Goal: Task Accomplishment & Management: Complete application form

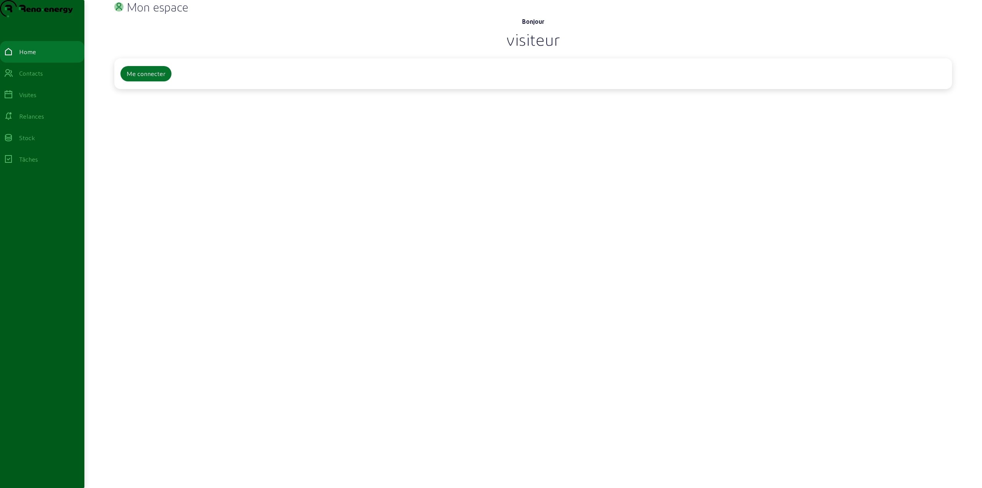
click at [155, 120] on div "Bonjour visiteur Me connecter" at bounding box center [533, 68] width 838 height 103
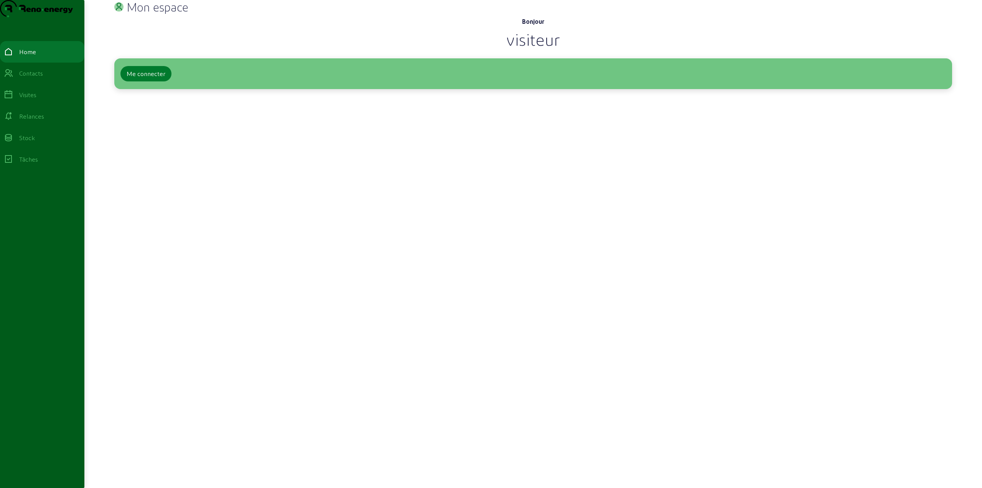
click at [142, 78] on div "Me connecter" at bounding box center [146, 73] width 39 height 9
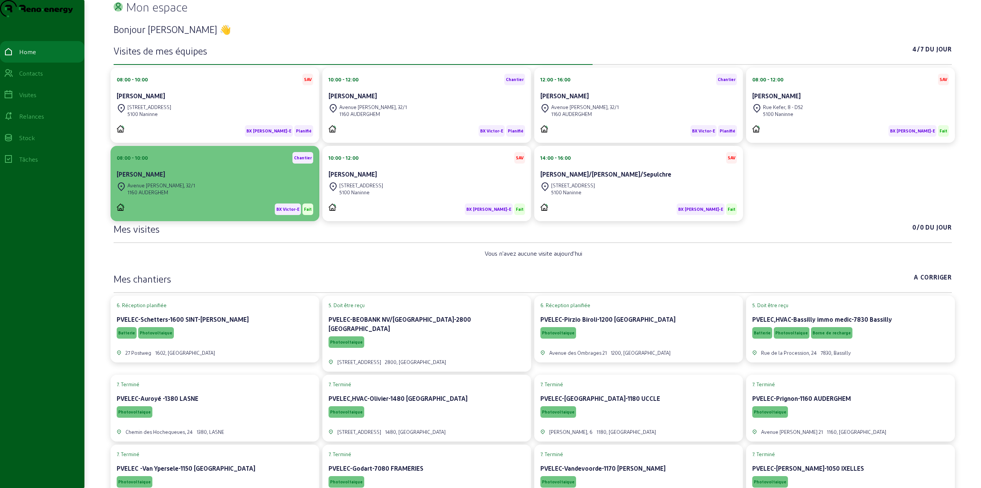
click at [190, 196] on div "[STREET_ADDRESS][PERSON_NAME]" at bounding box center [215, 188] width 196 height 17
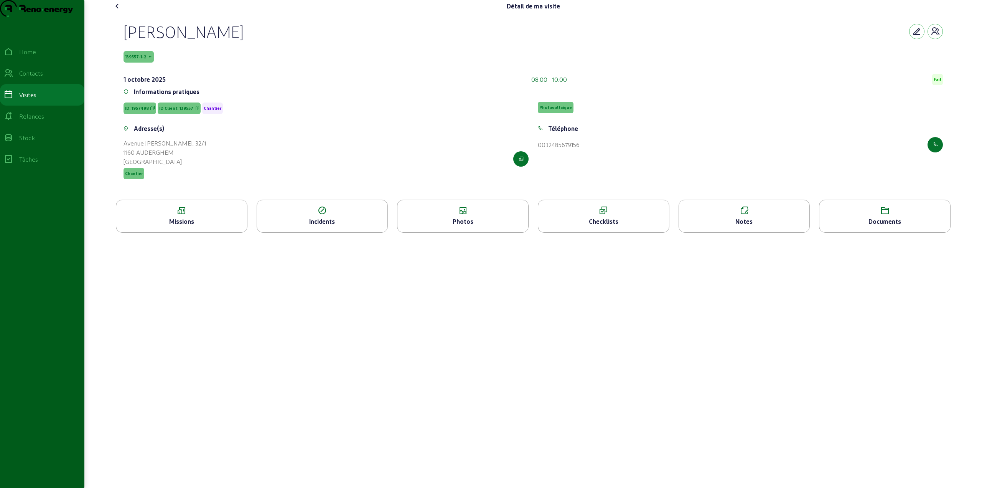
click at [452, 215] on icon at bounding box center [462, 210] width 131 height 9
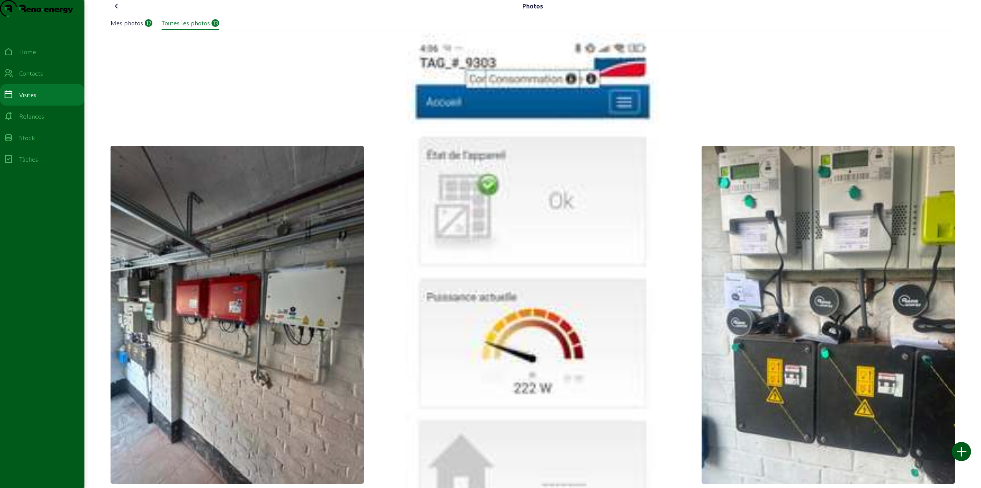
click at [114, 11] on icon at bounding box center [116, 6] width 9 height 9
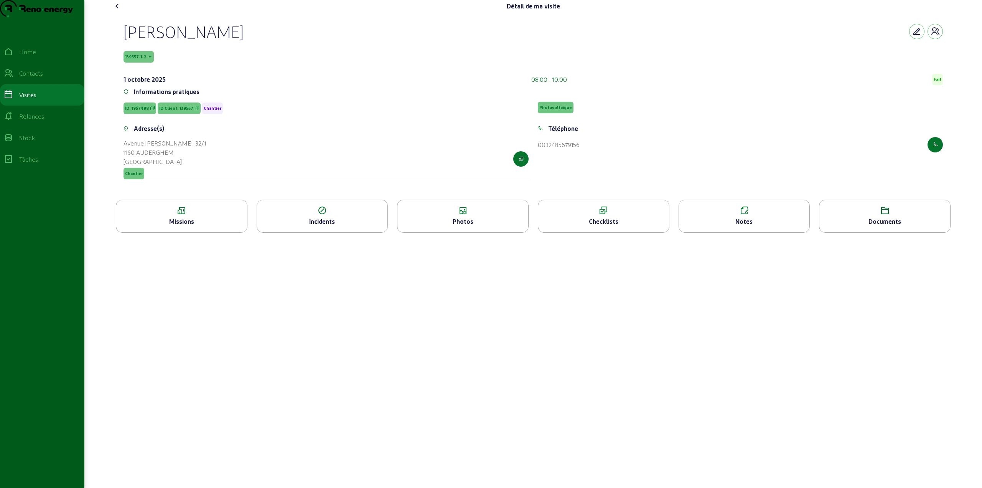
click at [752, 231] on div "Notes" at bounding box center [745, 216] width 132 height 33
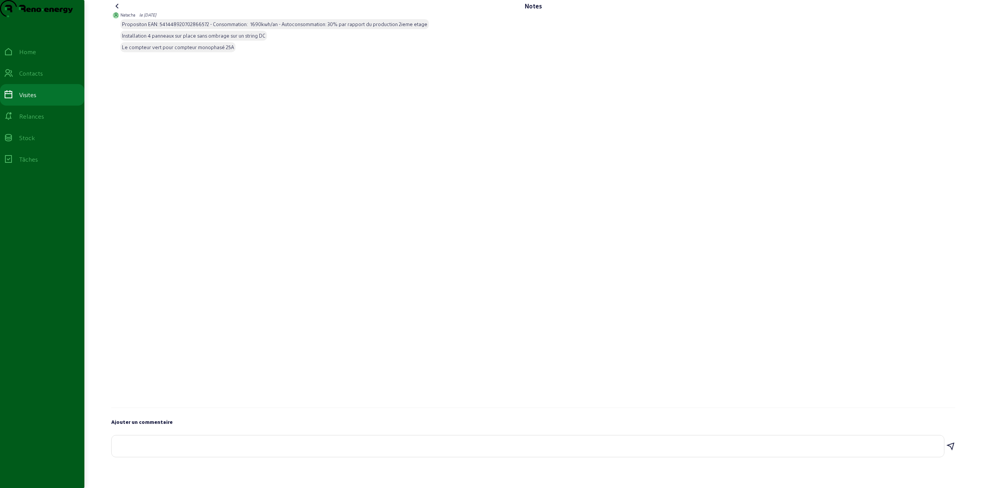
click at [118, 11] on icon at bounding box center [117, 6] width 9 height 9
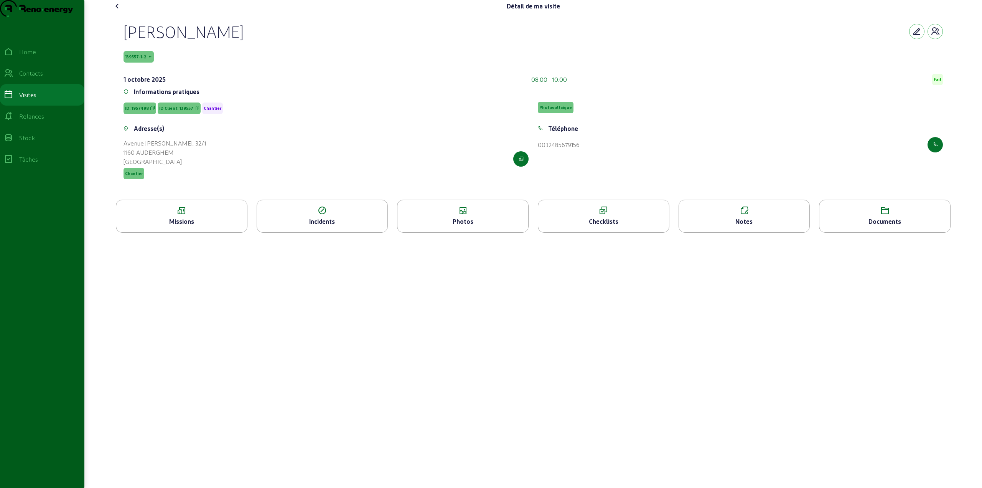
click at [467, 226] on div "Photos" at bounding box center [462, 221] width 131 height 9
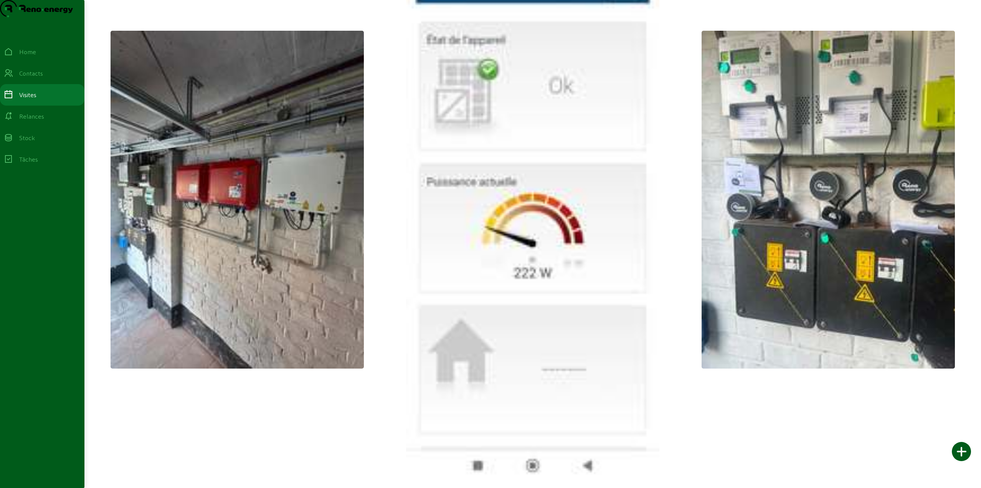
click at [719, 242] on img at bounding box center [827, 200] width 253 height 338
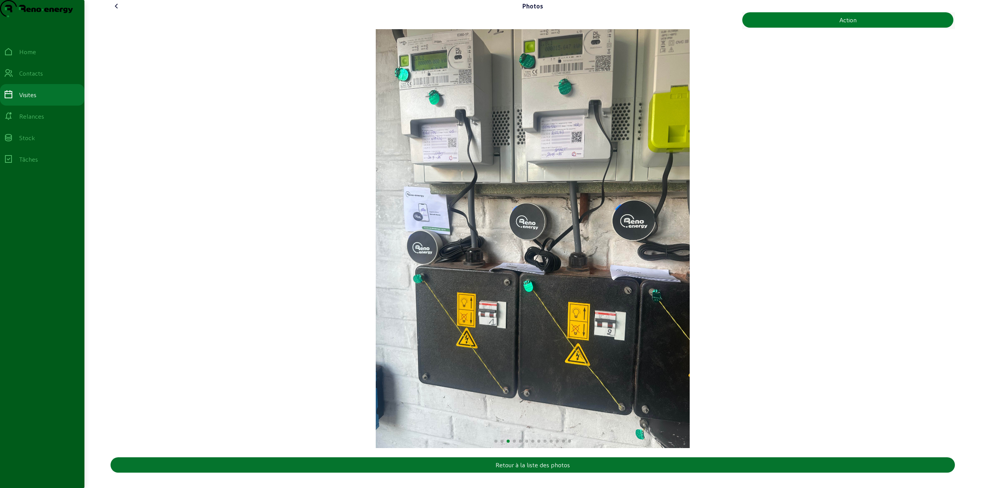
click at [841, 25] on div "Action" at bounding box center [847, 19] width 17 height 9
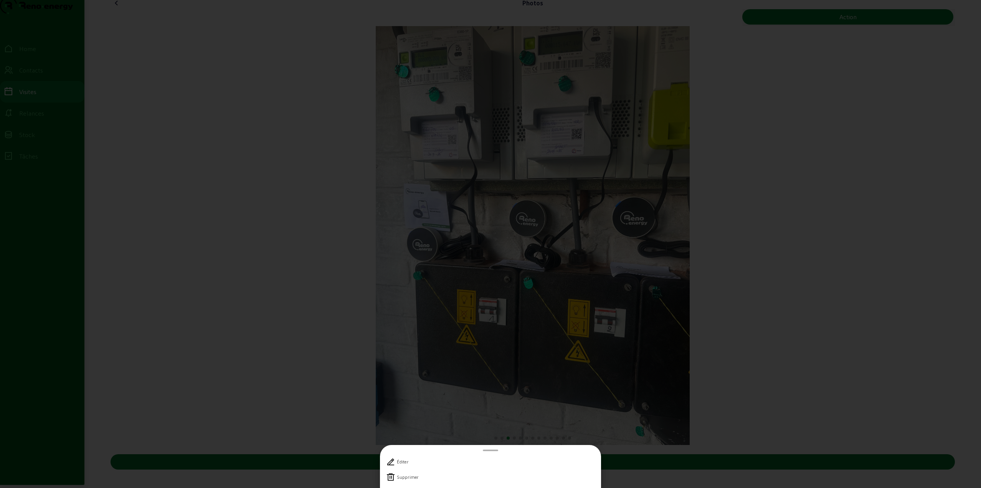
scroll to position [0, 0]
click at [391, 475] on icon at bounding box center [390, 476] width 9 height 9
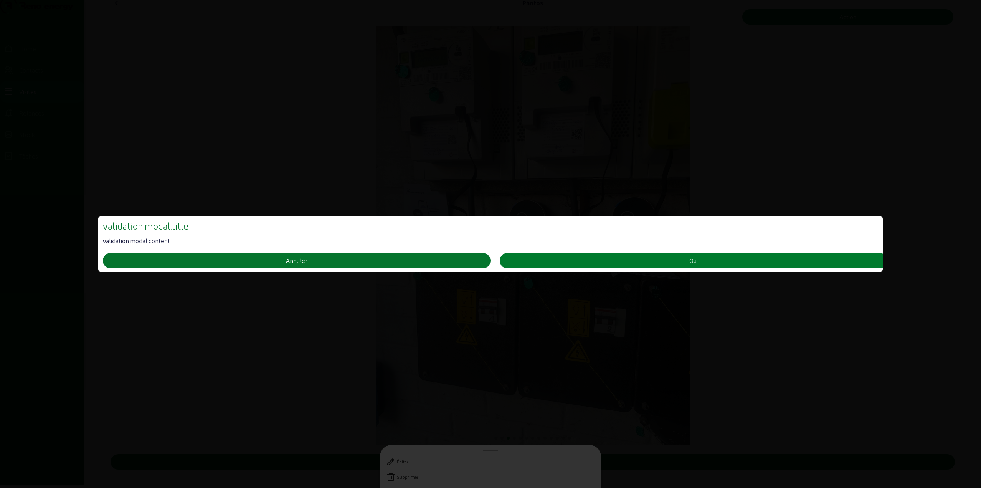
click at [639, 258] on button "Oui" at bounding box center [694, 260] width 388 height 15
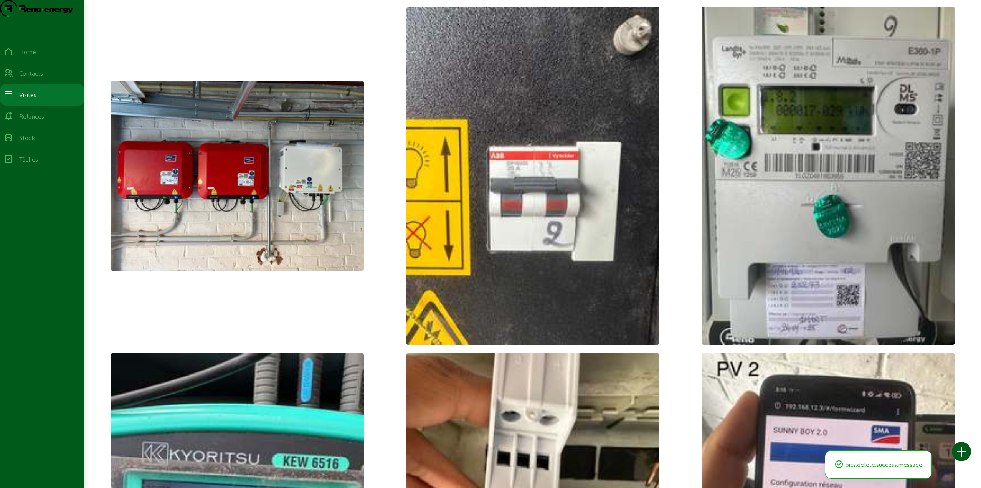
scroll to position [617, 0]
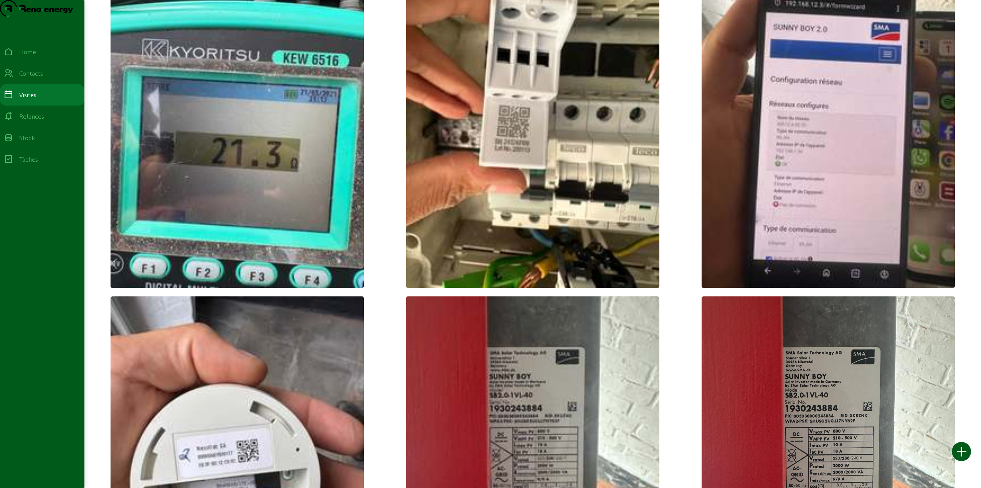
click at [579, 245] on img at bounding box center [532, 119] width 253 height 338
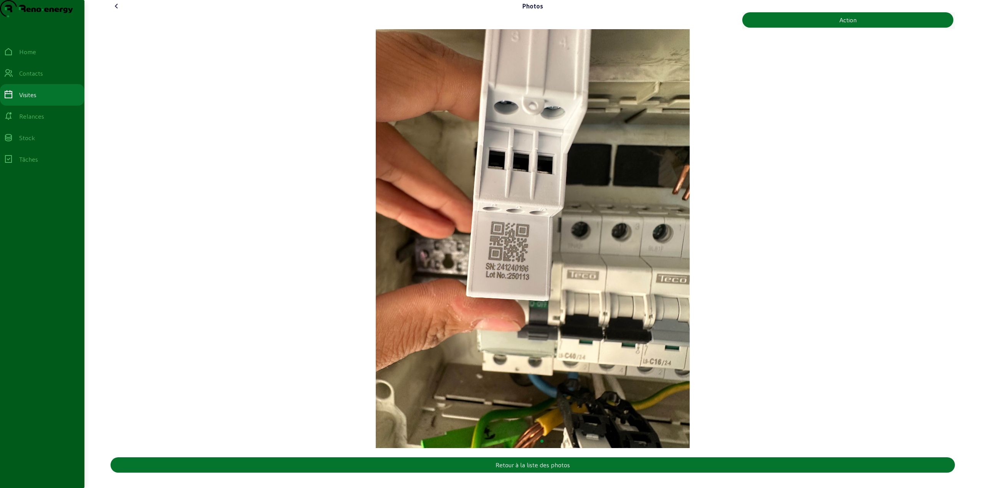
click at [781, 236] on div "8 / 12" at bounding box center [532, 238] width 844 height 419
click at [120, 11] on icon at bounding box center [116, 6] width 9 height 9
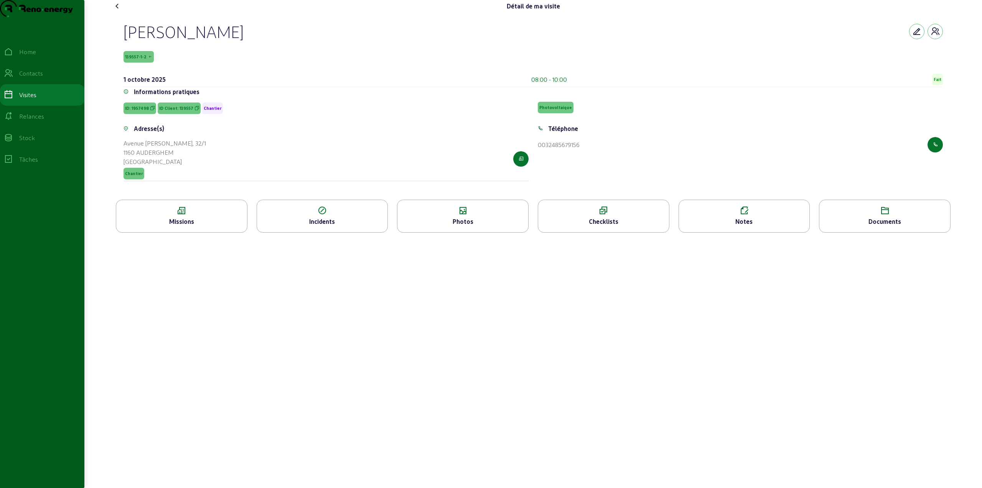
click at [466, 226] on div "Photos" at bounding box center [462, 221] width 131 height 9
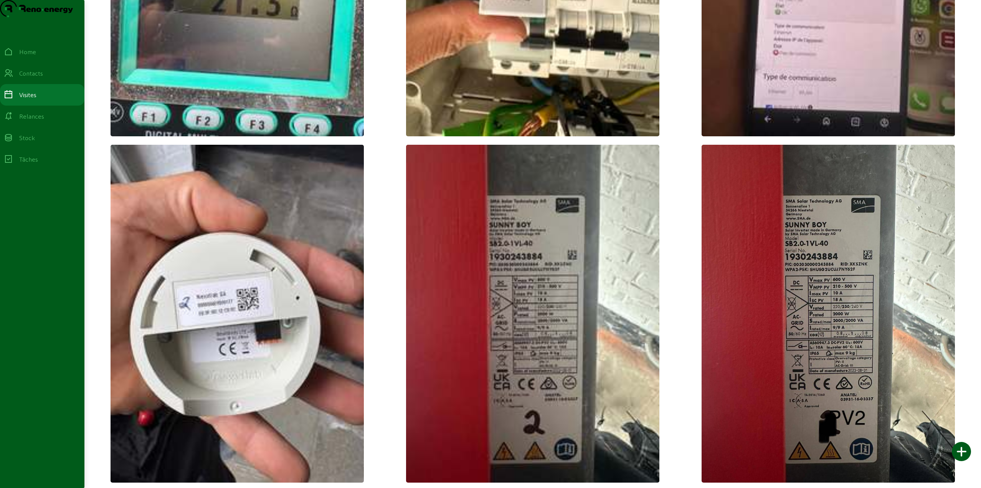
scroll to position [1168, 0]
click at [790, 330] on img at bounding box center [827, 314] width 253 height 338
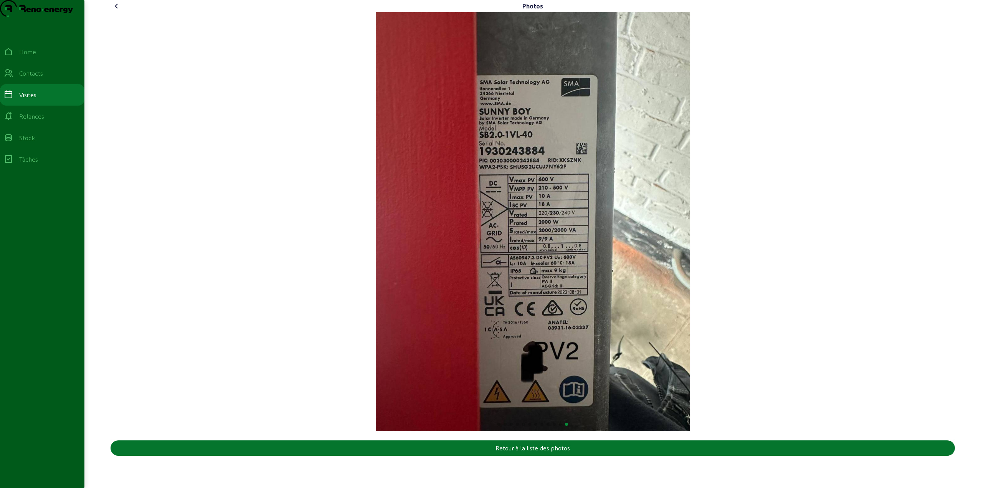
scroll to position [0, 0]
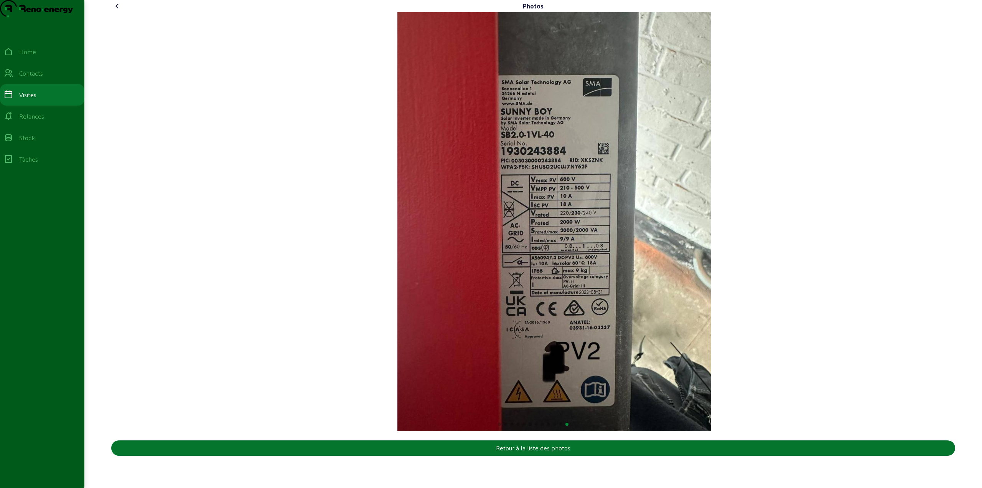
click at [618, 350] on img "12 / 12" at bounding box center [554, 221] width 314 height 419
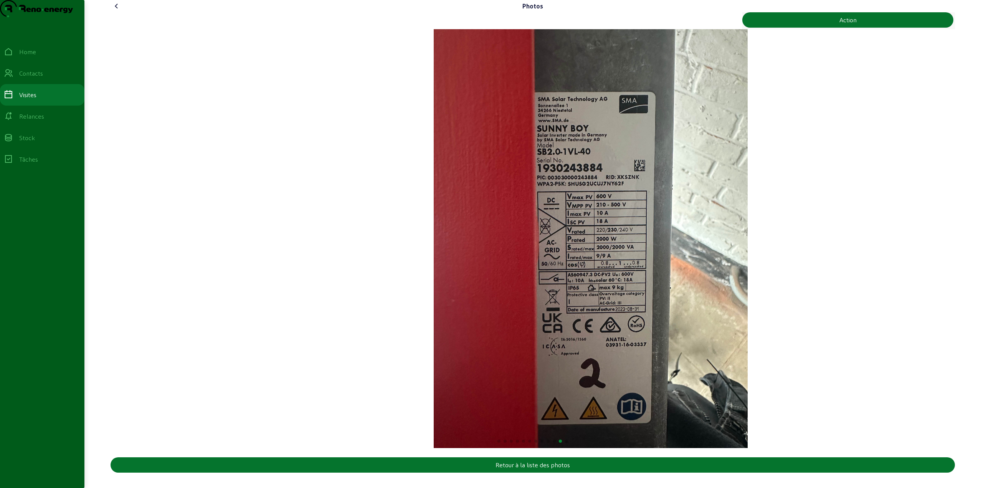
click at [578, 322] on img "11 / 12" at bounding box center [591, 238] width 314 height 419
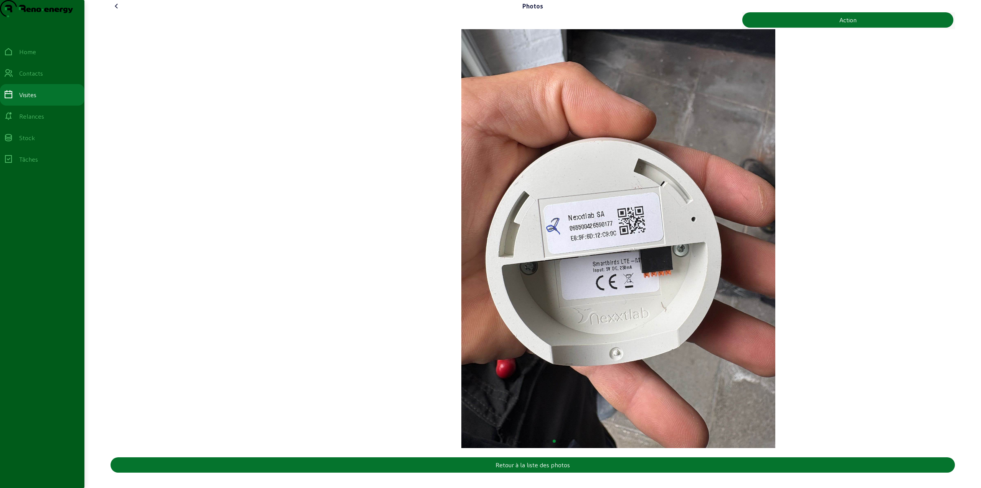
click at [670, 295] on img "10 / 12" at bounding box center [618, 238] width 314 height 419
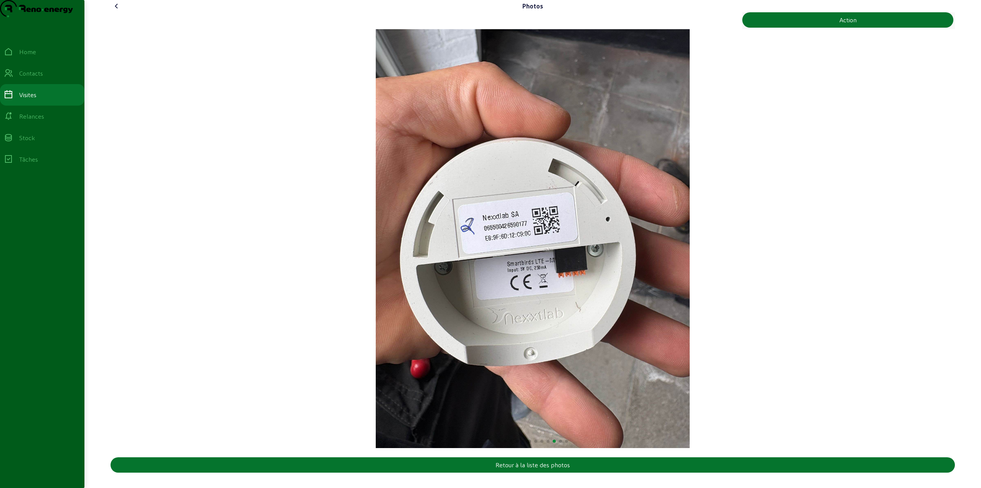
click at [116, 12] on cam-font-icon at bounding box center [116, 6] width 12 height 12
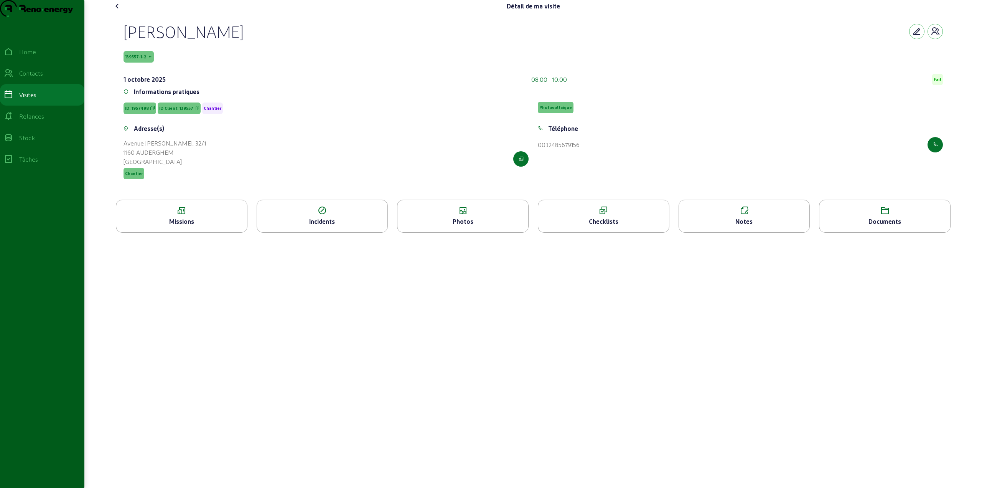
click at [611, 226] on div "Checklists" at bounding box center [603, 221] width 131 height 9
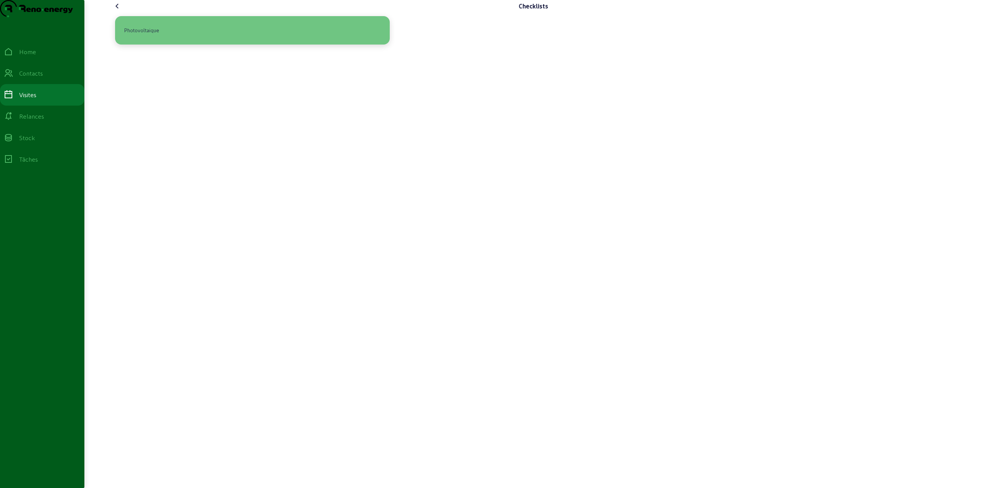
click at [143, 37] on div "Photovoltaique" at bounding box center [141, 30] width 41 height 13
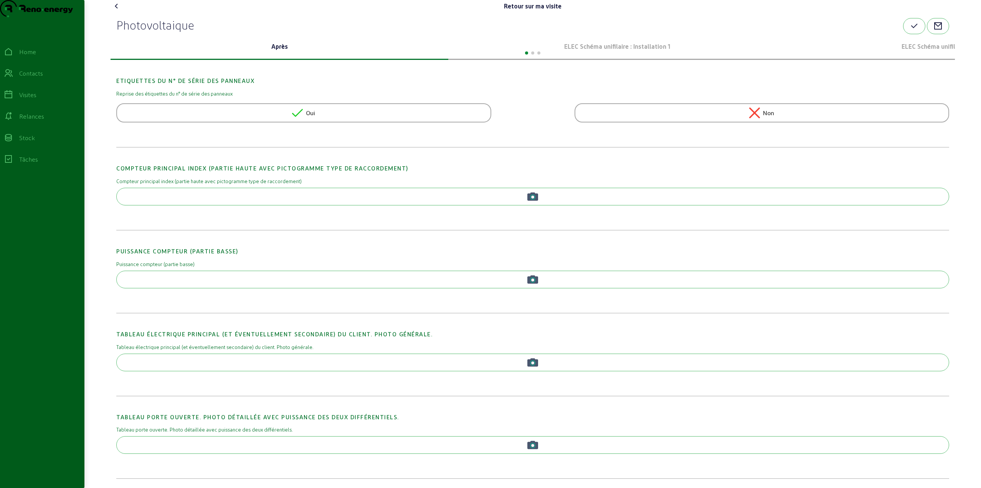
click at [578, 51] on p "ELEC Schéma unifilaire : Installation 1" at bounding box center [616, 46] width 331 height 9
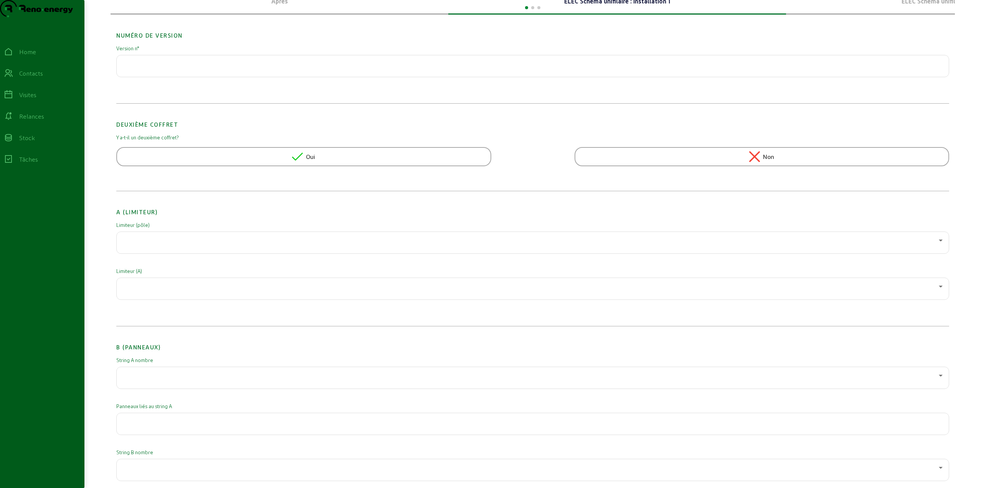
scroll to position [77, 0]
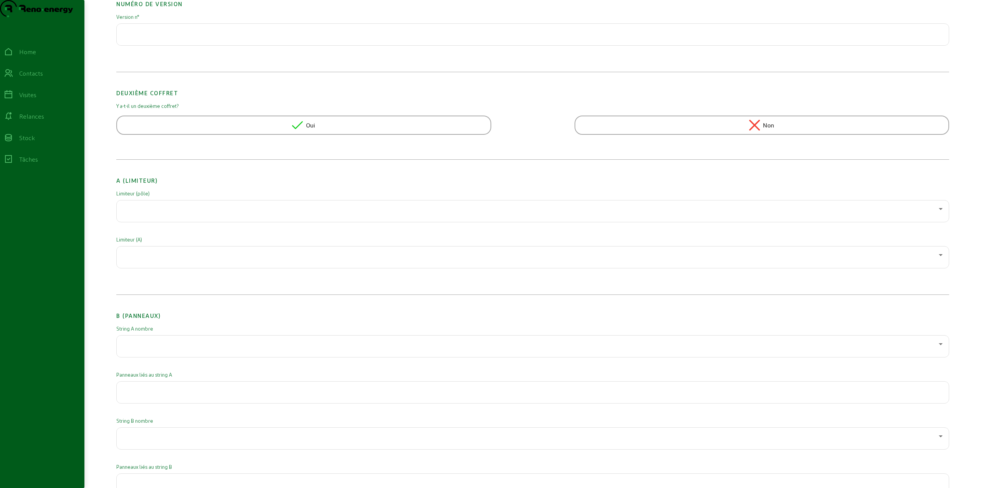
click at [221, 213] on div at bounding box center [531, 208] width 816 height 9
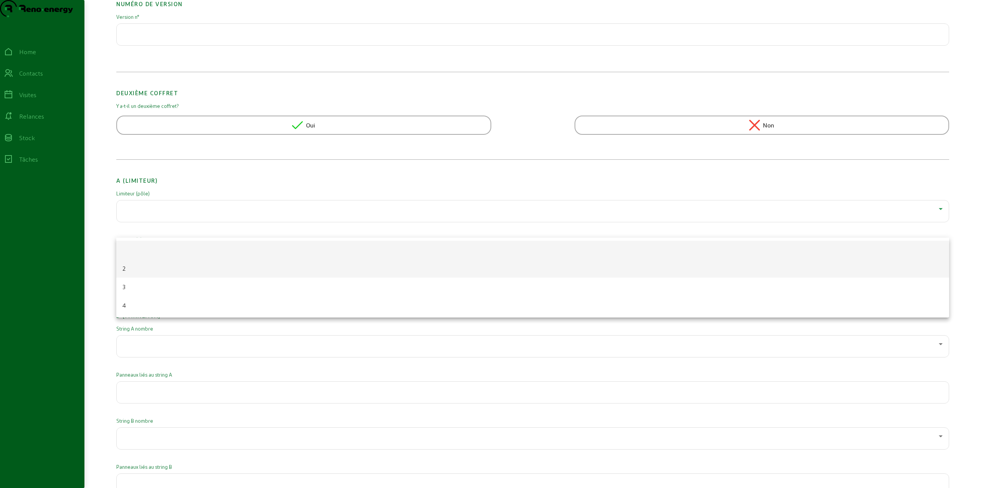
click at [168, 272] on mat-option "2" at bounding box center [532, 268] width 833 height 18
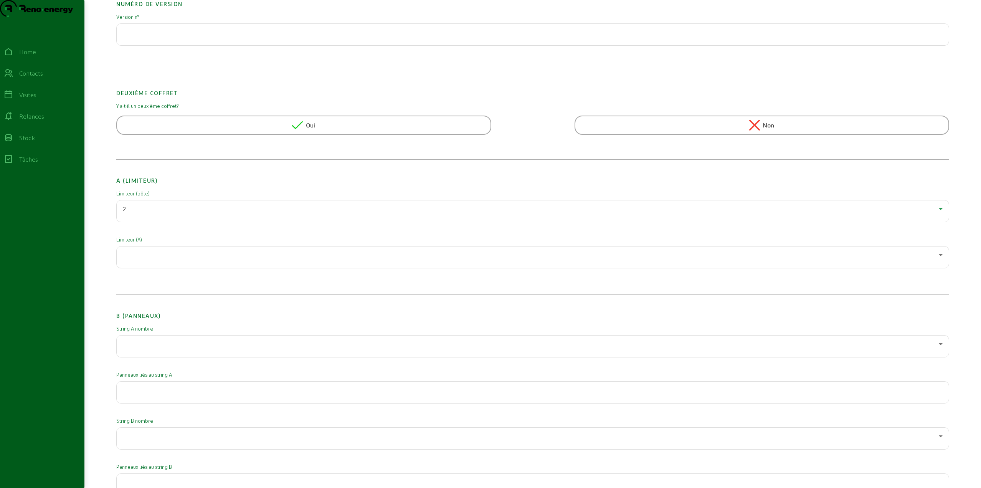
click at [173, 259] on div at bounding box center [531, 254] width 816 height 9
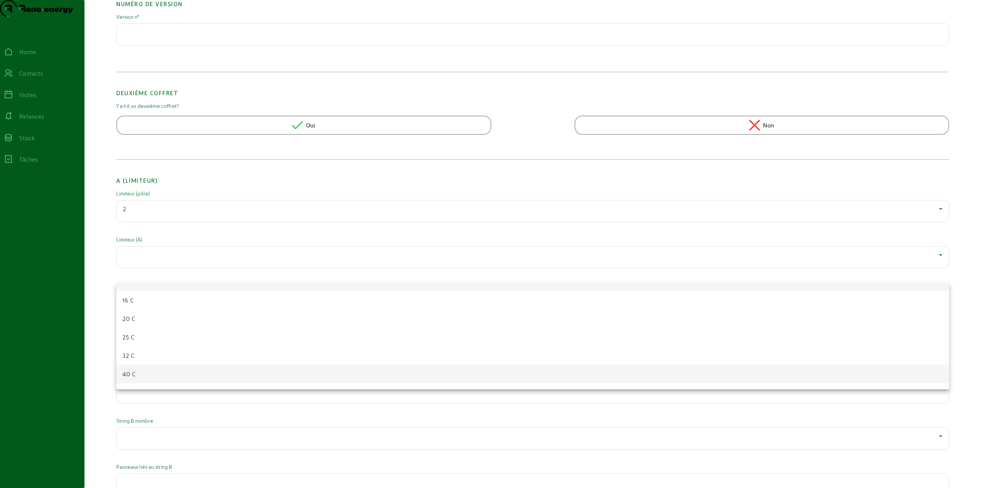
scroll to position [38, 0]
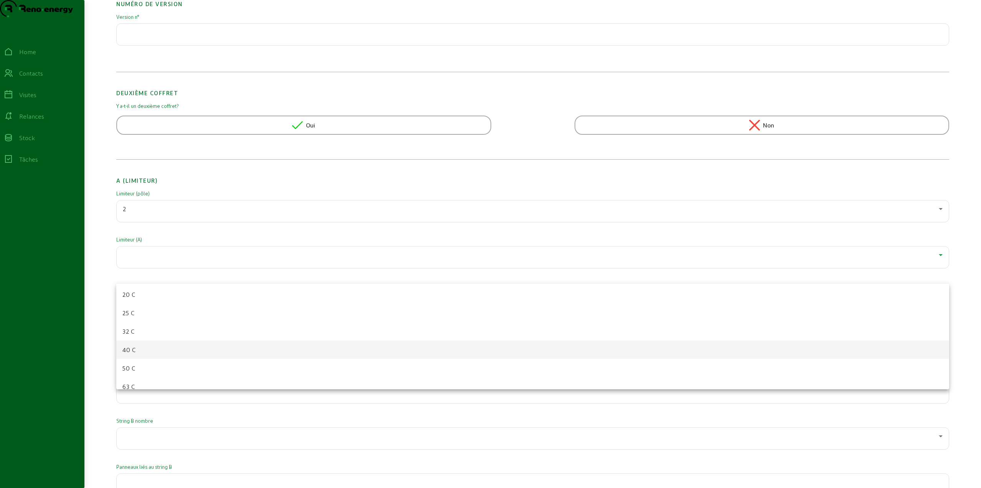
click at [166, 351] on mat-option "40 C" at bounding box center [532, 349] width 833 height 18
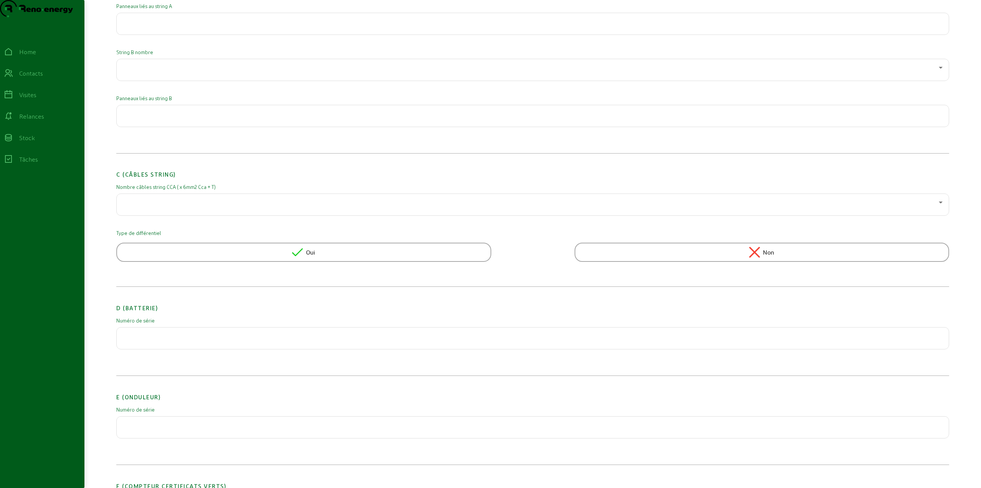
scroll to position [576, 0]
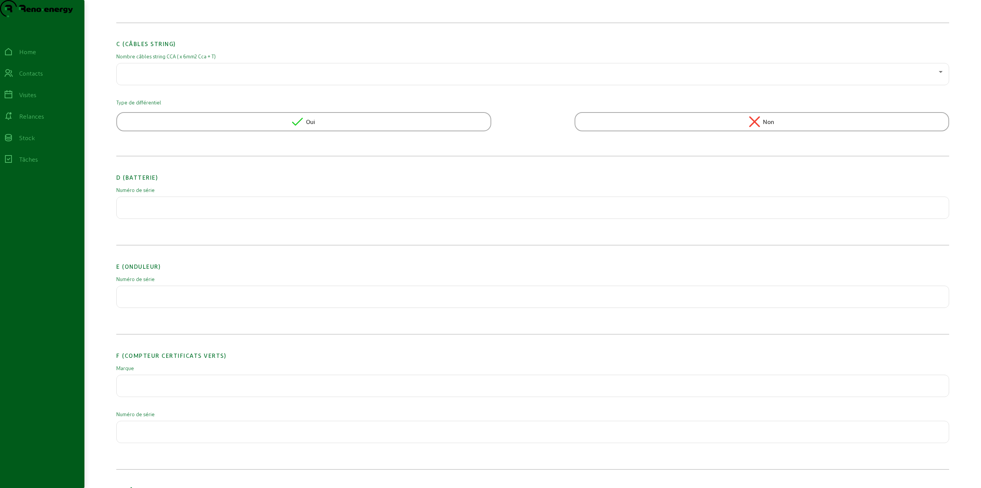
click at [149, 307] on div at bounding box center [533, 296] width 820 height 21
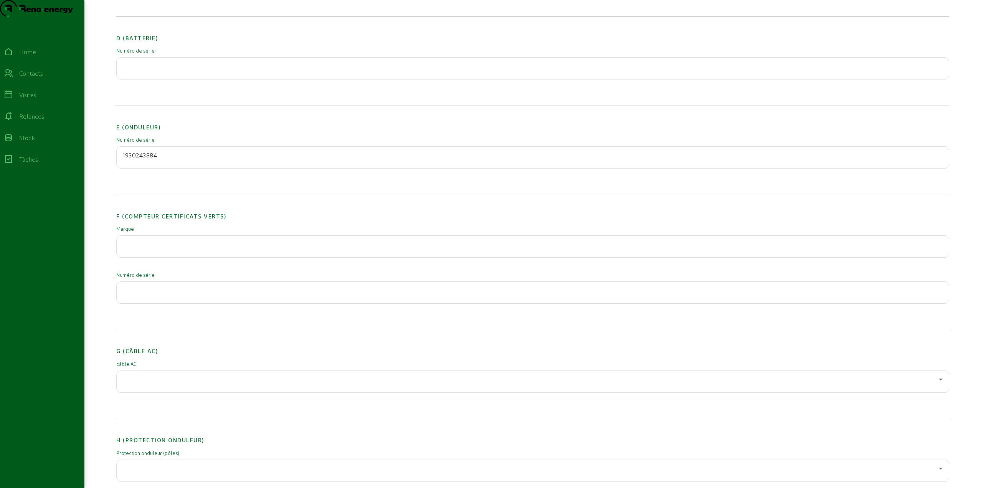
scroll to position [729, 0]
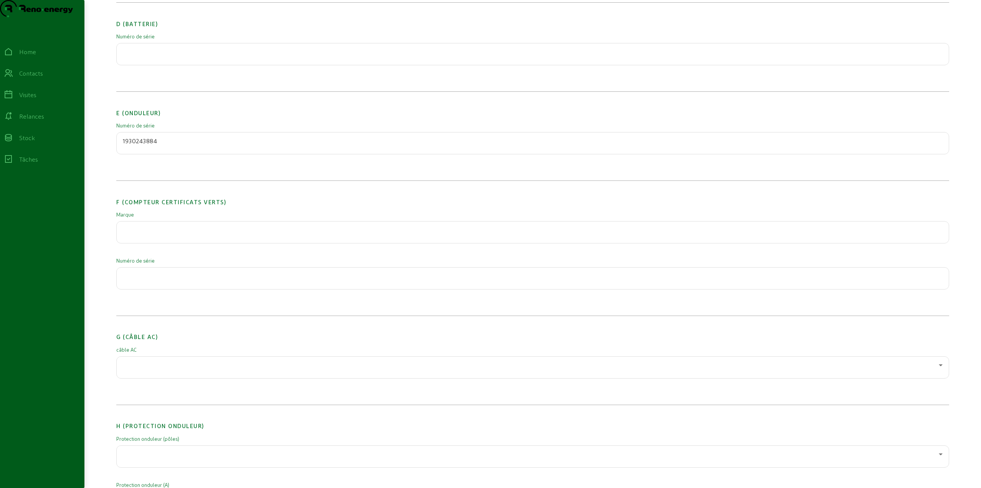
type input "1930243884"
click at [153, 234] on input "text" at bounding box center [533, 229] width 820 height 9
type input "2Wire"
click at [154, 280] on input "text" at bounding box center [533, 275] width 820 height 9
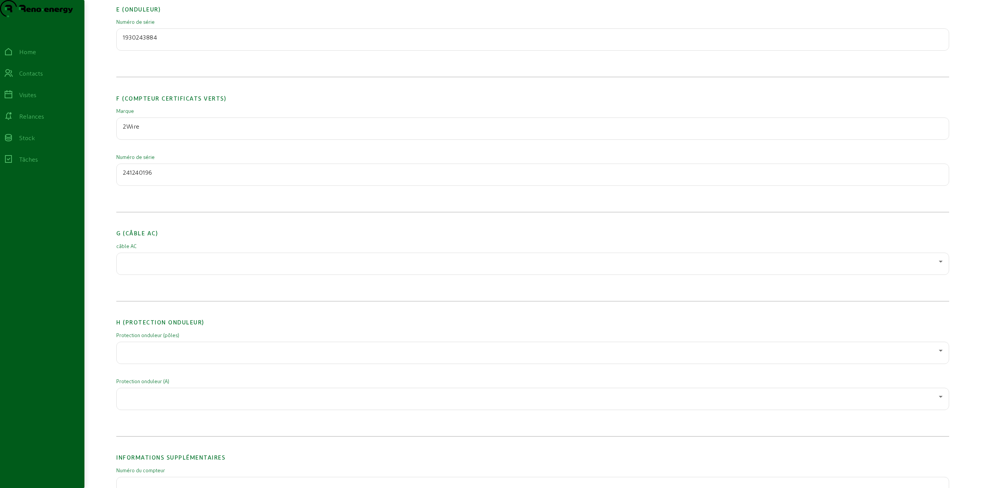
scroll to position [844, 0]
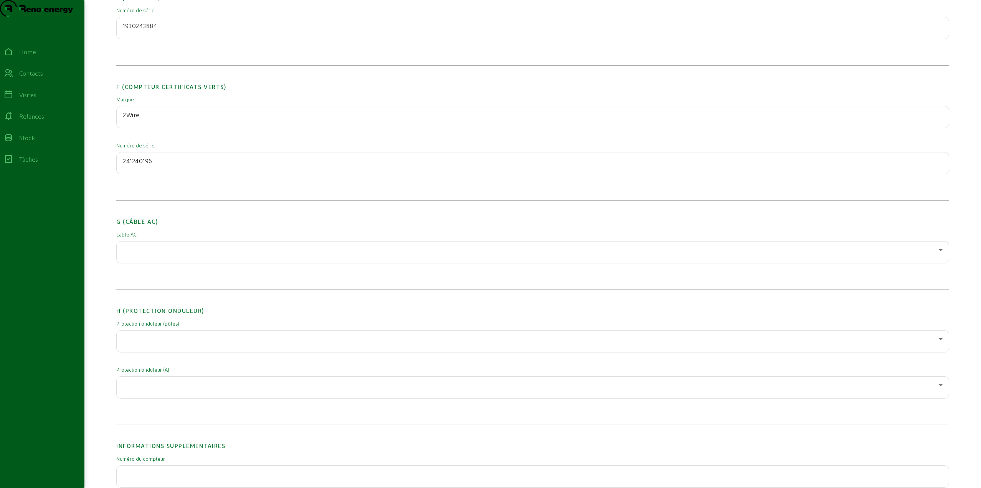
type input "241240196"
click at [157, 263] on div at bounding box center [533, 251] width 820 height 21
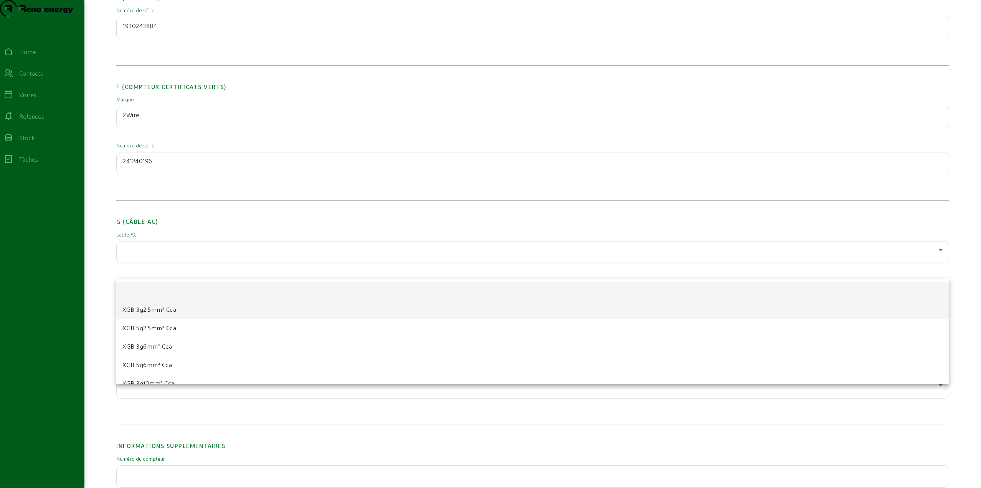
click at [171, 312] on span "XGB 3g2,5mm² Cca" at bounding box center [149, 309] width 54 height 9
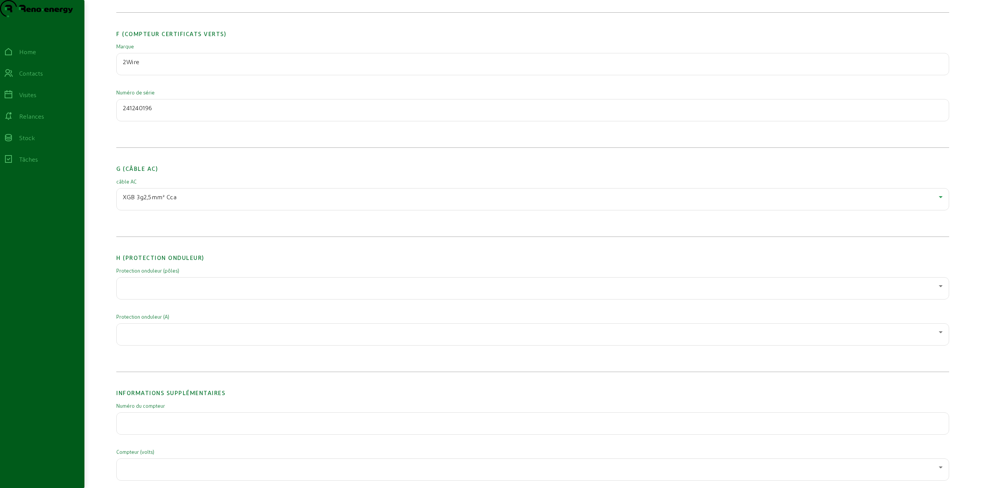
scroll to position [921, 0]
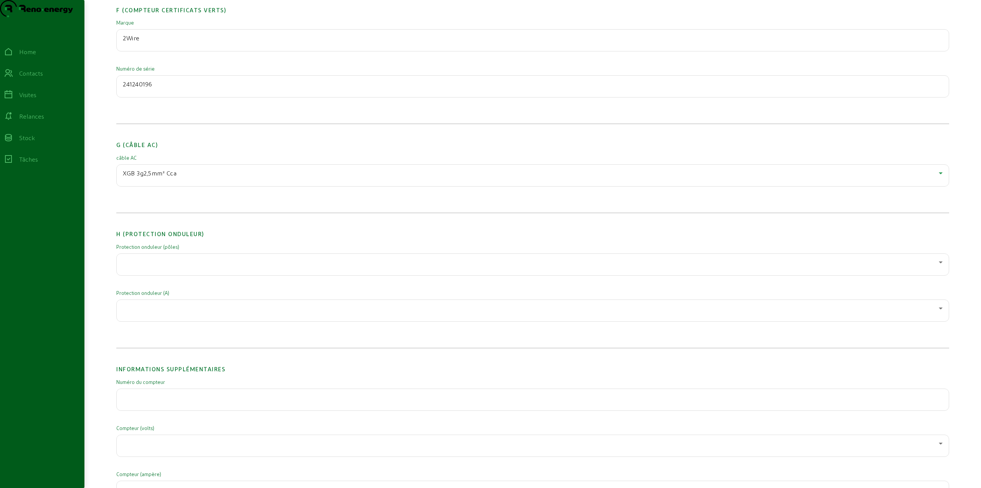
click at [158, 267] on div at bounding box center [531, 261] width 816 height 9
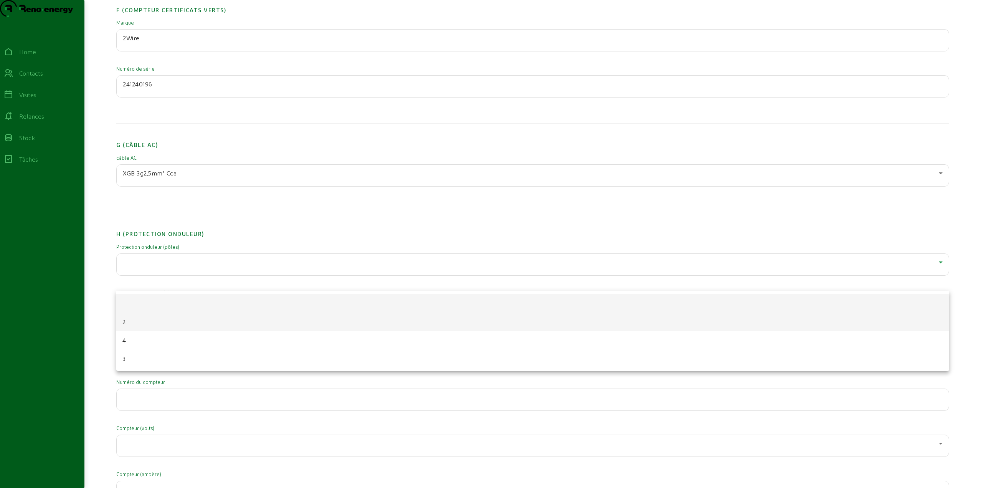
click at [141, 322] on mat-option "2" at bounding box center [532, 321] width 833 height 18
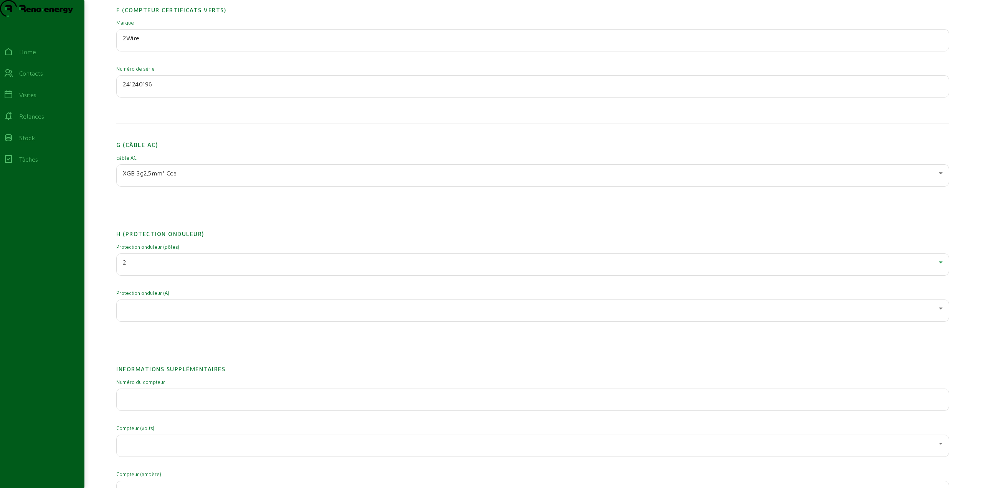
click at [162, 323] on div at bounding box center [532, 323] width 833 height 2
click at [162, 313] on div at bounding box center [531, 307] width 816 height 9
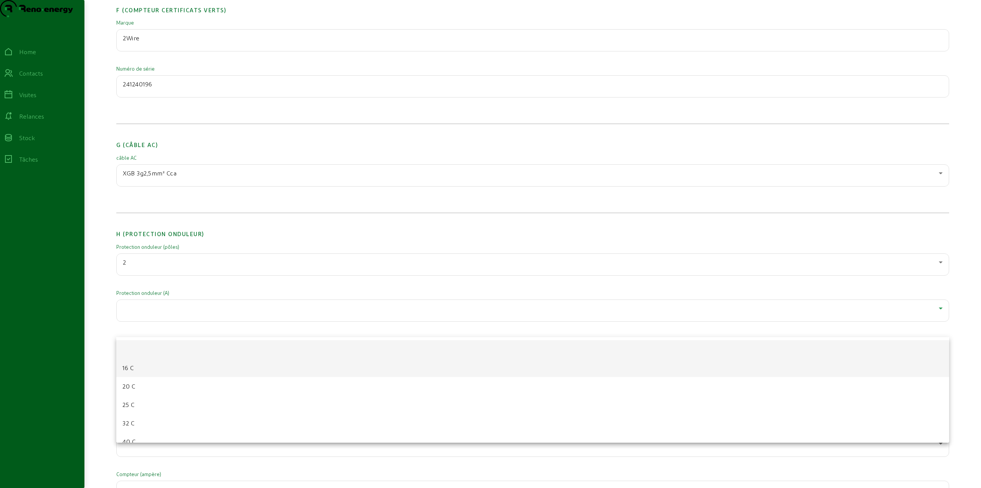
click at [141, 369] on mat-option "16 C" at bounding box center [532, 367] width 833 height 18
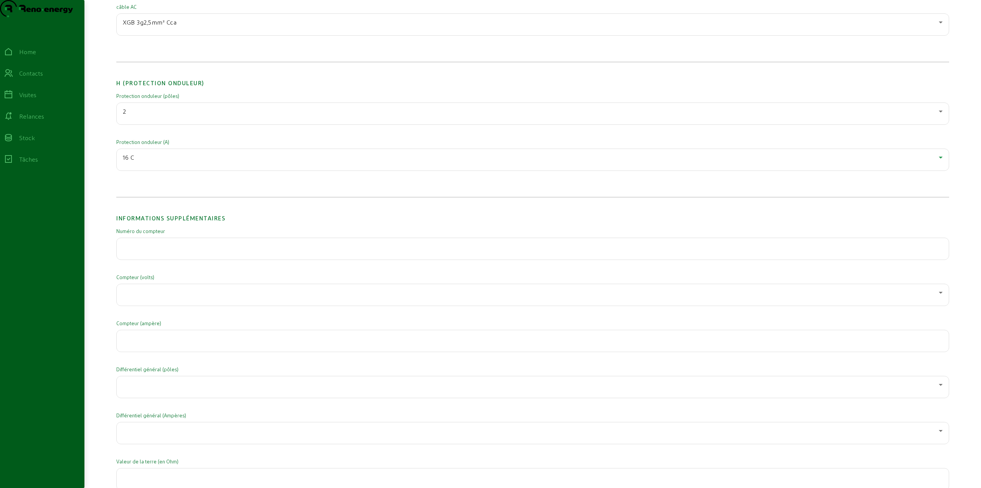
scroll to position [1074, 0]
click at [146, 294] on div at bounding box center [531, 289] width 816 height 9
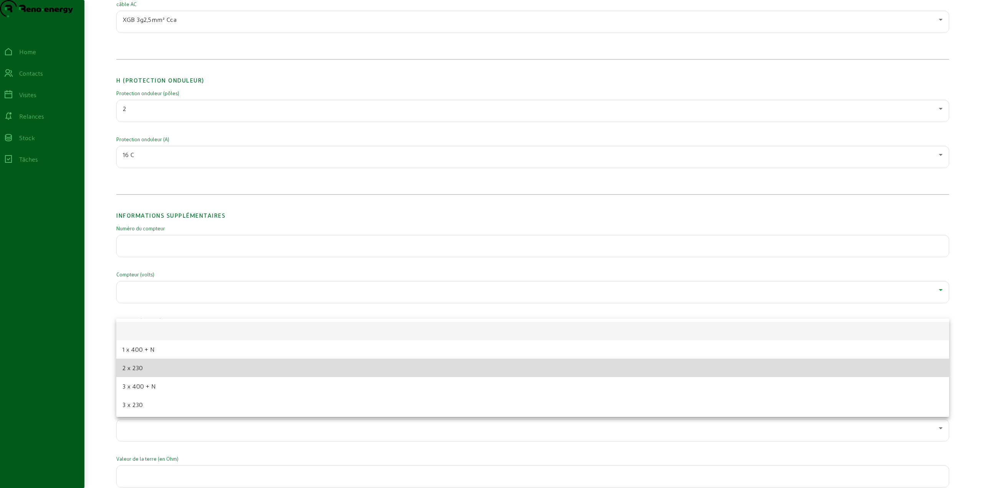
click at [139, 368] on span "2 x 230" at bounding box center [132, 367] width 21 height 9
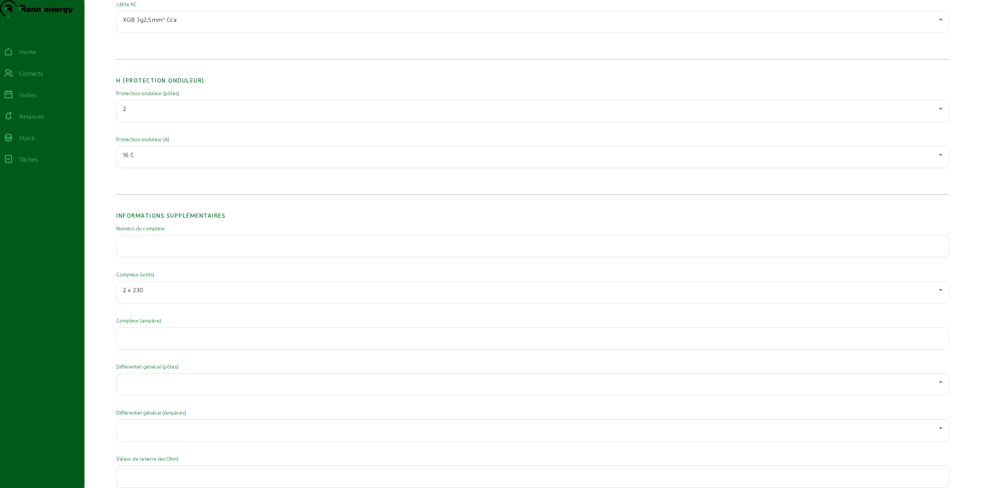
click at [154, 349] on div at bounding box center [533, 337] width 820 height 21
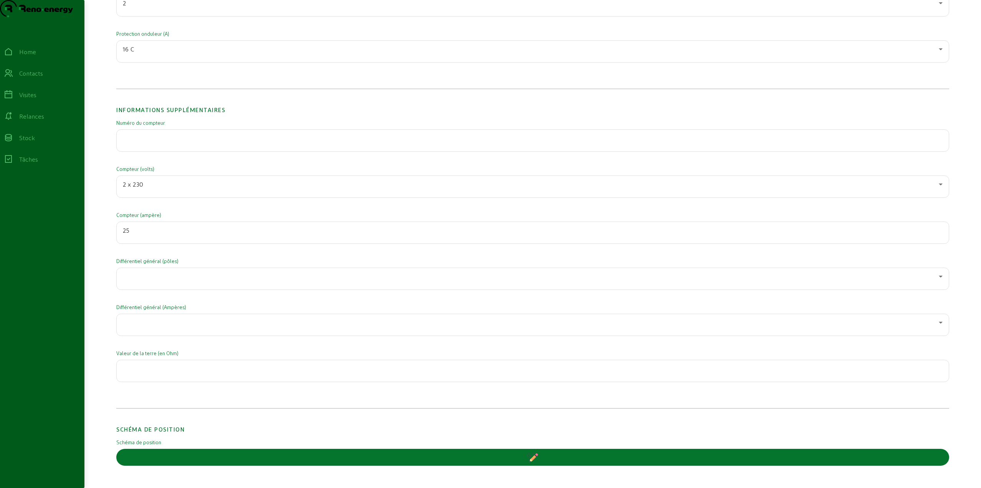
scroll to position [1189, 0]
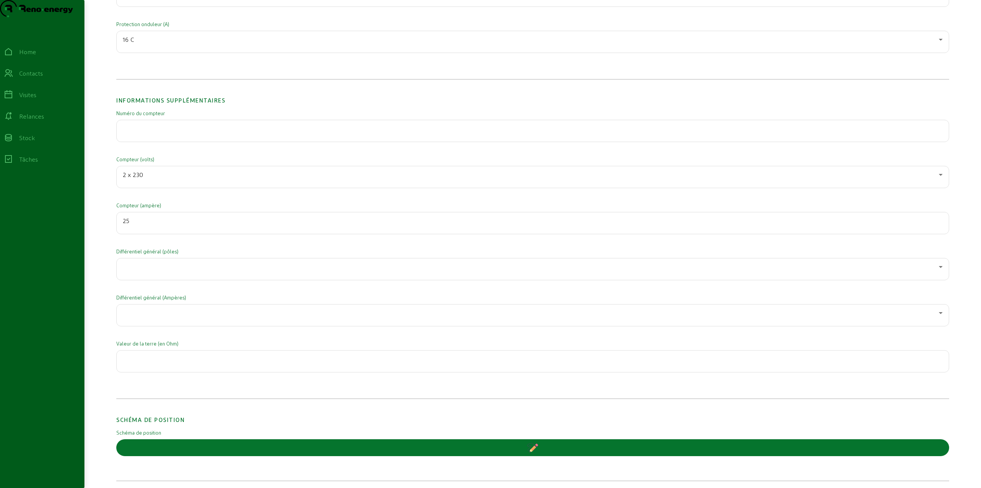
type input "25"
click at [174, 271] on div at bounding box center [531, 266] width 816 height 9
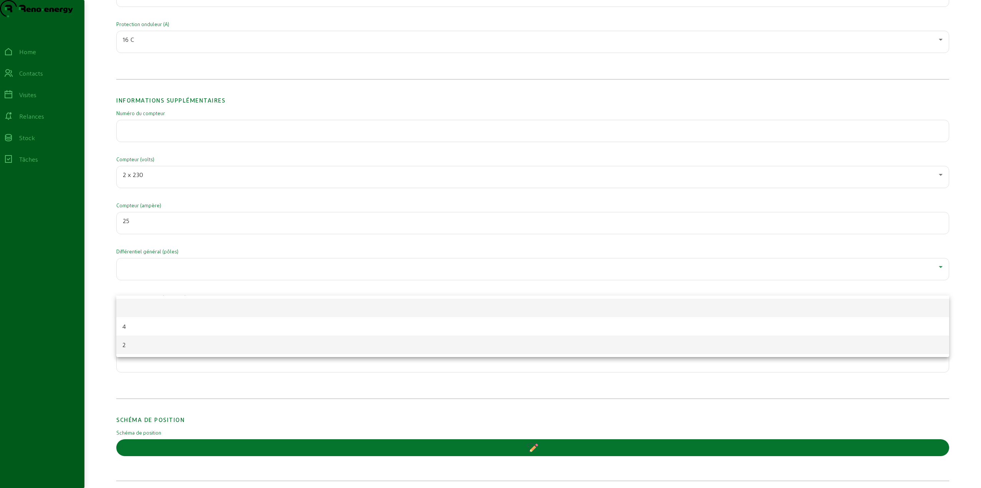
click at [131, 343] on mat-option "2" at bounding box center [532, 344] width 833 height 18
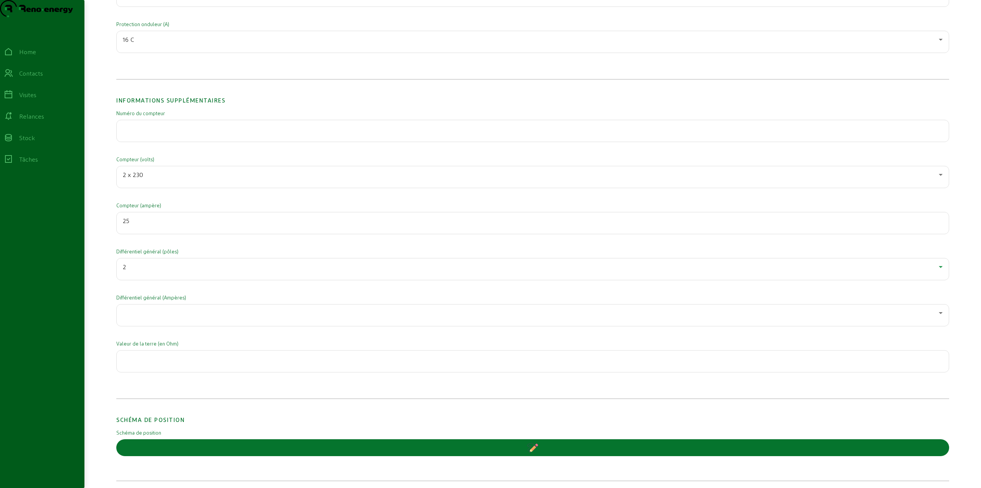
click at [172, 317] on div at bounding box center [531, 312] width 816 height 9
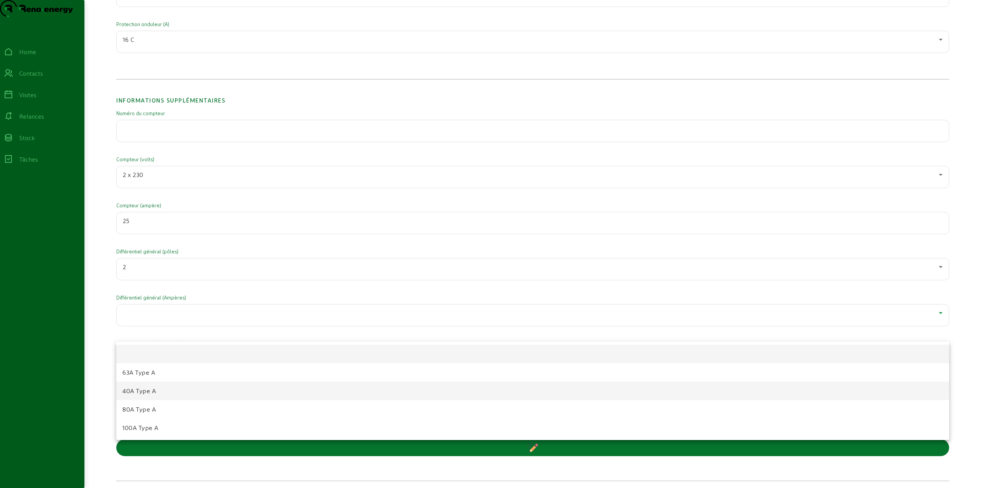
click at [149, 389] on span "40A Type A" at bounding box center [138, 390] width 33 height 9
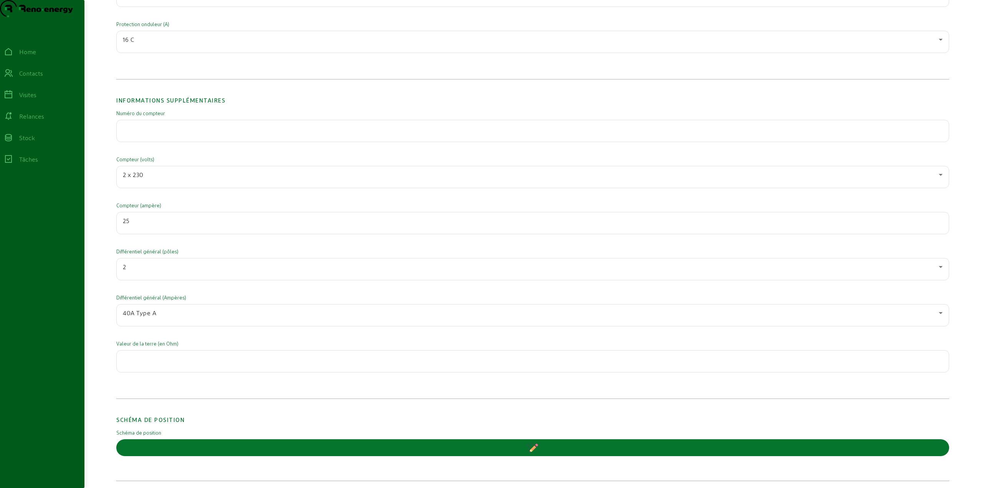
click at [158, 363] on input "number" at bounding box center [533, 358] width 820 height 9
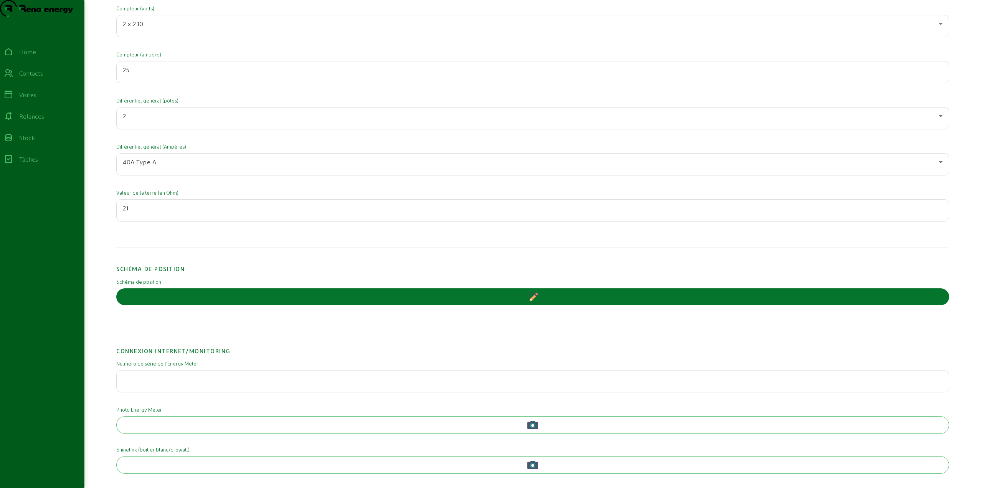
scroll to position [1378, 0]
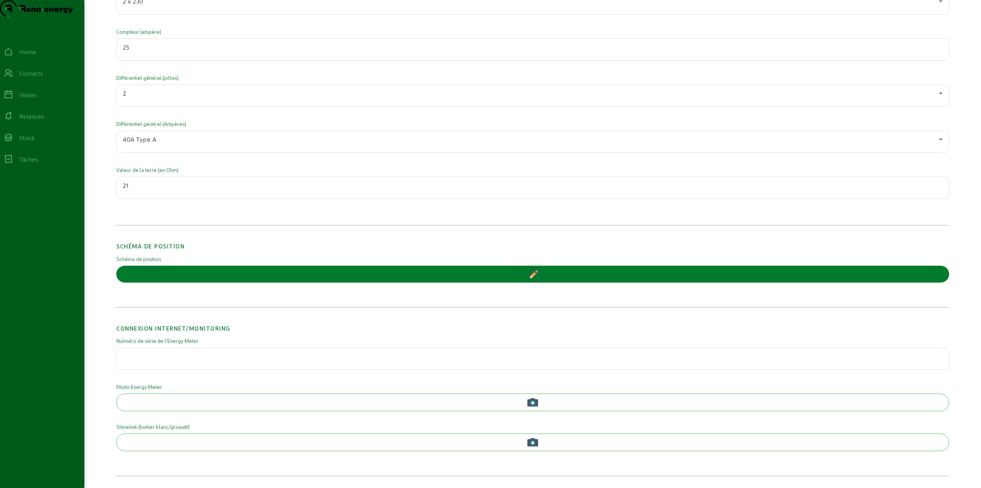
type input "21"
click at [526, 275] on button "button" at bounding box center [532, 273] width 833 height 17
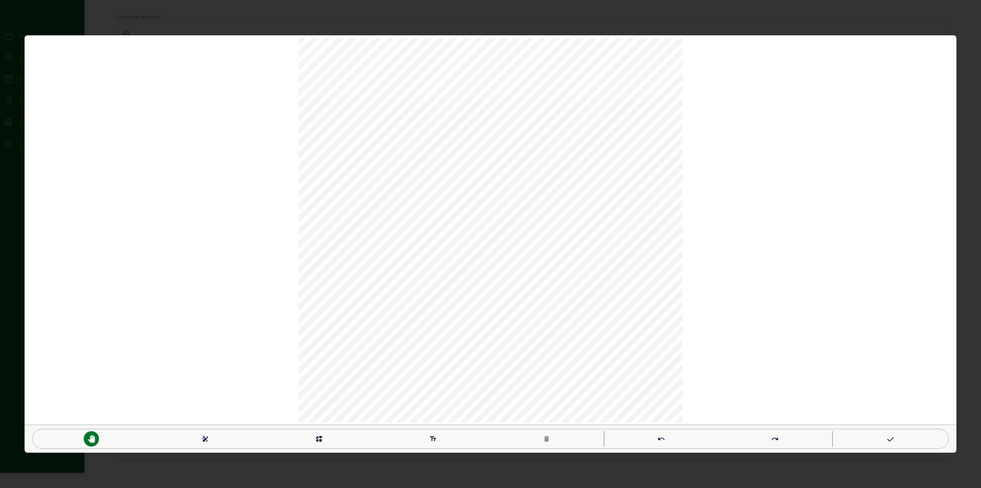
scroll to position [0, 0]
click at [209, 439] on mat-icon "draw" at bounding box center [205, 439] width 8 height 8
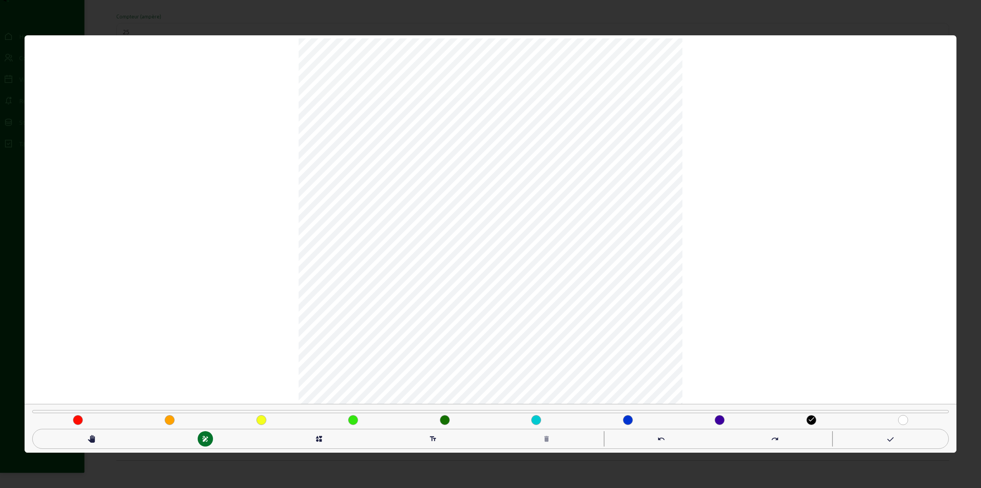
click at [325, 439] on div "interests" at bounding box center [318, 438] width 15 height 15
click at [159, 401] on mat-icon "check_box_outline_blank" at bounding box center [161, 400] width 8 height 8
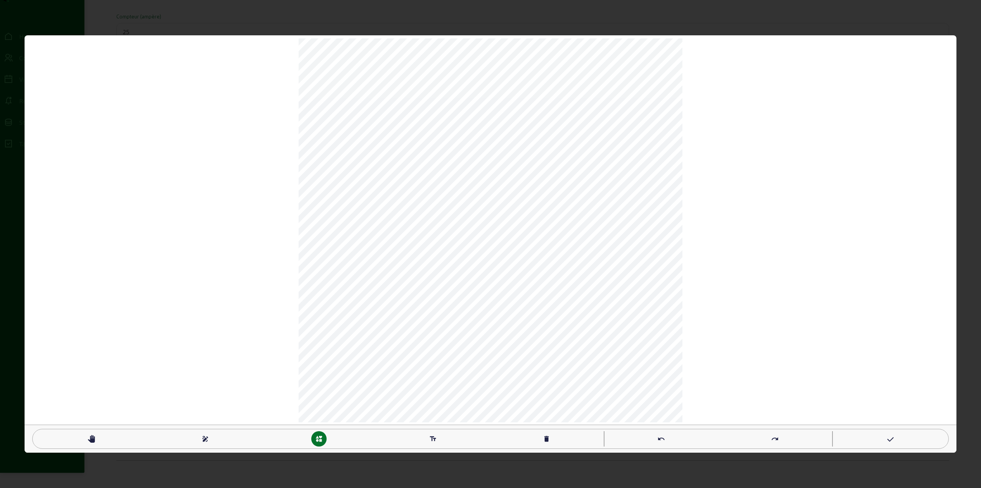
click at [87, 438] on mat-icon "pan_tool" at bounding box center [91, 439] width 8 height 8
click at [315, 439] on mat-icon "interests" at bounding box center [319, 439] width 8 height 8
click at [317, 444] on div "interests" at bounding box center [318, 438] width 15 height 15
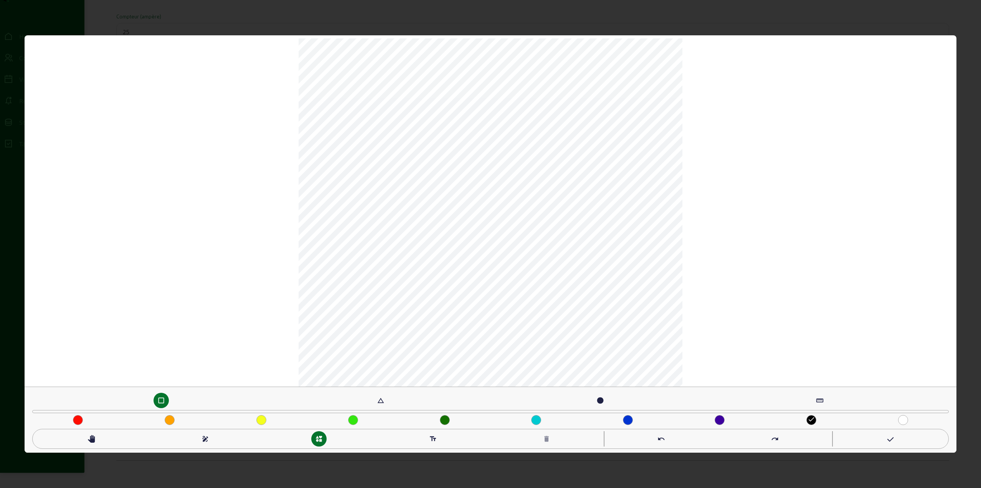
click at [160, 401] on mat-icon "check_box_outline_blank" at bounding box center [161, 400] width 8 height 8
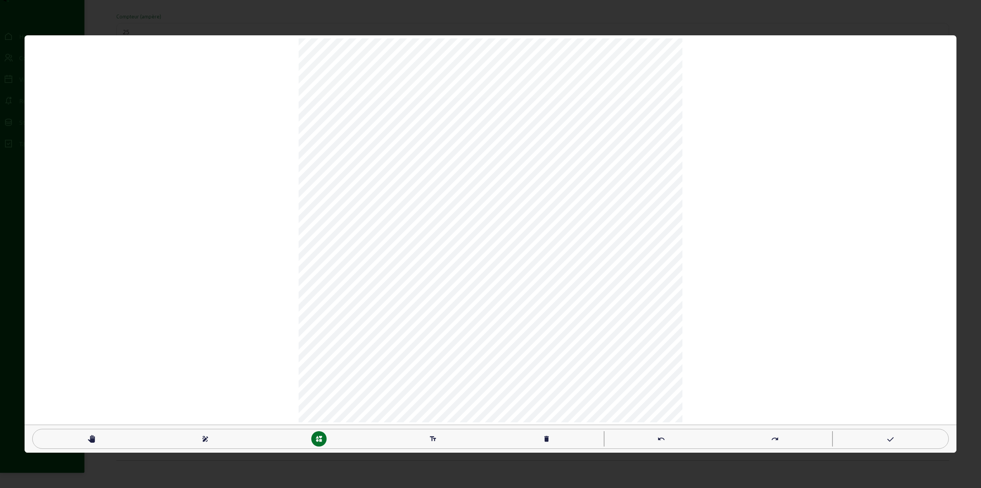
click at [436, 435] on mat-icon "text_fields" at bounding box center [433, 439] width 8 height 8
type textarea "KWH"
click at [93, 438] on mat-icon "pan_tool" at bounding box center [91, 439] width 8 height 8
click at [433, 433] on div "text_fields" at bounding box center [432, 438] width 15 height 15
click at [87, 440] on mat-icon "pan_tool" at bounding box center [91, 439] width 8 height 8
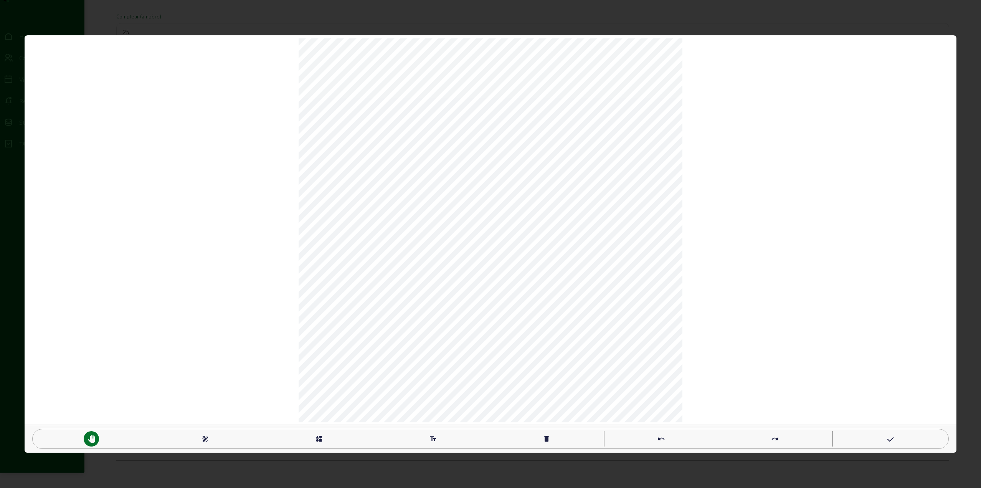
type textarea "TGBT"
type textarea "ST"
click at [430, 442] on mat-icon "text_fields" at bounding box center [433, 439] width 8 height 8
type textarea "PV"
click at [87, 442] on mat-icon "pan_tool" at bounding box center [91, 439] width 8 height 8
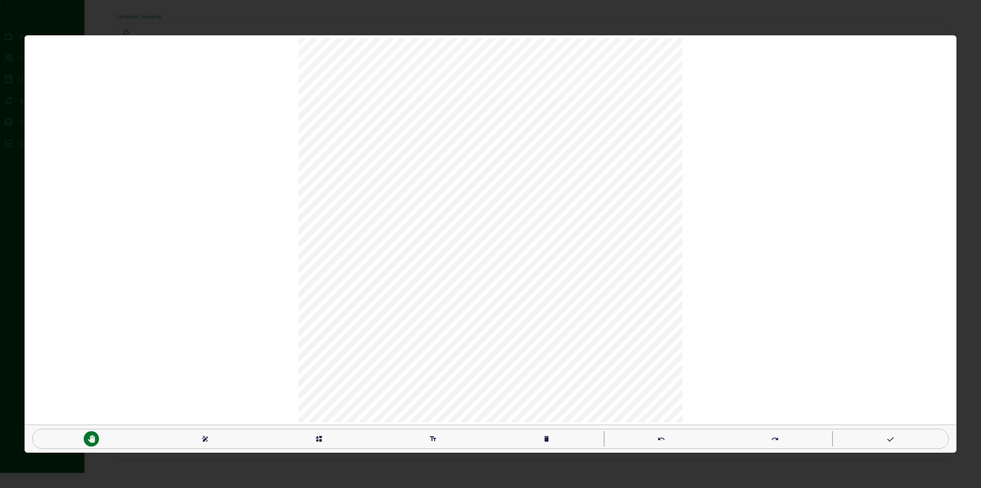
click at [431, 435] on mat-icon "text_fields" at bounding box center [433, 439] width 8 height 8
type textarea "GARAGE"
click at [92, 439] on mat-icon "pan_tool" at bounding box center [91, 439] width 8 height 8
click at [702, 288] on div "pan_tool draw interests text_fields delete undo redo" at bounding box center [491, 243] width 932 height 417
click at [213, 437] on div "draw" at bounding box center [205, 438] width 114 height 15
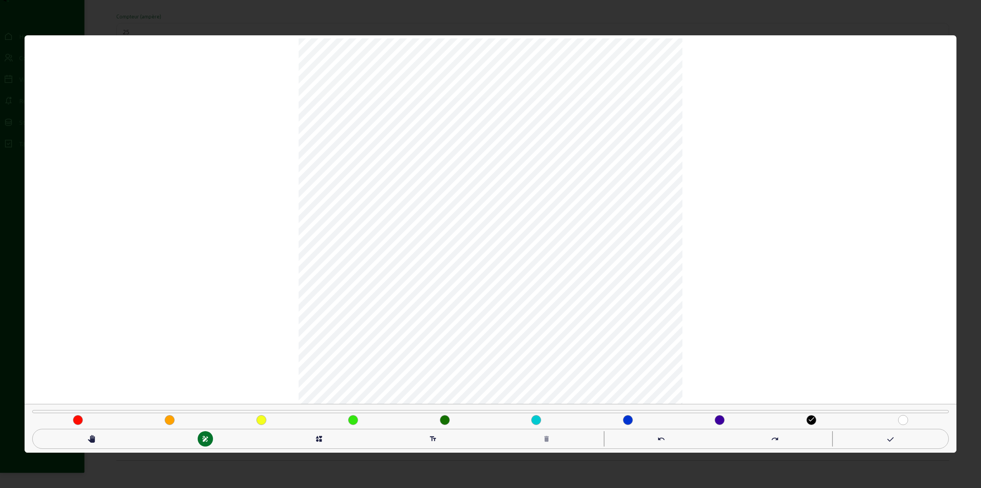
click at [811, 419] on mat-icon "done" at bounding box center [811, 419] width 8 height 8
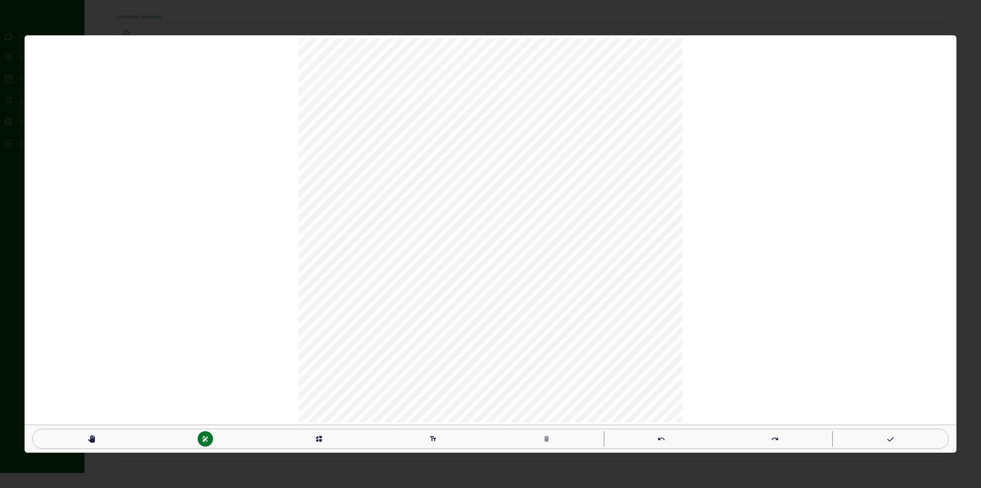
click at [84, 440] on div "pan_tool" at bounding box center [91, 438] width 15 height 15
click at [86, 439] on div "pan_tool" at bounding box center [91, 438] width 15 height 15
click at [887, 439] on icon at bounding box center [890, 439] width 8 height 9
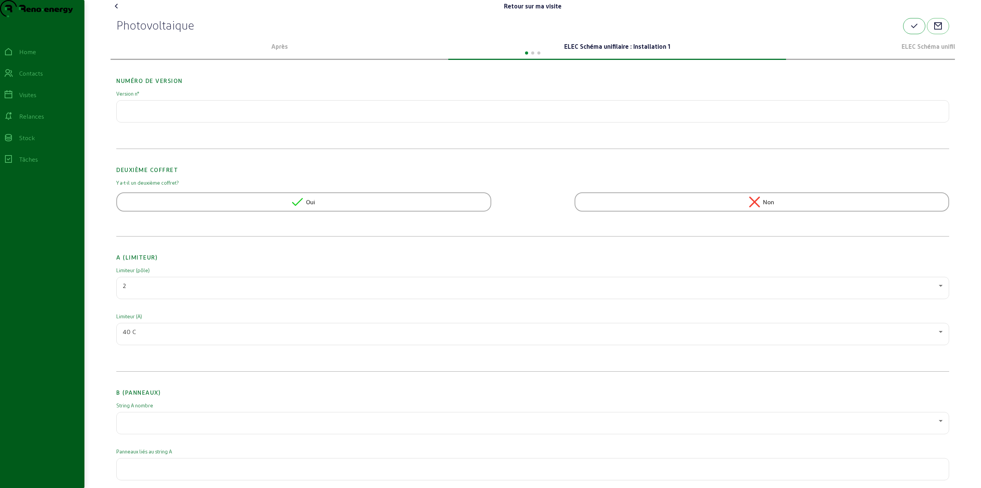
click at [916, 31] on icon "button" at bounding box center [913, 25] width 9 height 9
click at [35, 99] on div "Visites" at bounding box center [27, 94] width 17 height 9
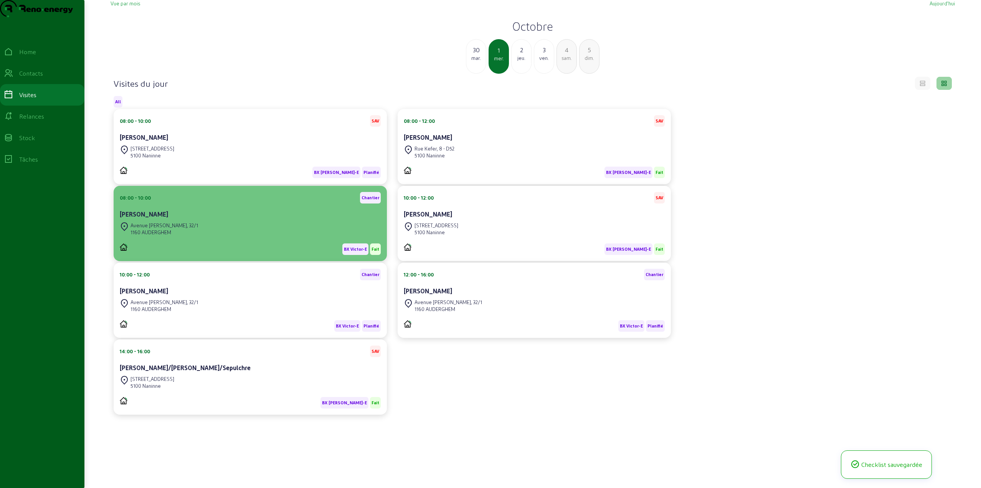
click at [229, 237] on div "[STREET_ADDRESS][PERSON_NAME]" at bounding box center [250, 228] width 261 height 17
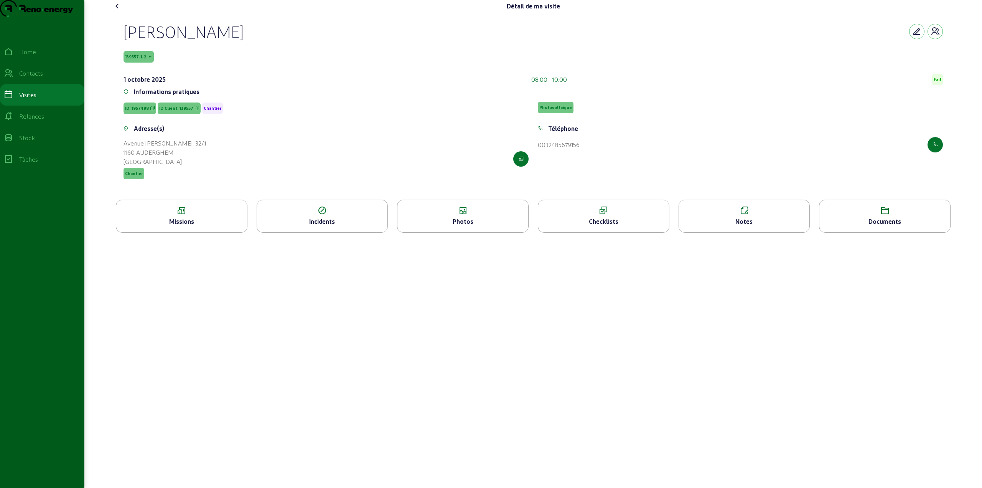
click at [458, 215] on icon at bounding box center [462, 210] width 131 height 9
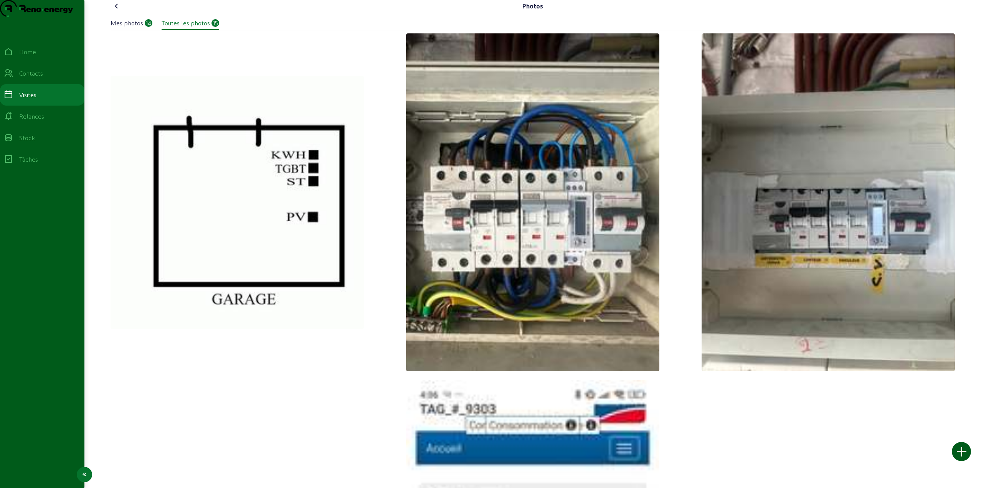
click at [32, 164] on div "Tâches" at bounding box center [28, 159] width 19 height 9
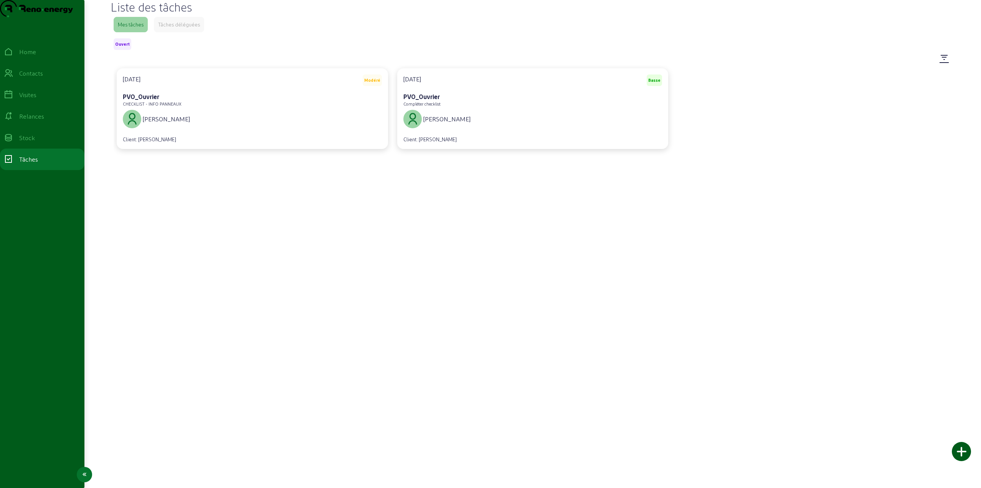
click at [31, 142] on div "Stock" at bounding box center [27, 137] width 16 height 9
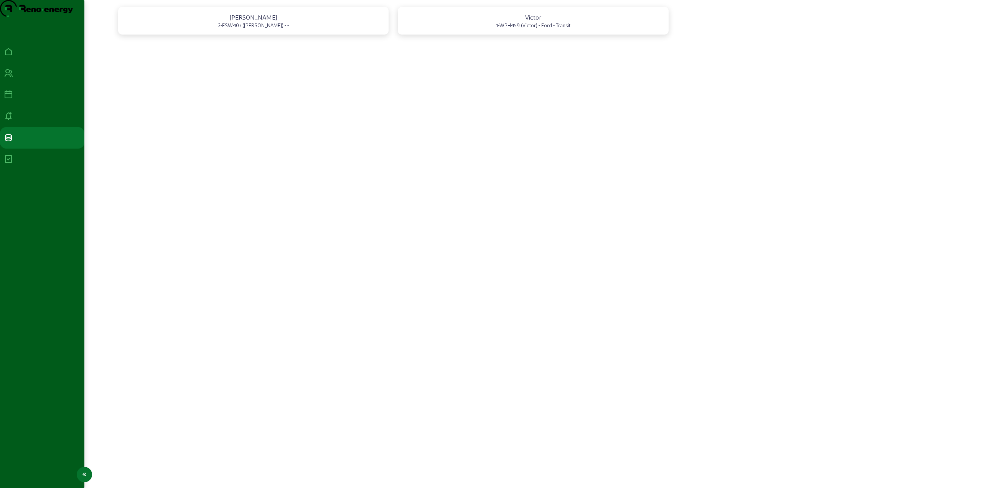
click at [35, 121] on div at bounding box center [42, 116] width 77 height 9
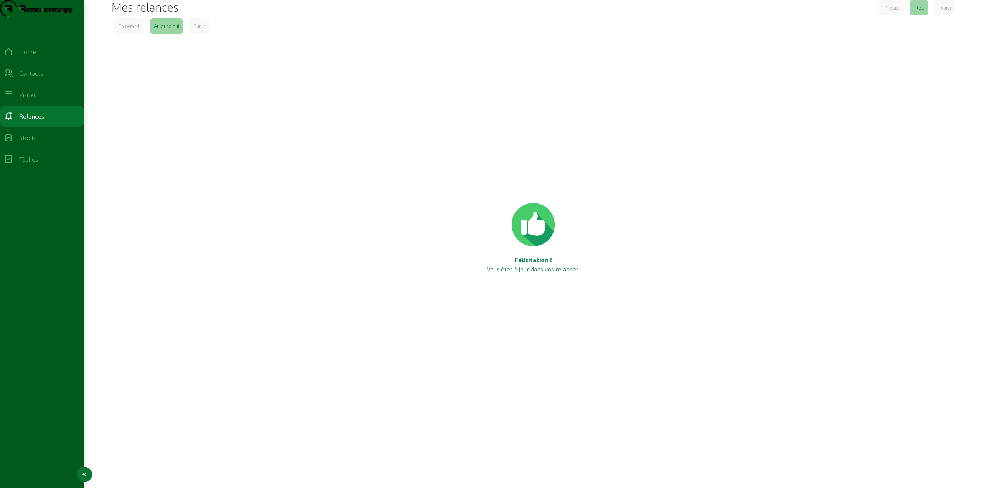
click at [35, 99] on div "Visites" at bounding box center [27, 94] width 17 height 9
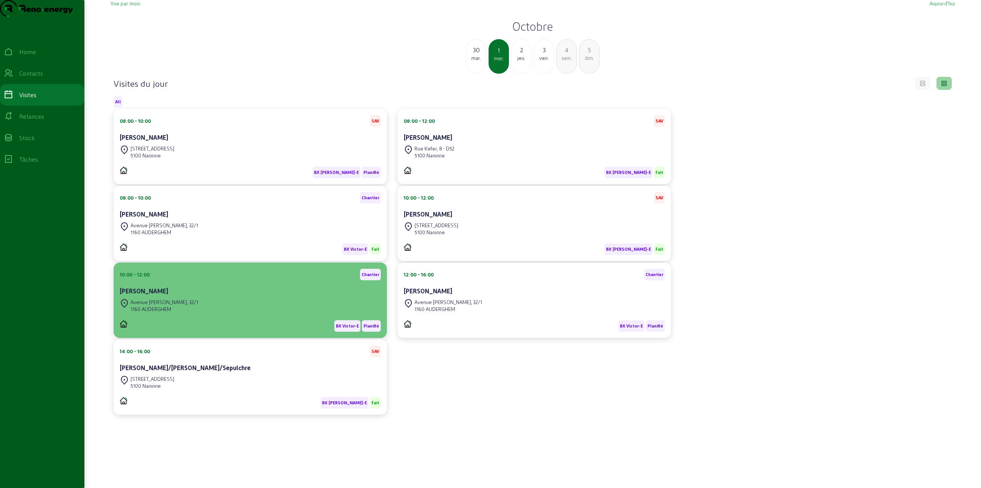
click at [237, 314] on div "[STREET_ADDRESS][PERSON_NAME]" at bounding box center [250, 305] width 261 height 17
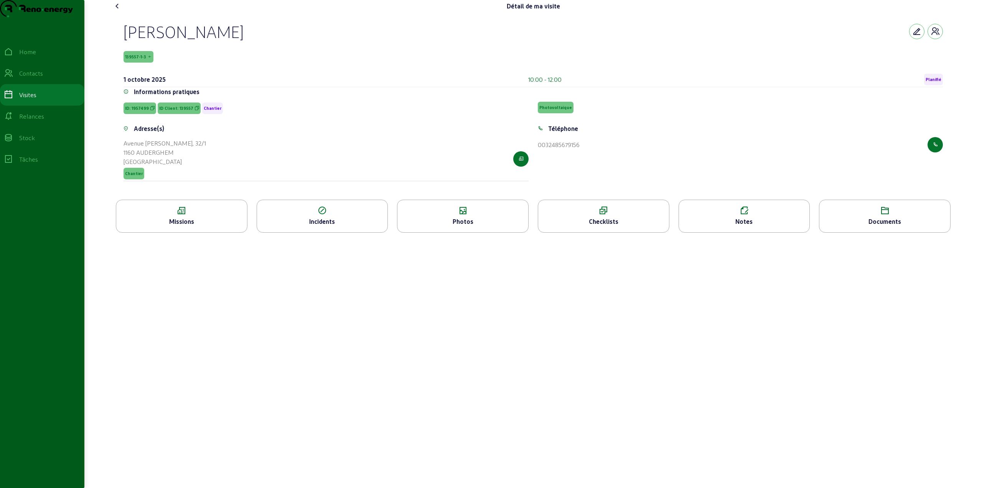
click at [446, 226] on div "Photos" at bounding box center [462, 221] width 131 height 9
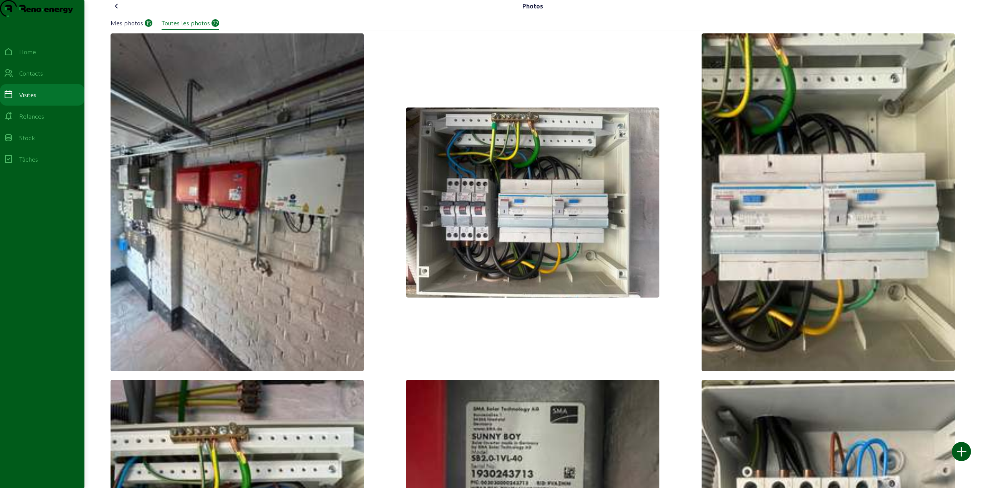
click at [118, 11] on icon at bounding box center [116, 6] width 9 height 9
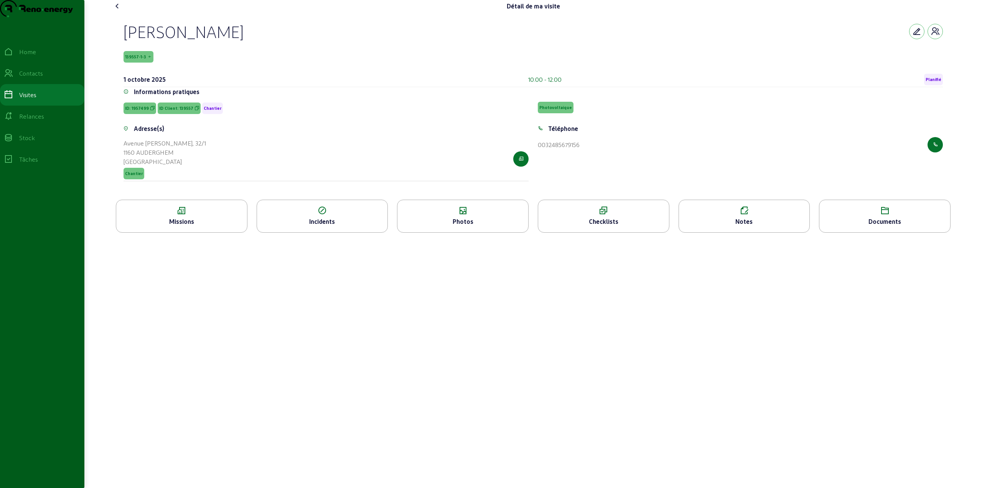
click at [592, 226] on div "Checklists" at bounding box center [603, 221] width 131 height 9
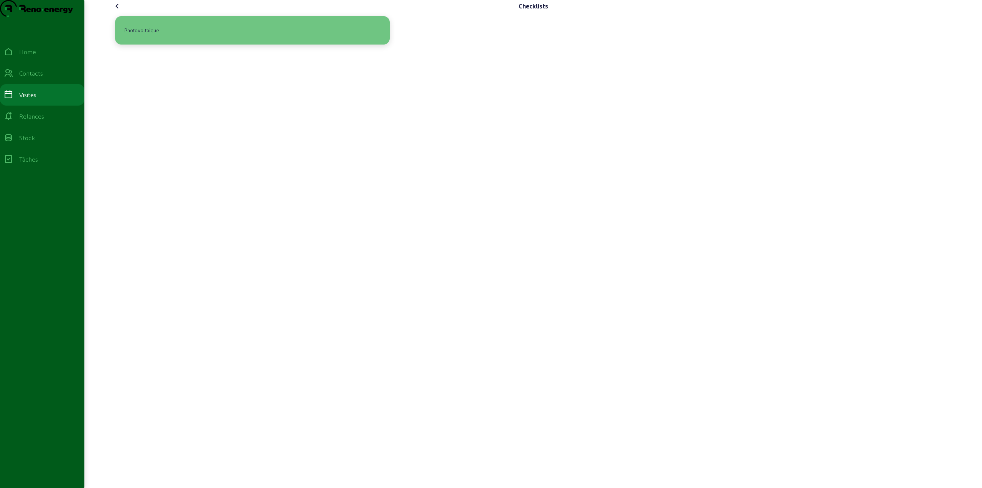
click at [232, 38] on div "Photovoltaique" at bounding box center [252, 30] width 262 height 16
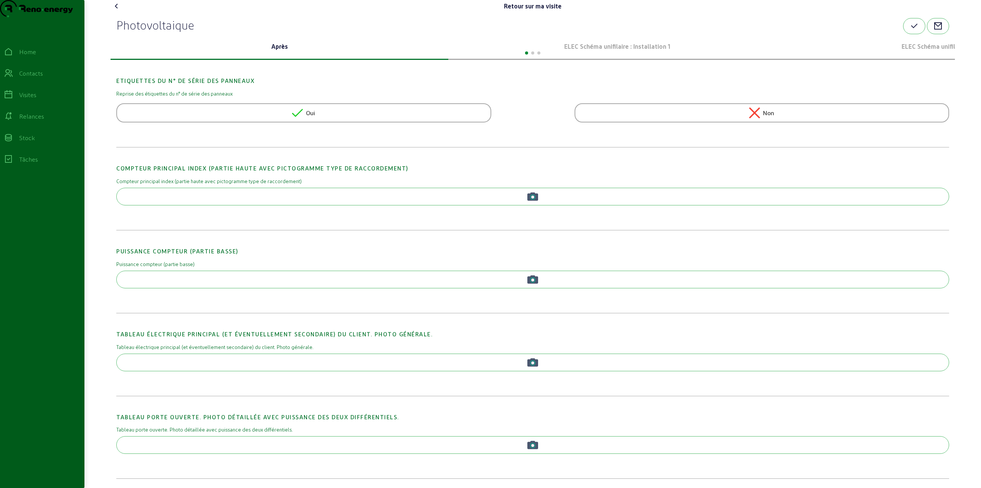
click at [587, 51] on p "ELEC Schéma unifilaire : Installation 1" at bounding box center [616, 46] width 331 height 9
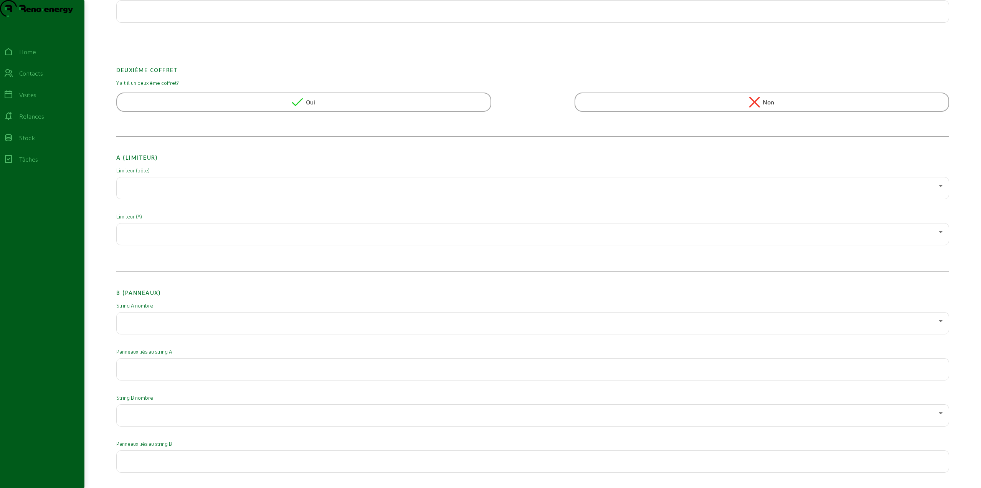
scroll to position [115, 0]
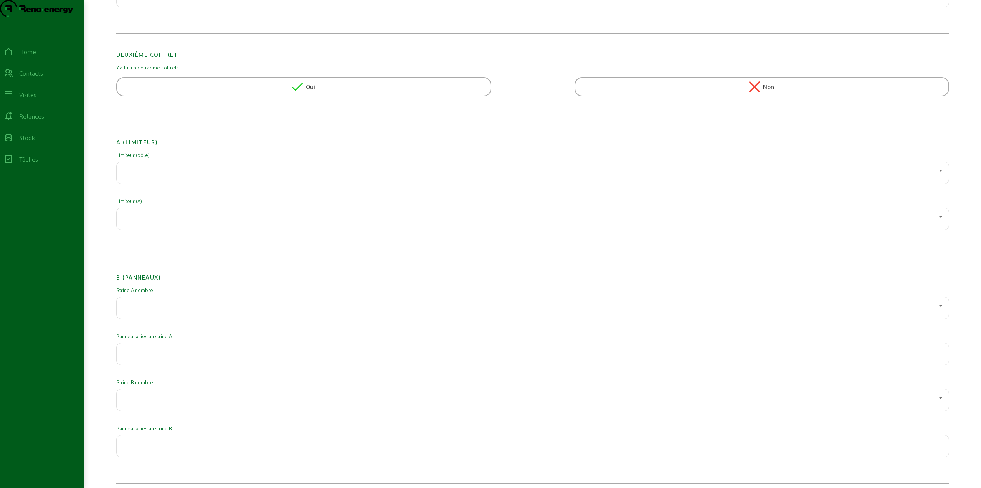
click at [178, 175] on div at bounding box center [531, 170] width 816 height 9
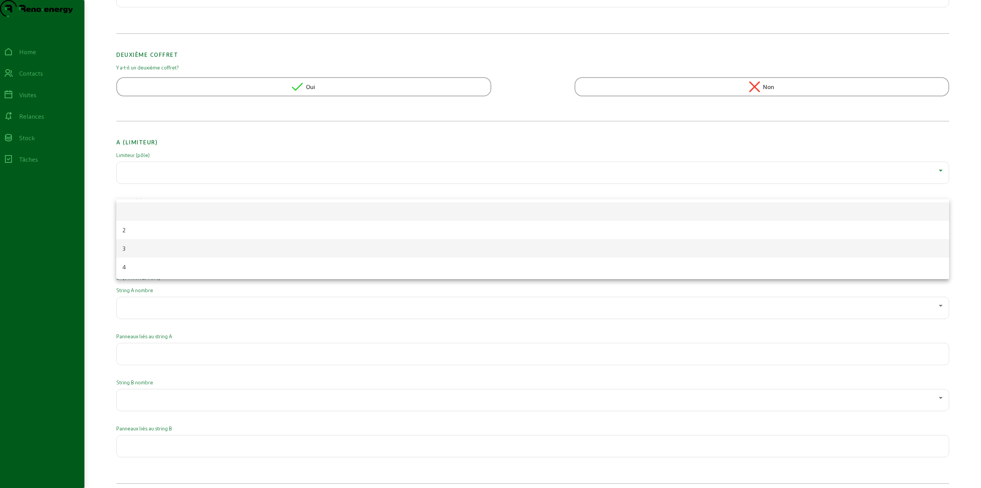
click at [136, 245] on mat-option "3" at bounding box center [532, 248] width 833 height 18
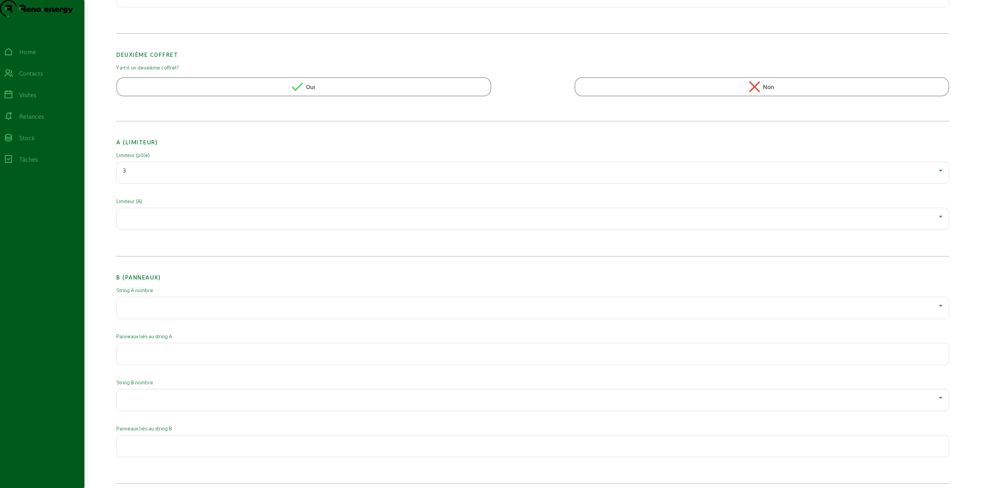
click at [163, 229] on div at bounding box center [533, 218] width 820 height 21
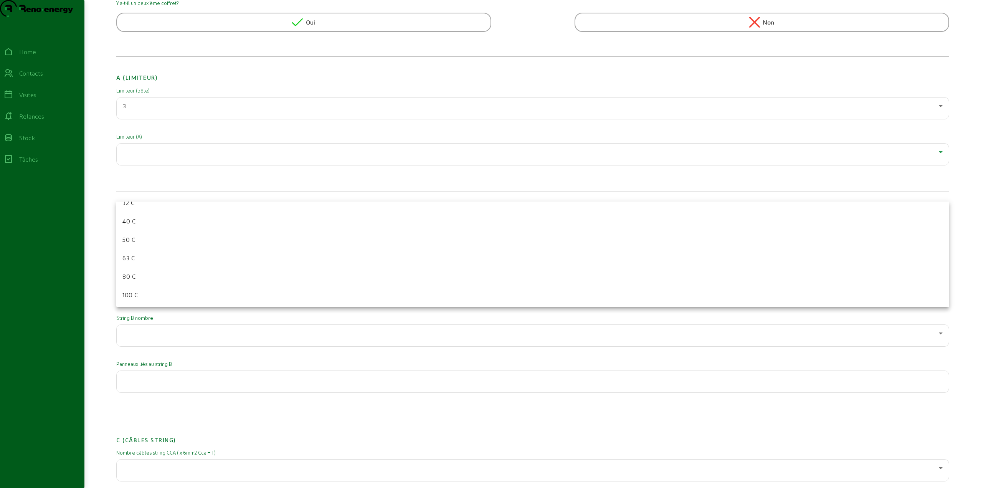
scroll to position [192, 0]
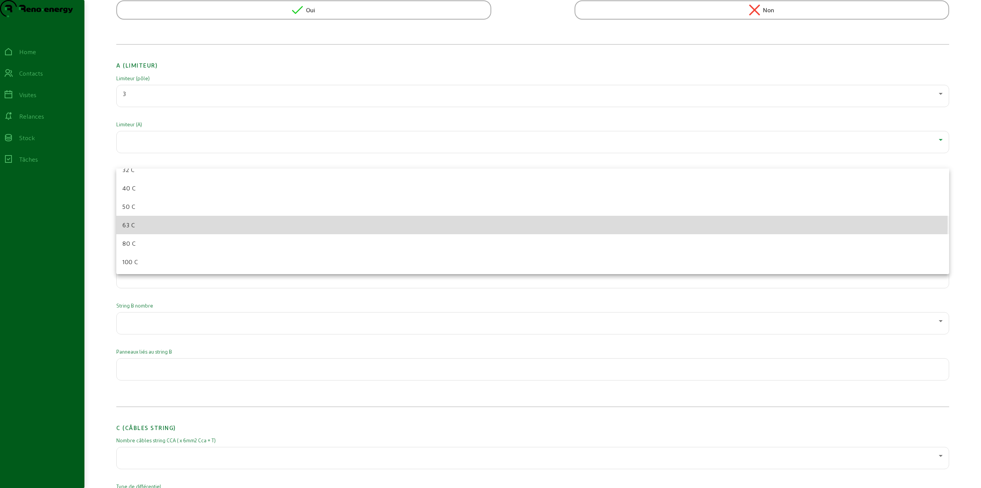
click at [141, 222] on mat-option "63 C" at bounding box center [532, 225] width 833 height 18
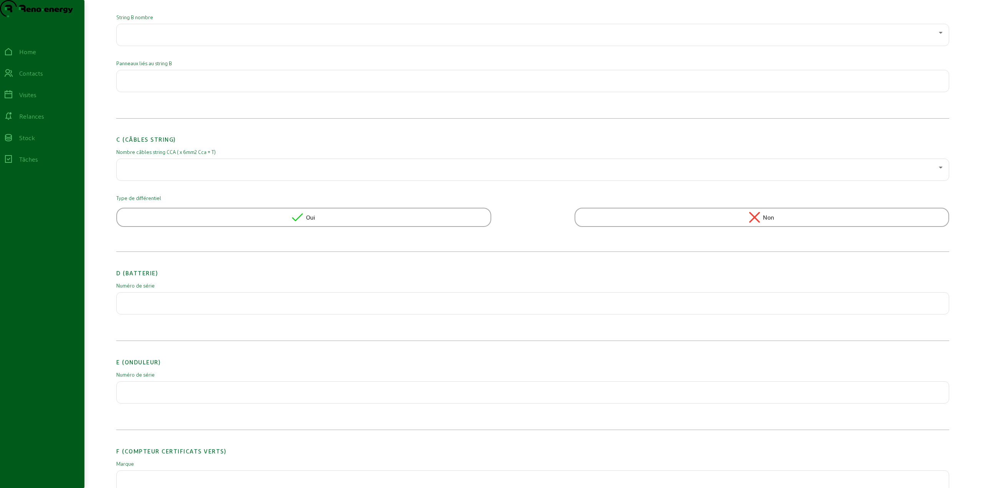
scroll to position [537, 0]
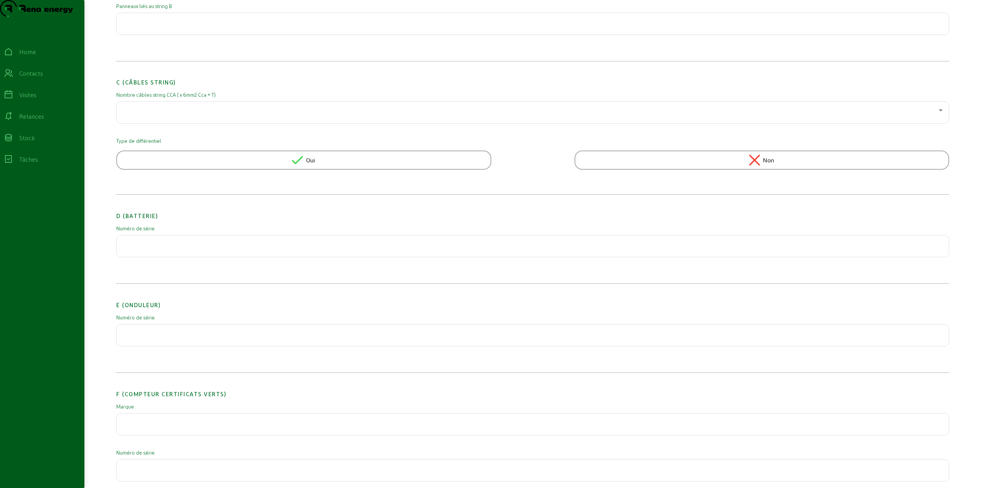
click at [157, 337] on input "text" at bounding box center [533, 332] width 820 height 9
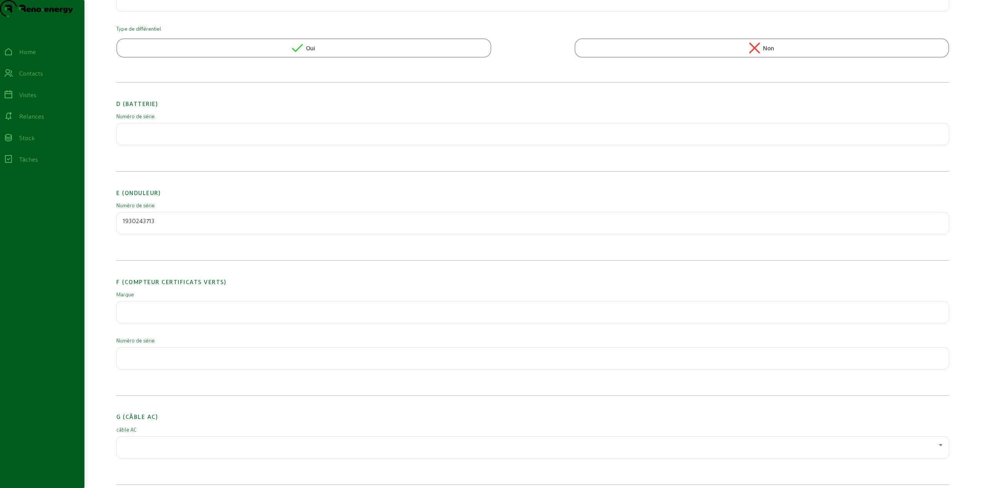
scroll to position [652, 0]
type input "1930243713"
click at [169, 311] on input "text" at bounding box center [533, 306] width 820 height 9
type input "2Wire"
click at [171, 357] on input "text" at bounding box center [533, 352] width 820 height 9
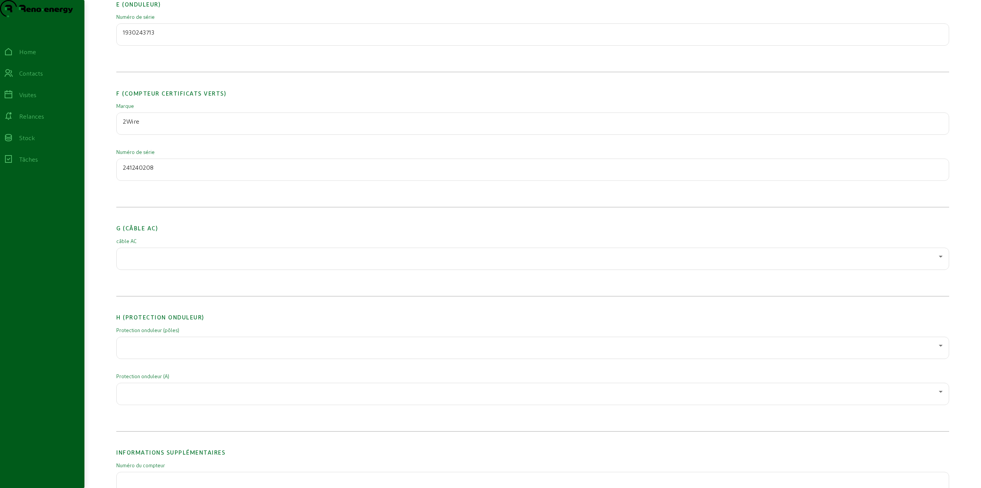
scroll to position [844, 0]
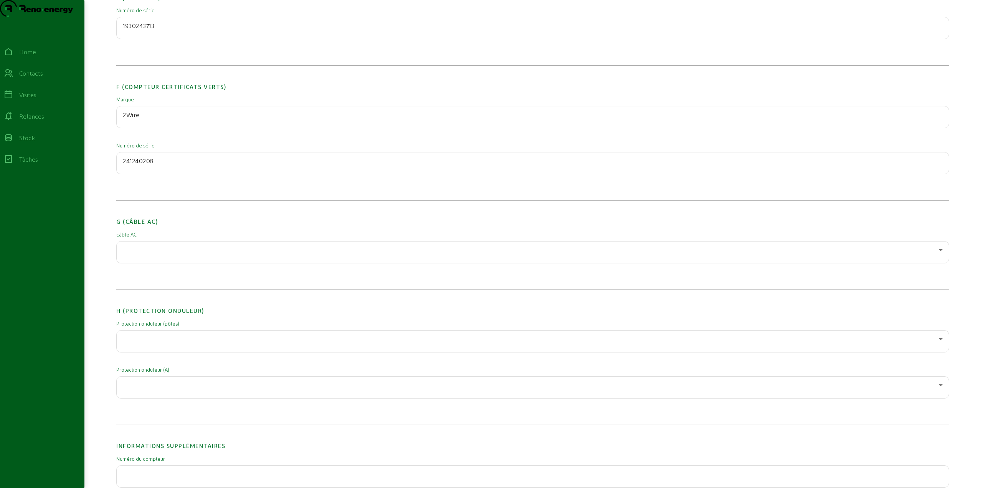
type input "241240208"
click at [158, 254] on div at bounding box center [531, 249] width 816 height 9
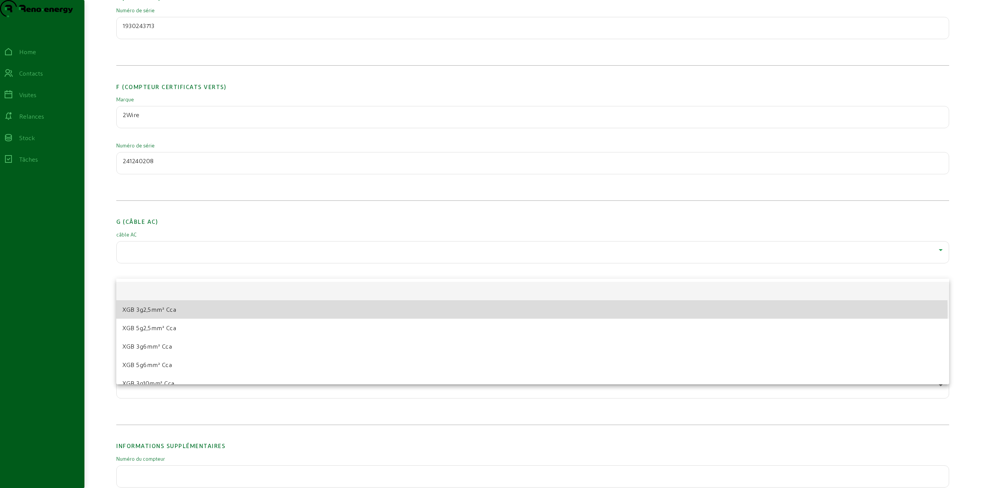
click at [175, 311] on span "XGB 3g2,5mm² Cca" at bounding box center [149, 309] width 54 height 9
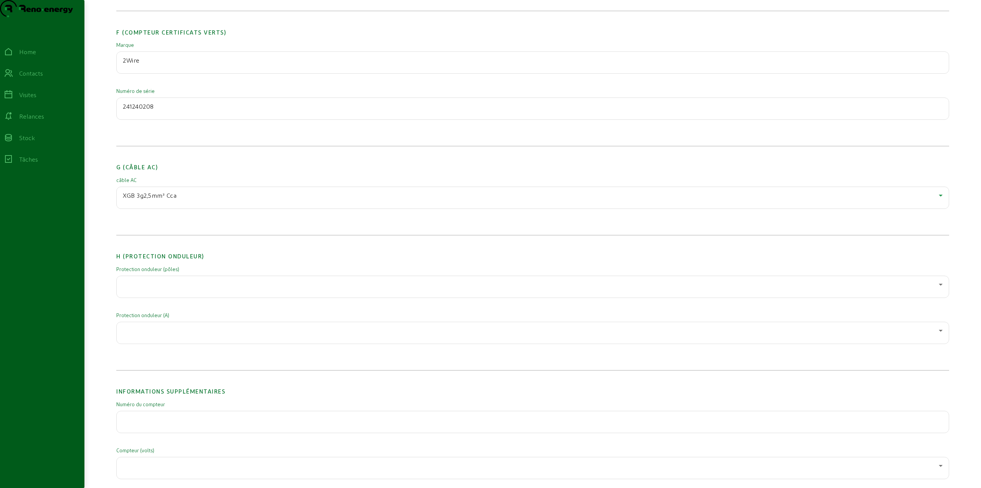
scroll to position [921, 0]
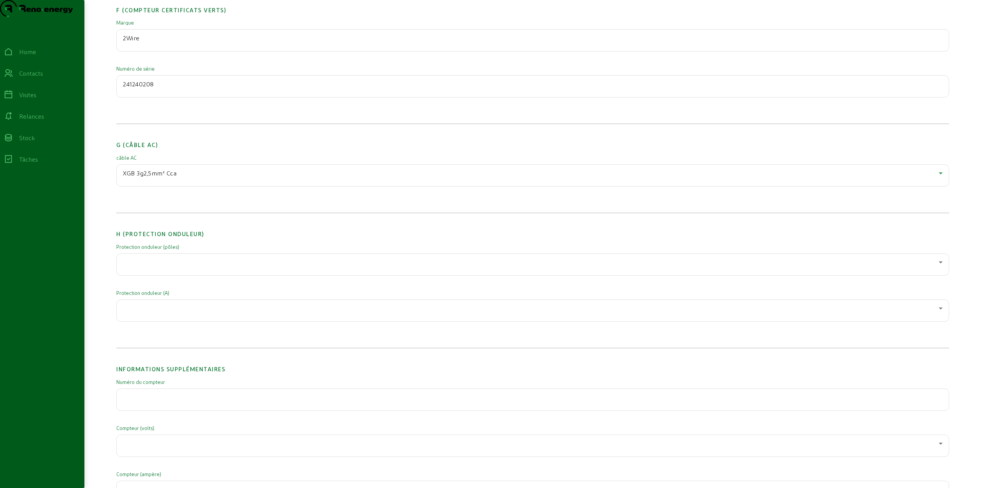
click at [159, 267] on div at bounding box center [531, 261] width 816 height 9
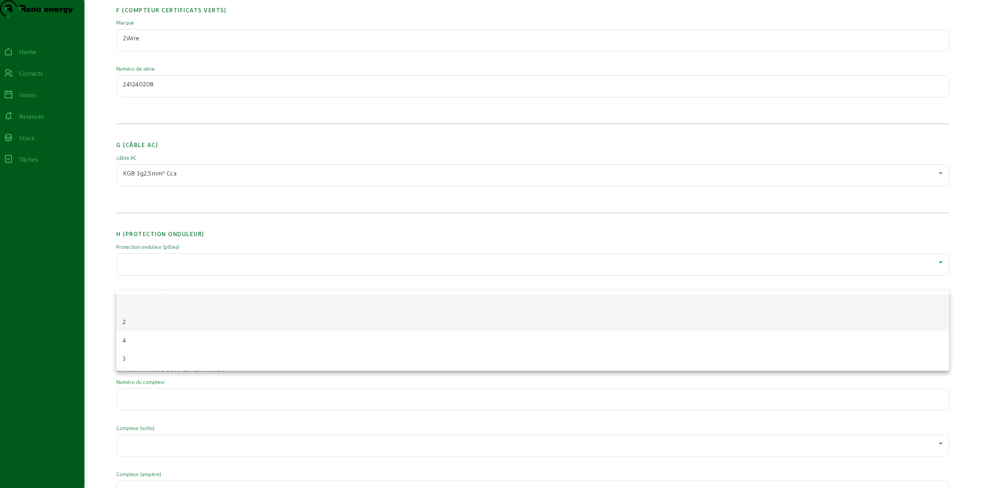
click at [144, 327] on mat-option "2" at bounding box center [532, 321] width 833 height 18
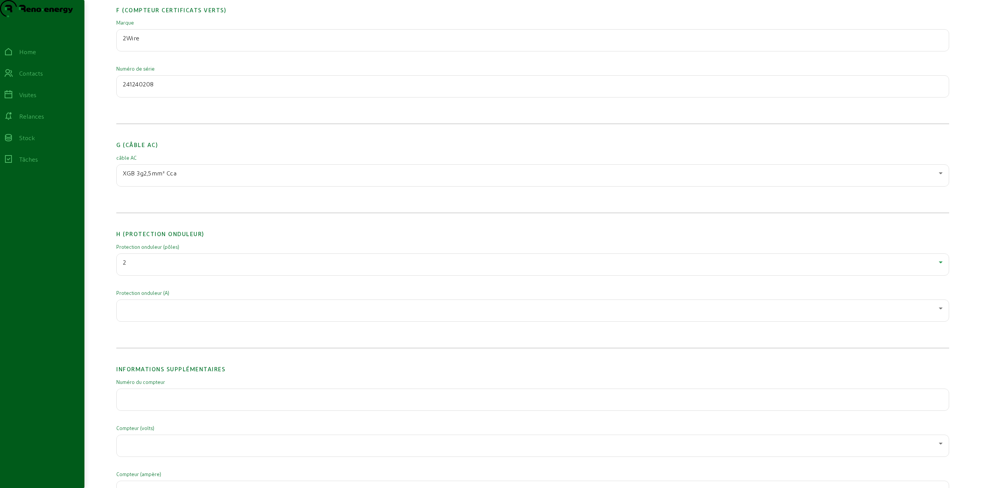
click at [177, 321] on div at bounding box center [533, 310] width 820 height 21
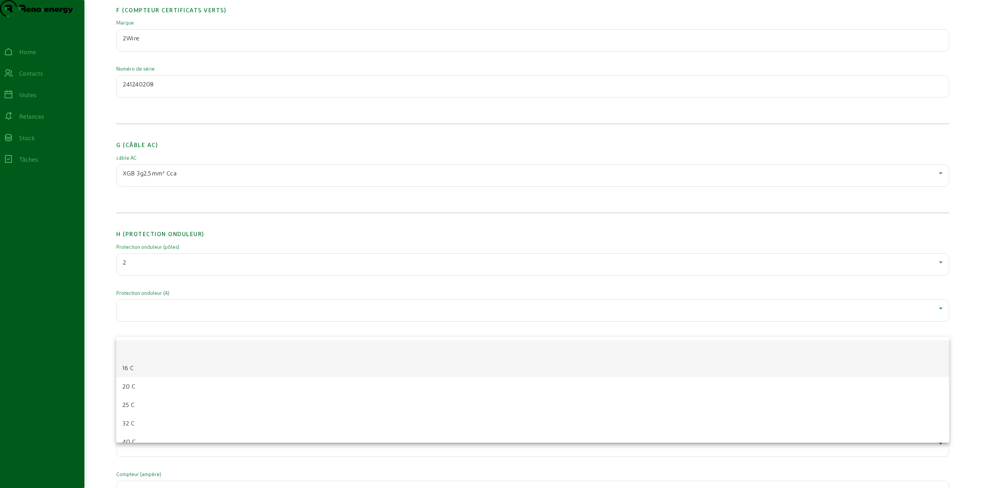
click at [143, 371] on mat-option "16 C" at bounding box center [532, 367] width 833 height 18
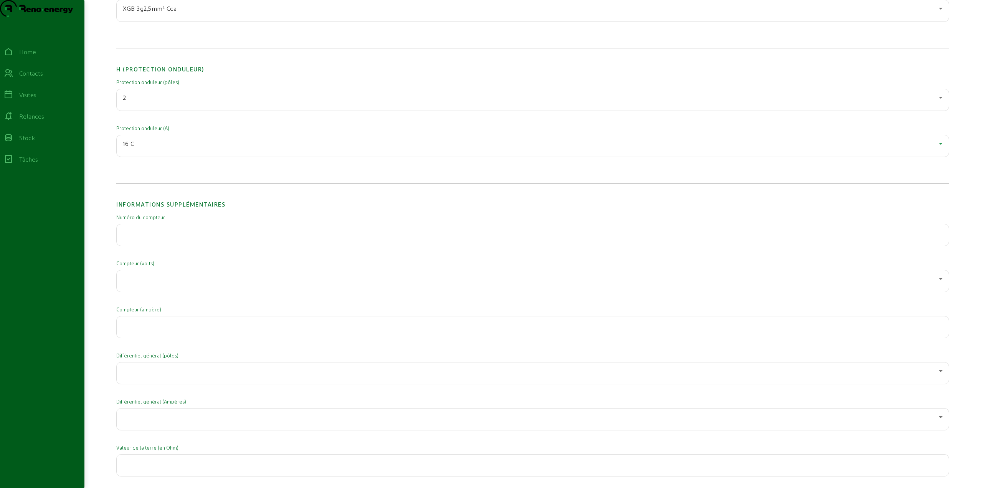
scroll to position [1113, 0]
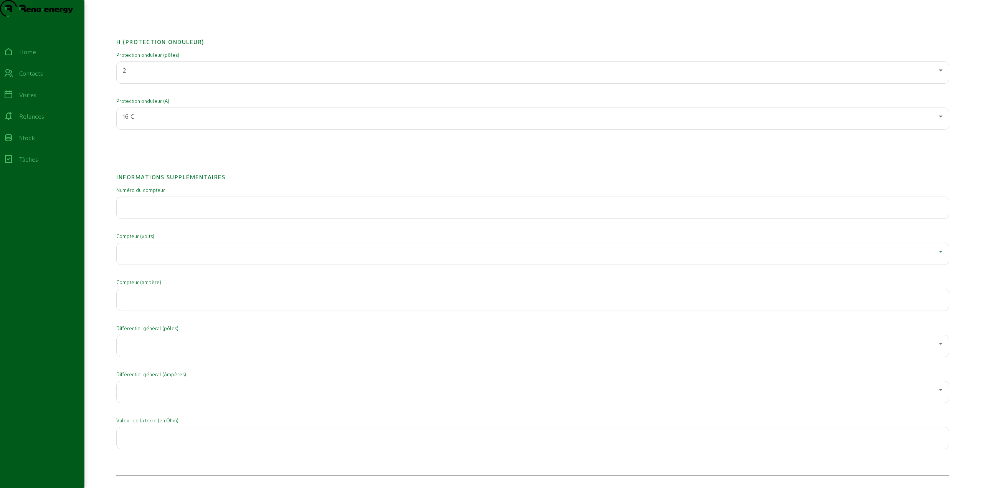
click at [156, 256] on div at bounding box center [531, 251] width 816 height 9
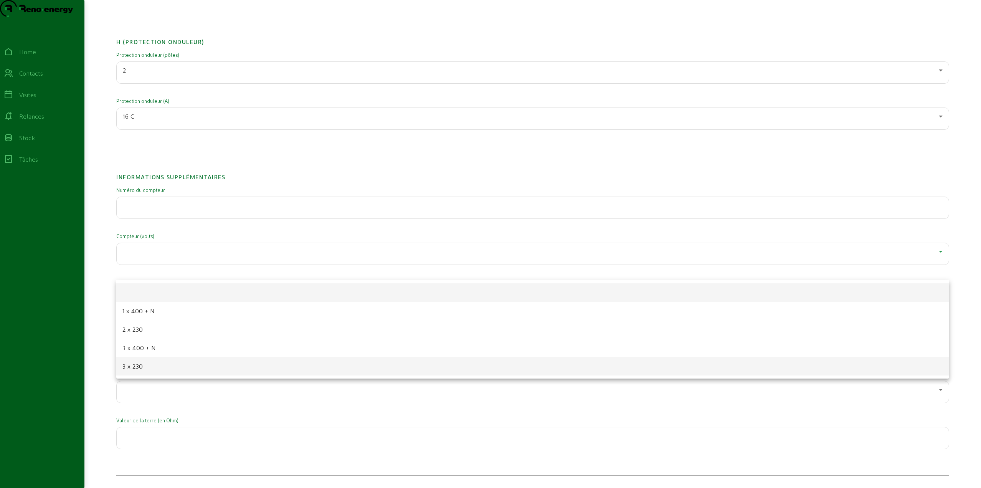
click at [143, 364] on mat-option "3 x 230" at bounding box center [532, 366] width 833 height 18
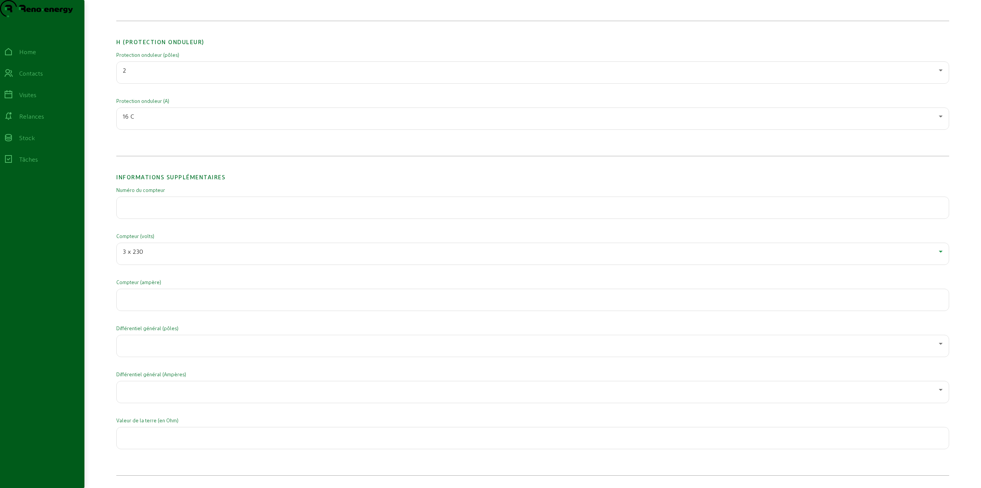
click at [165, 302] on input "number" at bounding box center [533, 297] width 820 height 9
type input "50"
click at [150, 348] on div at bounding box center [531, 343] width 816 height 9
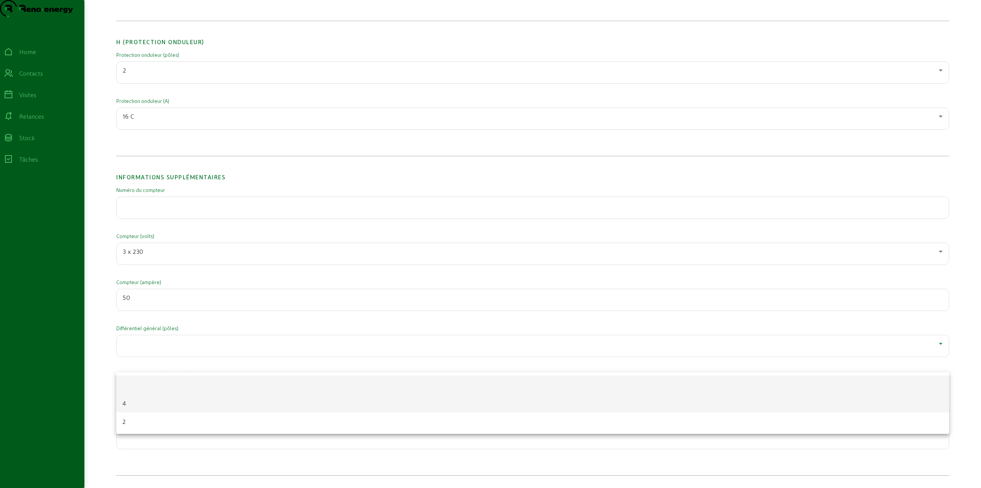
click at [142, 404] on mat-option "4" at bounding box center [532, 403] width 833 height 18
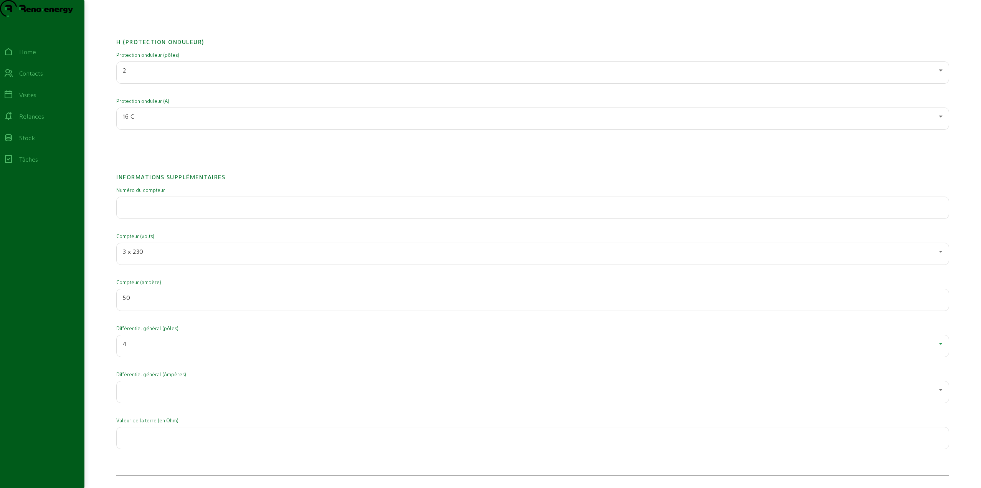
click at [173, 399] on div at bounding box center [533, 391] width 820 height 21
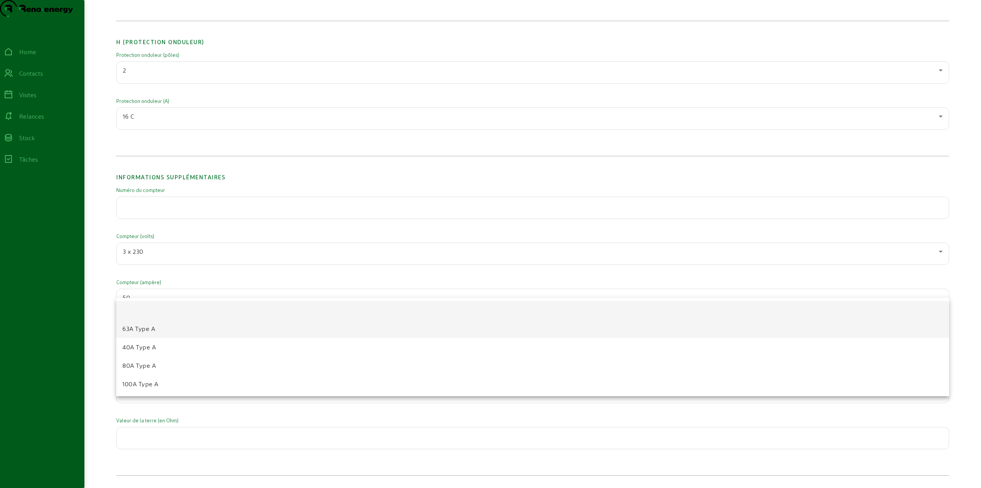
click at [152, 331] on span "63A Type A" at bounding box center [138, 328] width 33 height 9
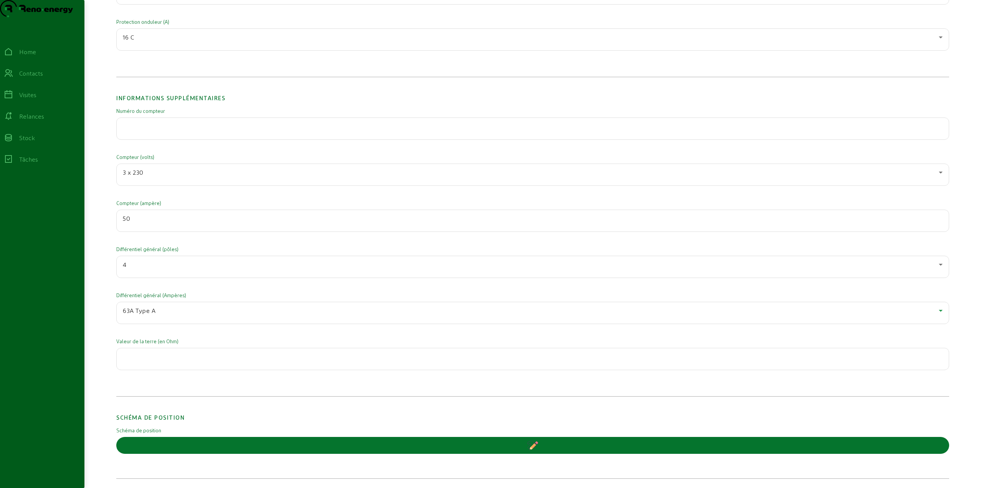
scroll to position [1228, 0]
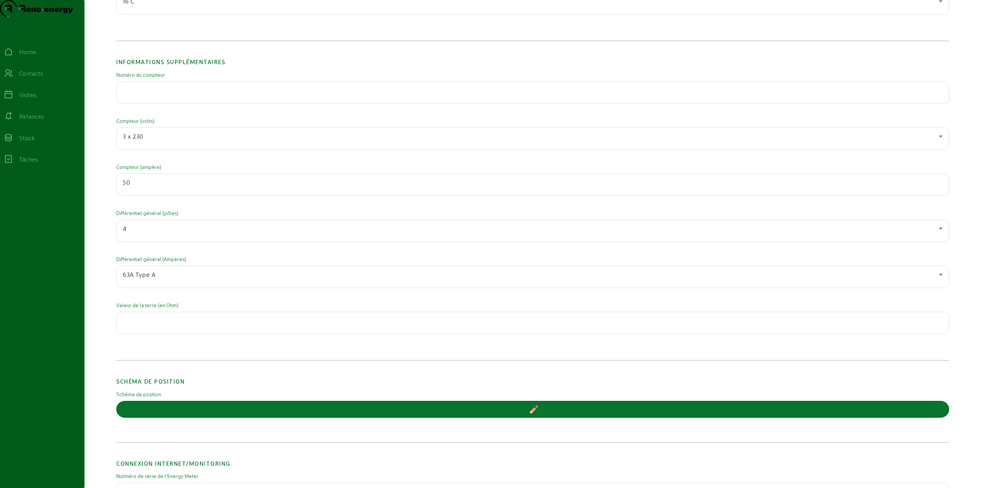
click at [163, 333] on div at bounding box center [533, 322] width 820 height 21
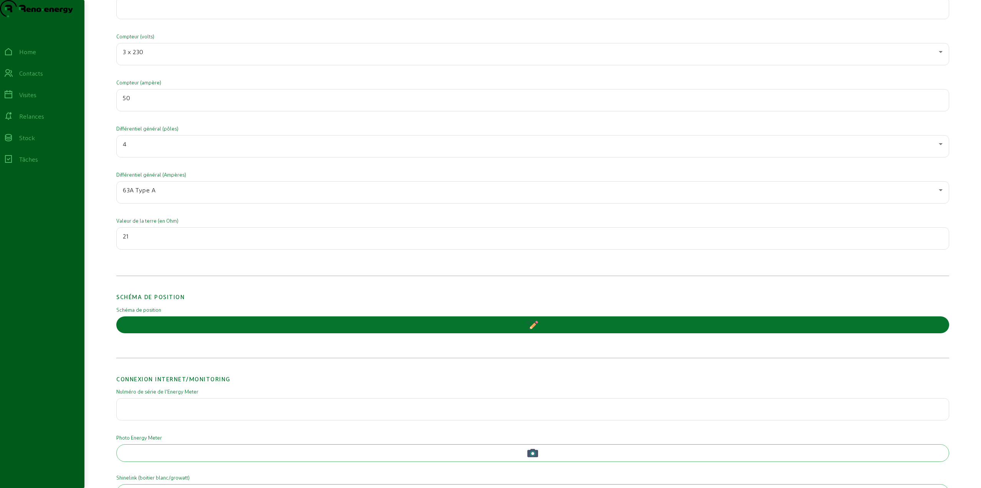
scroll to position [1378, 0]
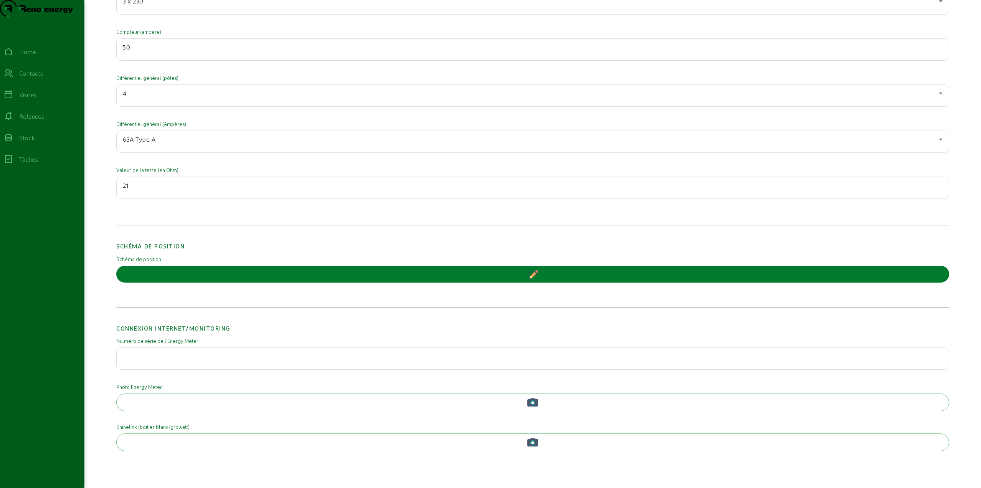
type input "21"
click at [317, 275] on button "button" at bounding box center [532, 273] width 833 height 17
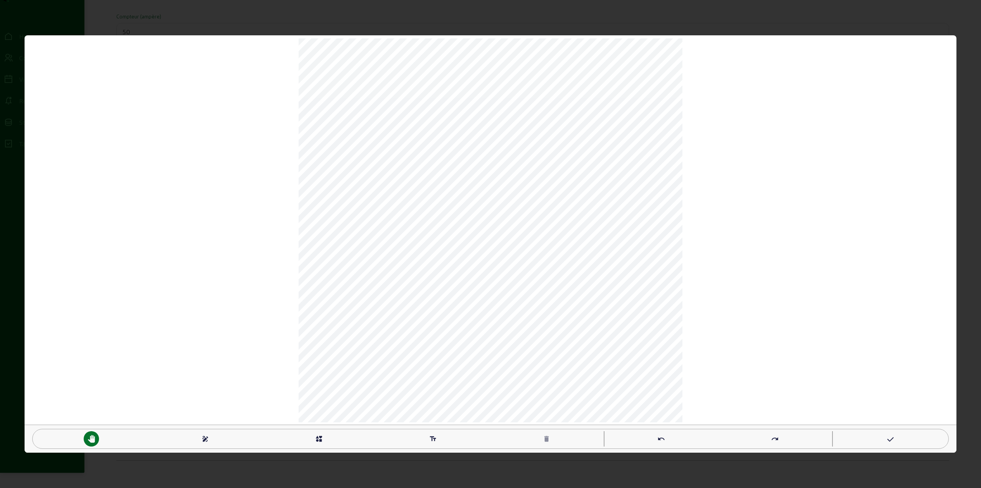
scroll to position [0, 0]
click at [322, 437] on mat-icon "interests" at bounding box center [319, 439] width 8 height 8
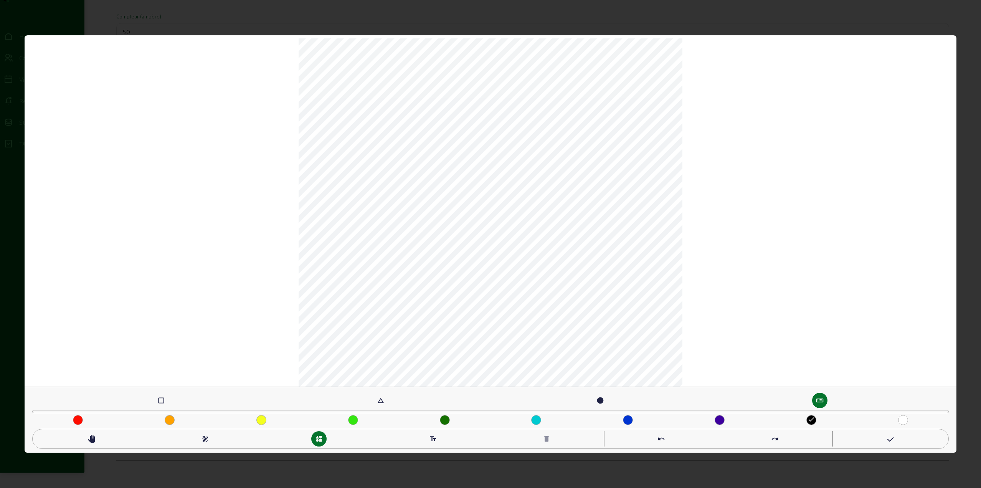
click at [155, 401] on div "check_box_outline_blank" at bounding box center [160, 399] width 15 height 15
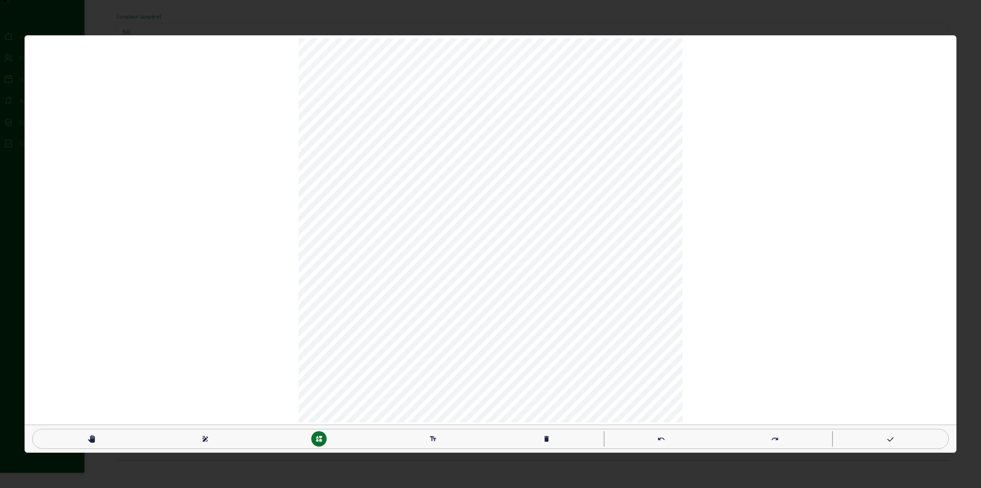
click at [82, 440] on div "pan_tool" at bounding box center [92, 438] width 114 height 15
click at [547, 438] on mat-icon "delete" at bounding box center [547, 439] width 8 height 8
click at [432, 436] on mat-icon "text_fields" at bounding box center [433, 439] width 8 height 8
type textarea "K"
type textarea "KWH"
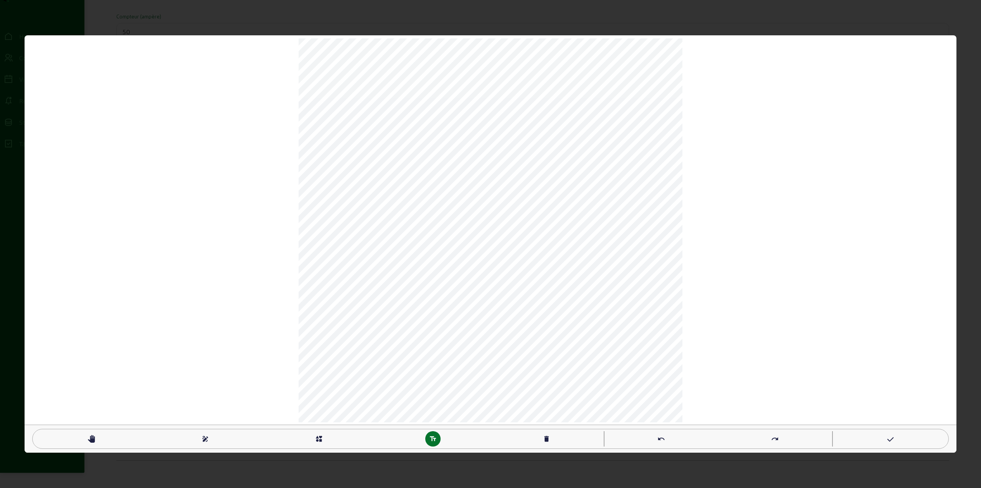
click at [89, 437] on mat-icon "pan_tool" at bounding box center [91, 439] width 8 height 8
type textarea "TGBT"
type textarea "ST"
type textarea "PV"
click at [428, 436] on div "text_fields" at bounding box center [432, 438] width 15 height 15
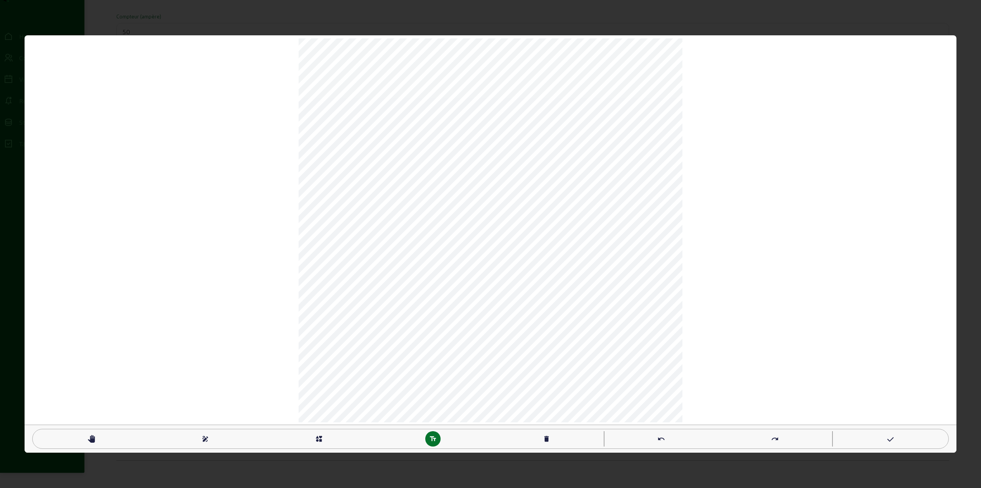
type textarea "GARAGE"
click at [93, 439] on mat-icon "pan_tool" at bounding box center [91, 439] width 8 height 8
click at [734, 258] on div "pan_tool draw interests text_fields delete undo redo" at bounding box center [491, 243] width 932 height 417
click at [200, 439] on div "draw" at bounding box center [205, 438] width 15 height 15
click at [885, 442] on div at bounding box center [889, 438] width 15 height 15
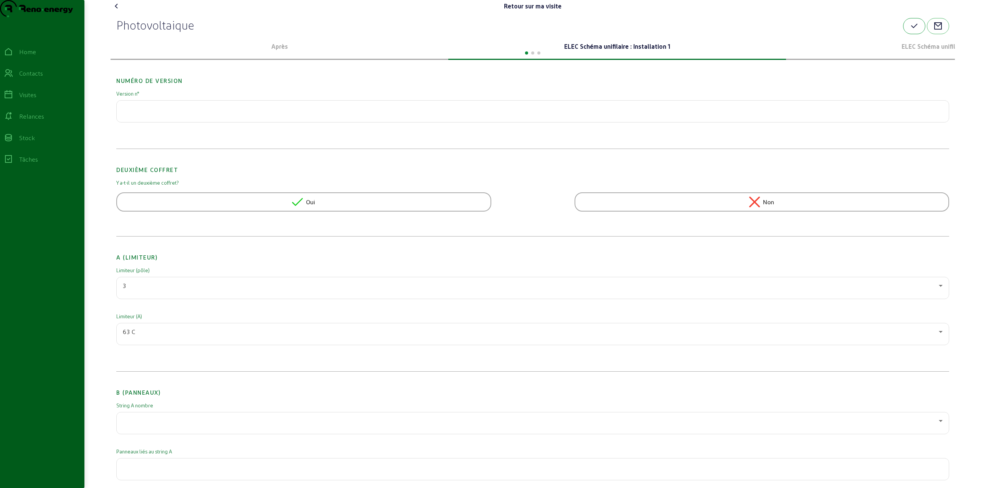
click at [912, 31] on icon "button" at bounding box center [913, 25] width 9 height 9
click at [36, 99] on div "Visites" at bounding box center [27, 94] width 17 height 9
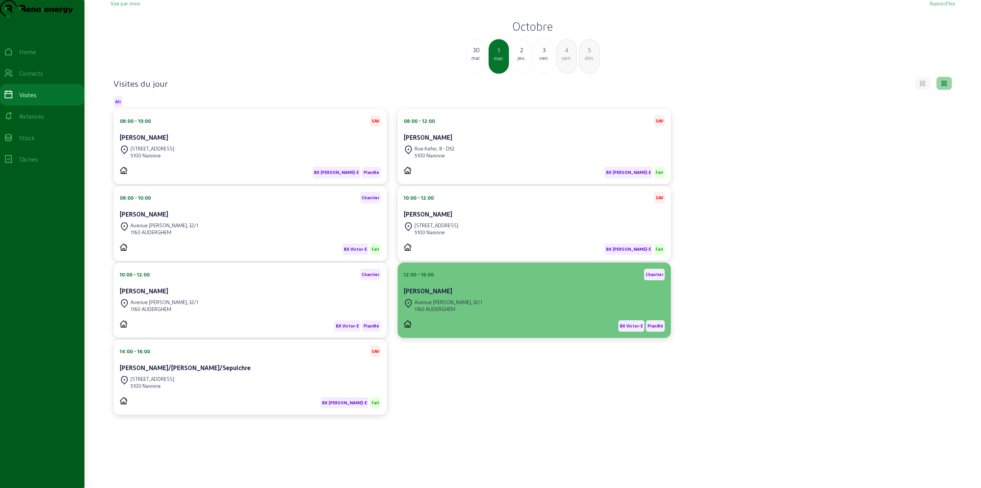
click at [460, 305] on div "Avenue [PERSON_NAME], 32/1" at bounding box center [448, 301] width 68 height 7
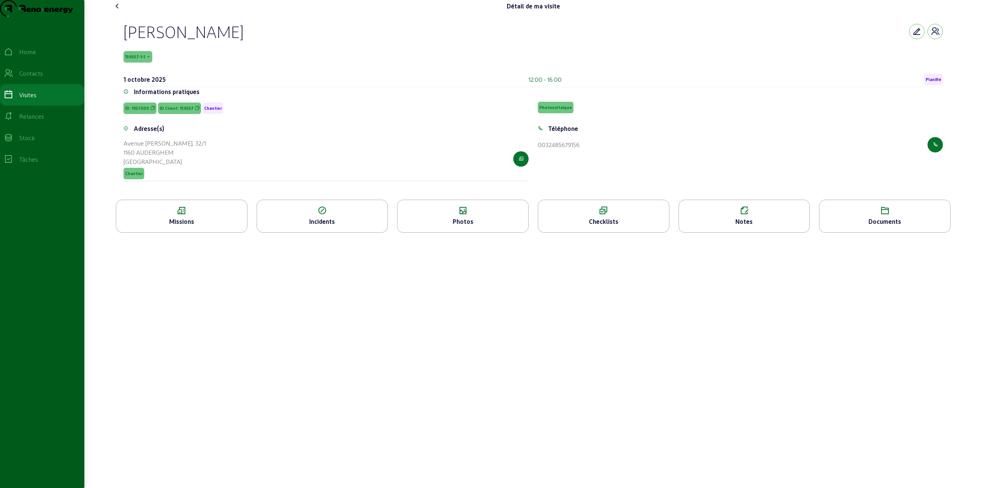
click at [451, 226] on div "Photos" at bounding box center [462, 221] width 131 height 9
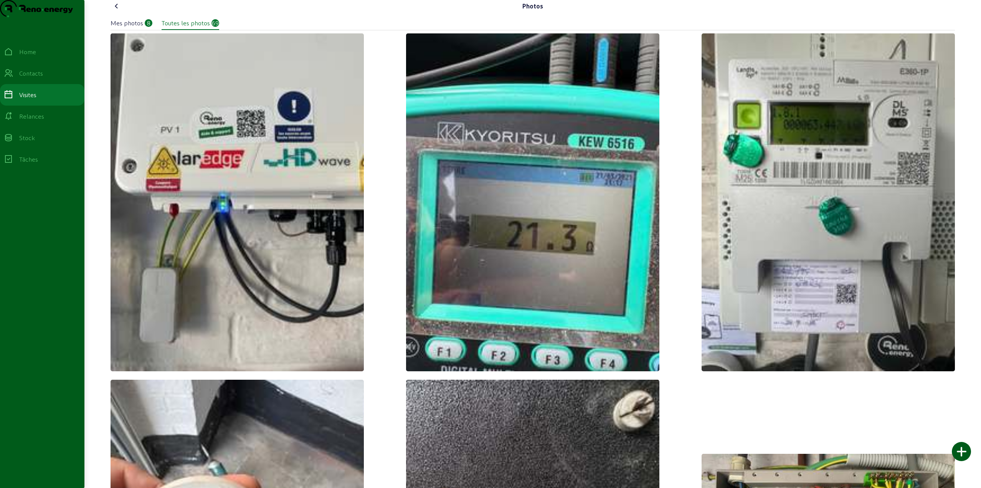
click at [119, 11] on icon at bounding box center [116, 6] width 9 height 9
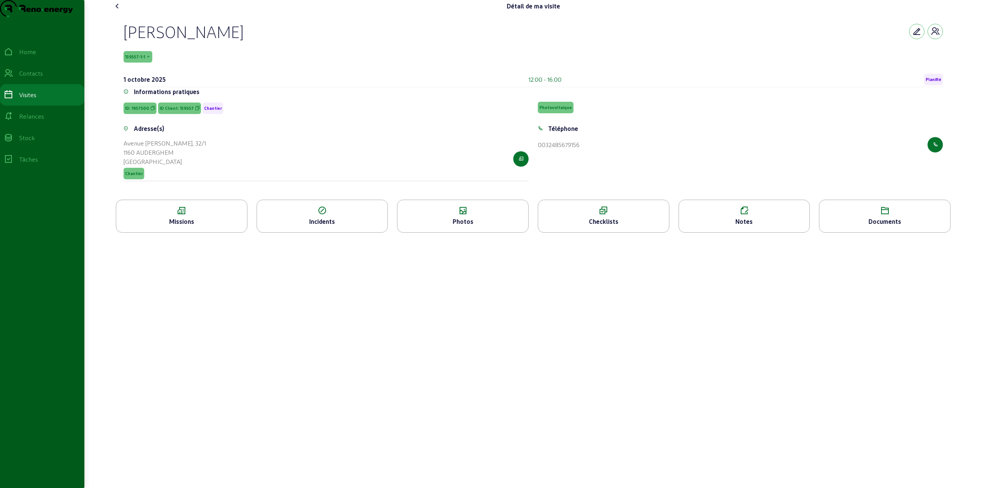
click at [605, 215] on icon at bounding box center [603, 210] width 131 height 9
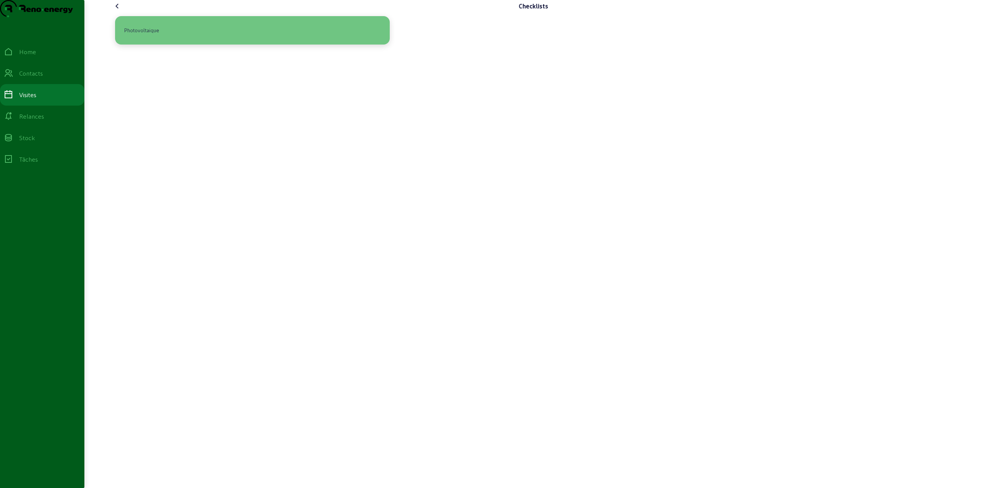
click at [209, 38] on div "Photovoltaique" at bounding box center [252, 30] width 262 height 16
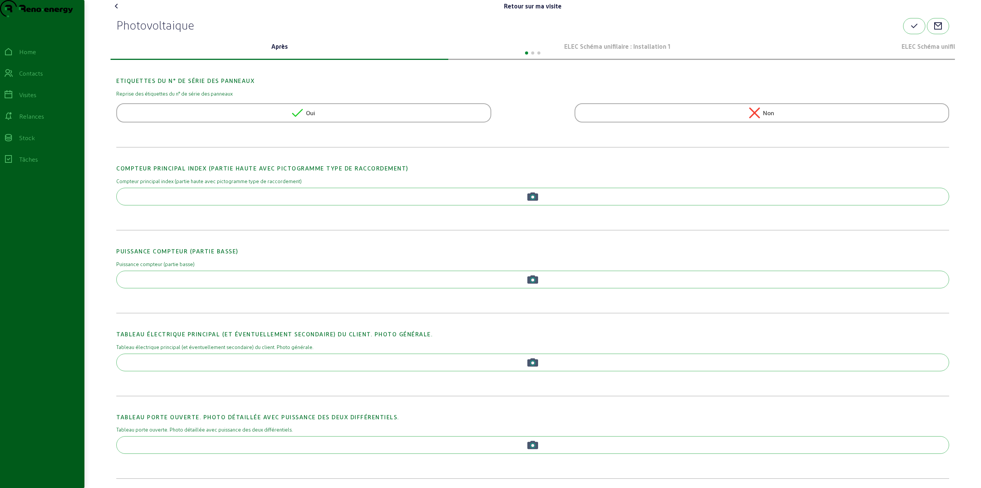
click at [596, 51] on p "ELEC Schéma unifilaire : Installation 1" at bounding box center [616, 46] width 331 height 9
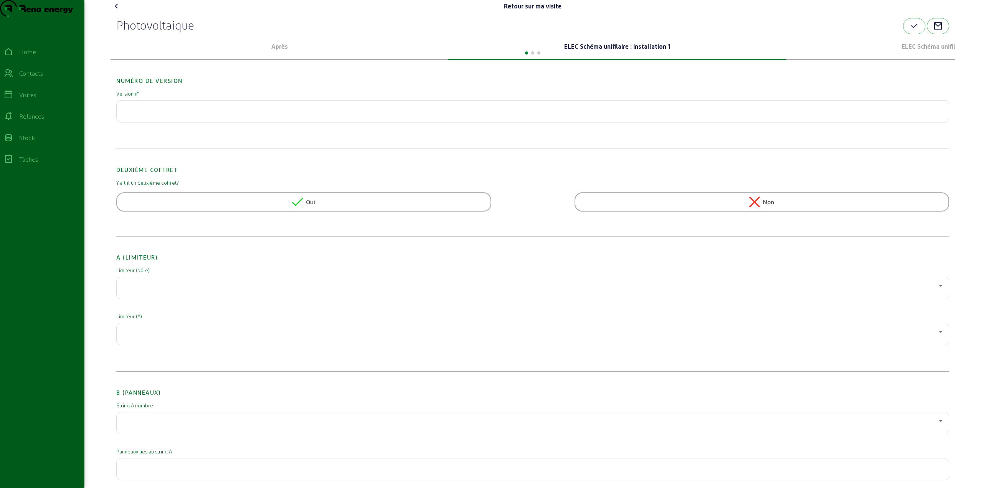
click at [165, 290] on div at bounding box center [531, 285] width 816 height 9
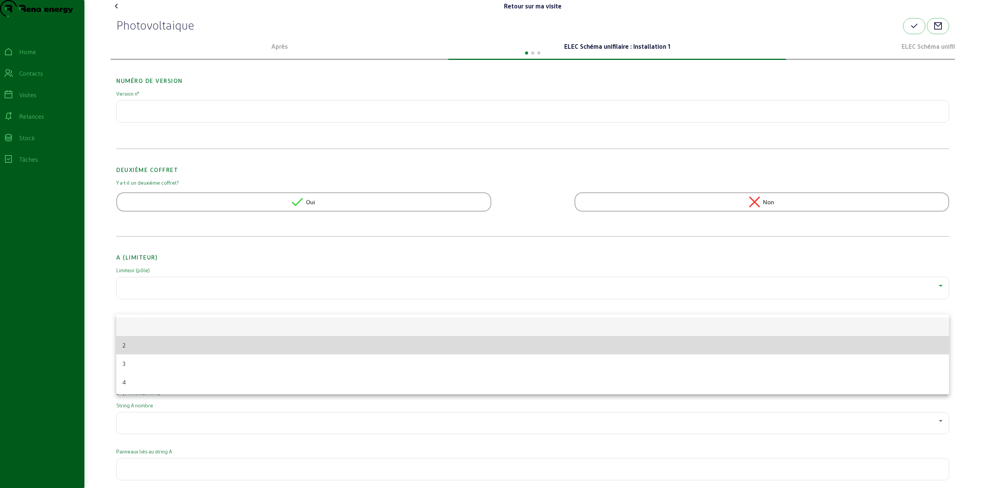
click at [143, 340] on mat-option "2" at bounding box center [532, 345] width 833 height 18
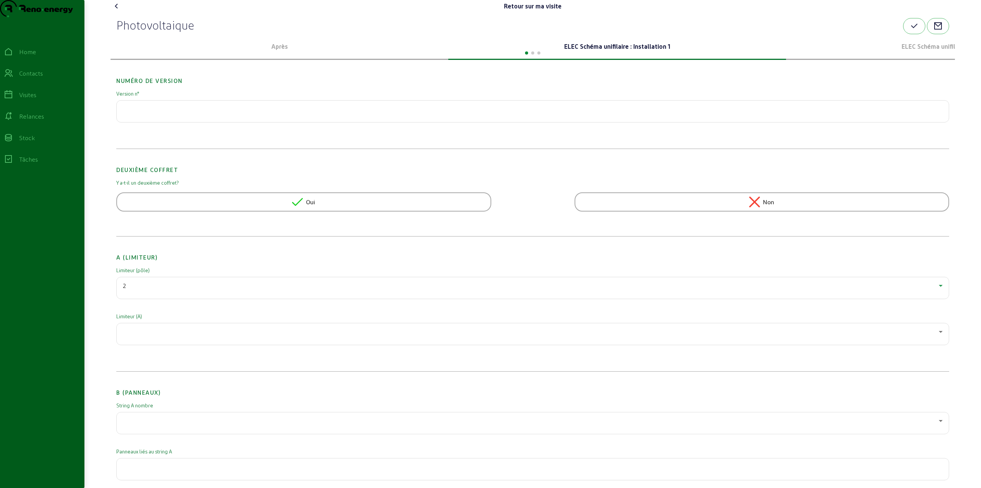
click at [163, 336] on div at bounding box center [531, 331] width 816 height 9
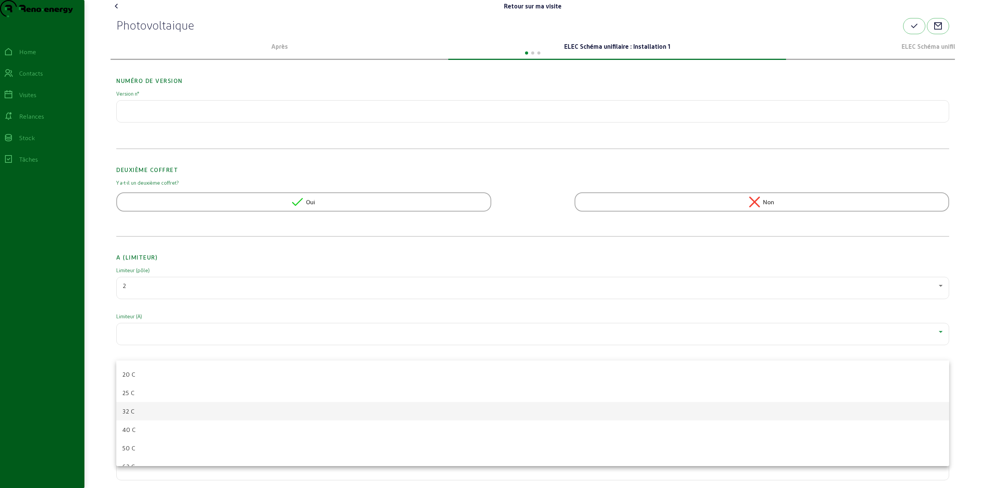
scroll to position [38, 0]
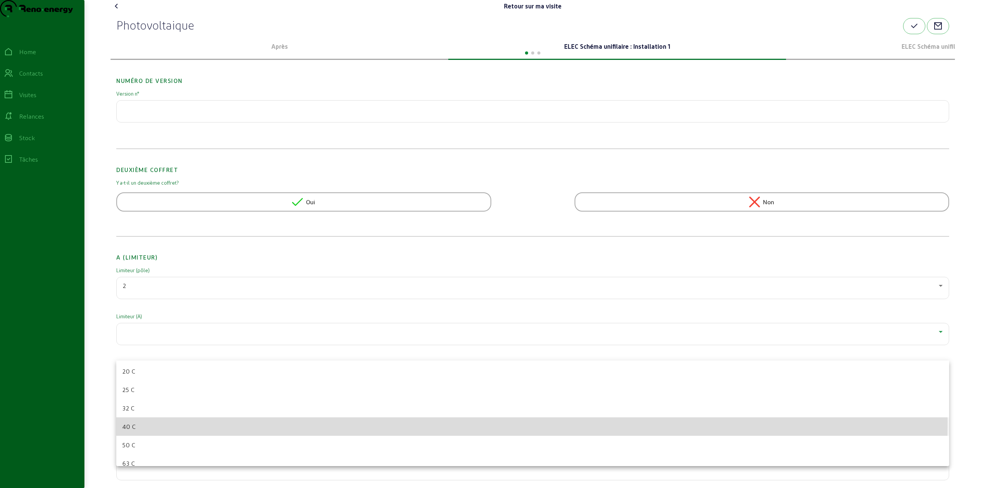
click at [140, 422] on mat-option "40 C" at bounding box center [532, 426] width 833 height 18
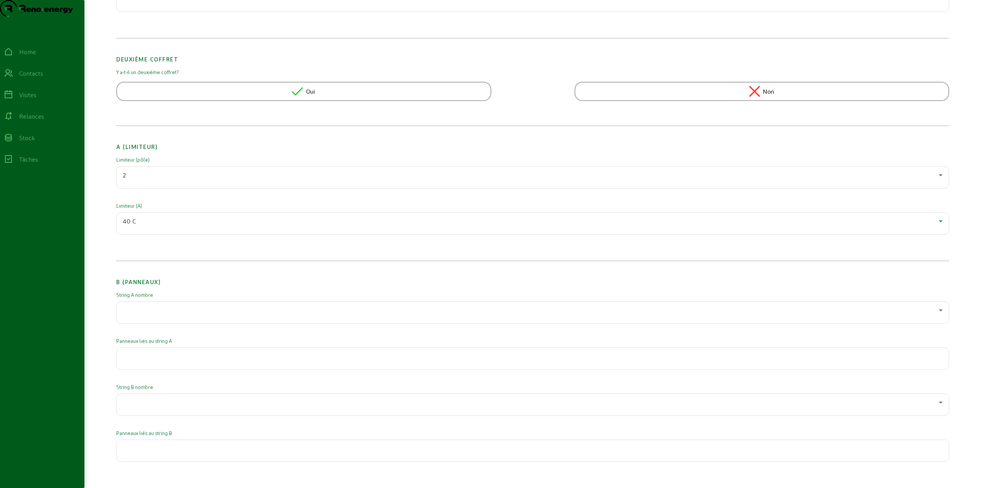
scroll to position [115, 0]
click at [168, 310] on div at bounding box center [531, 305] width 816 height 9
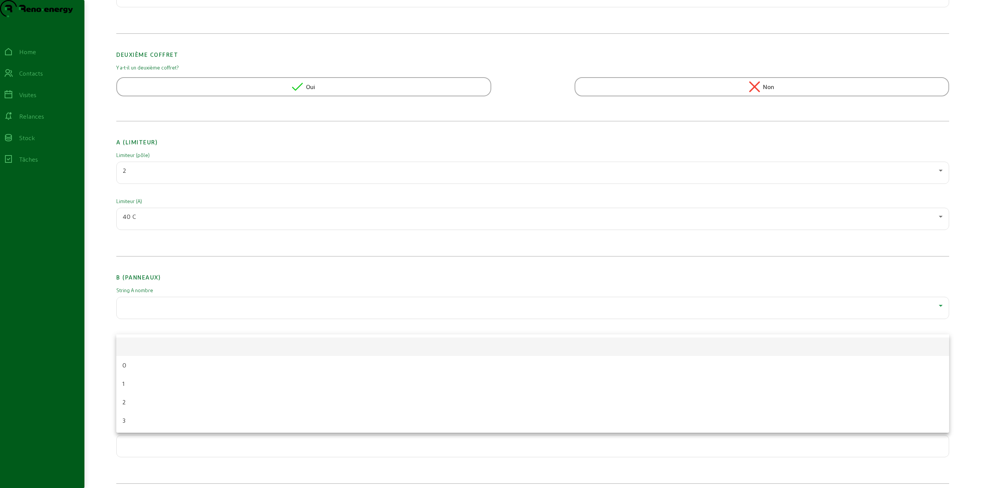
click at [179, 292] on div at bounding box center [490, 244] width 981 height 488
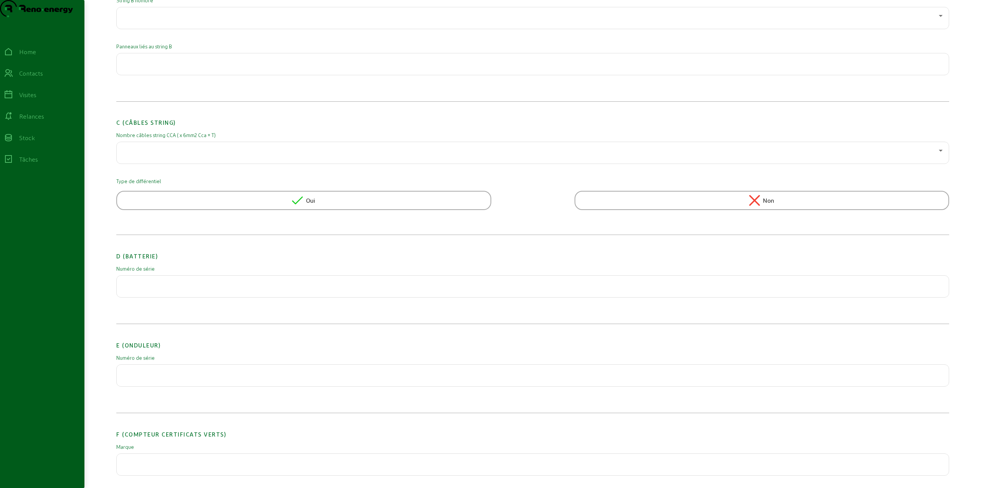
scroll to position [537, 0]
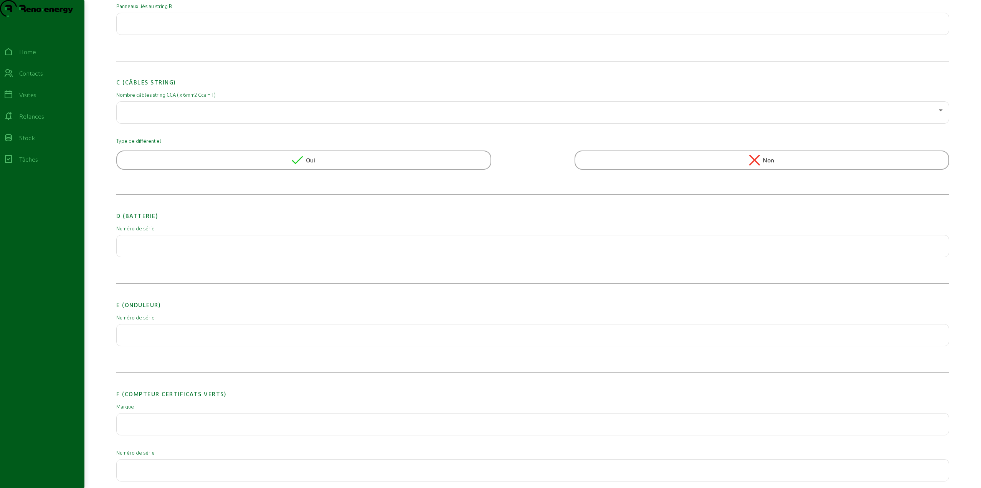
click at [154, 337] on input "text" at bounding box center [533, 332] width 820 height 9
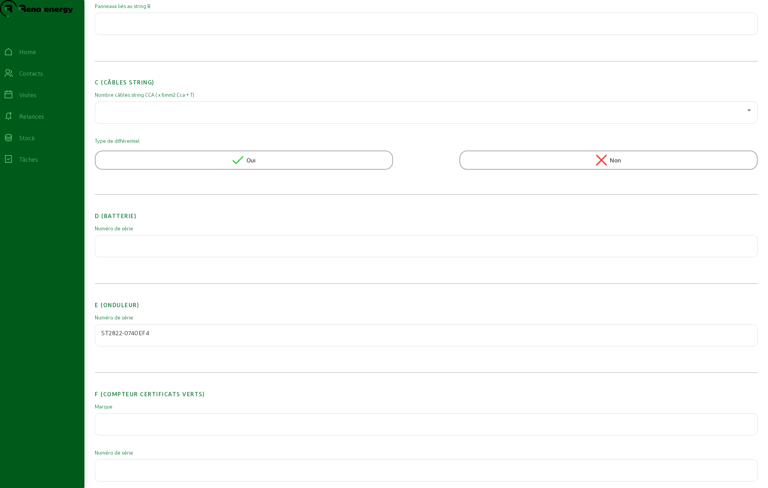
click at [153, 337] on input "ST2822-0740EF4" at bounding box center [426, 332] width 650 height 9
type input "ST2822-0740EF4C4-3A"
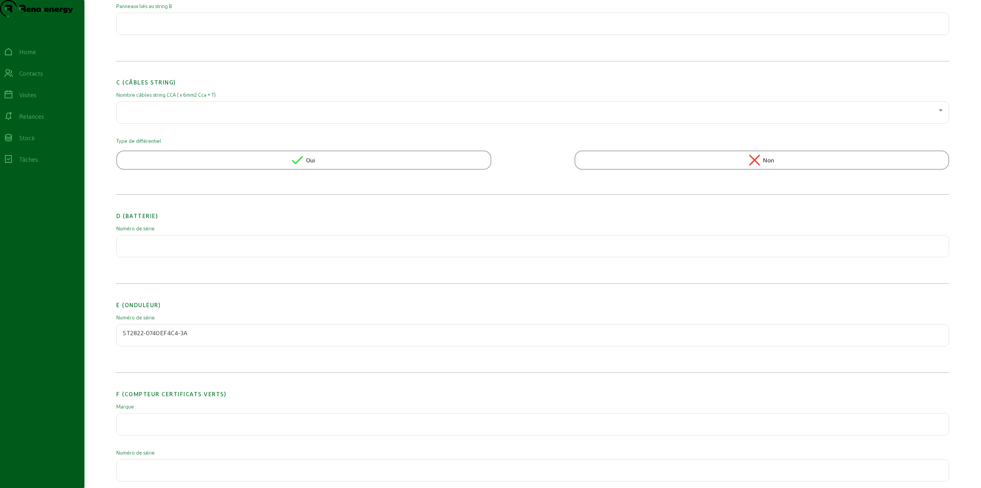
click at [143, 426] on input "text" at bounding box center [533, 421] width 820 height 9
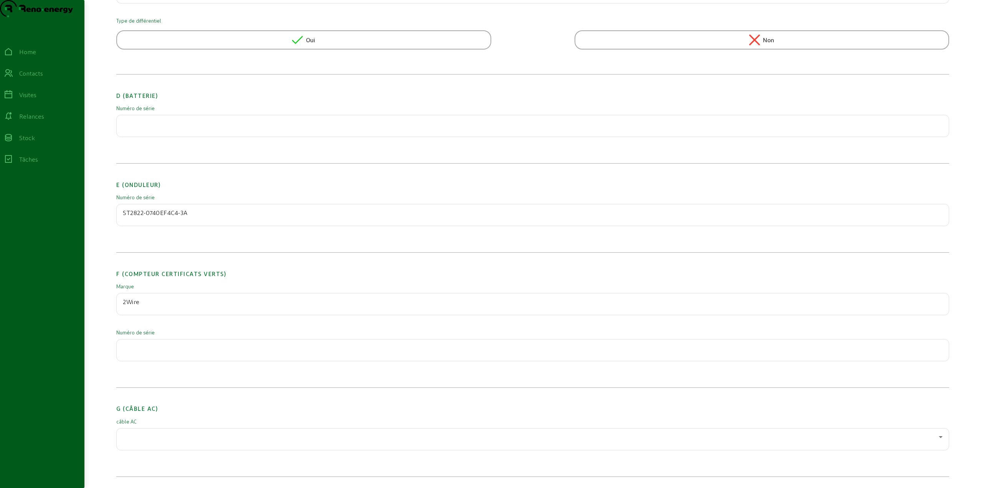
scroll to position [691, 0]
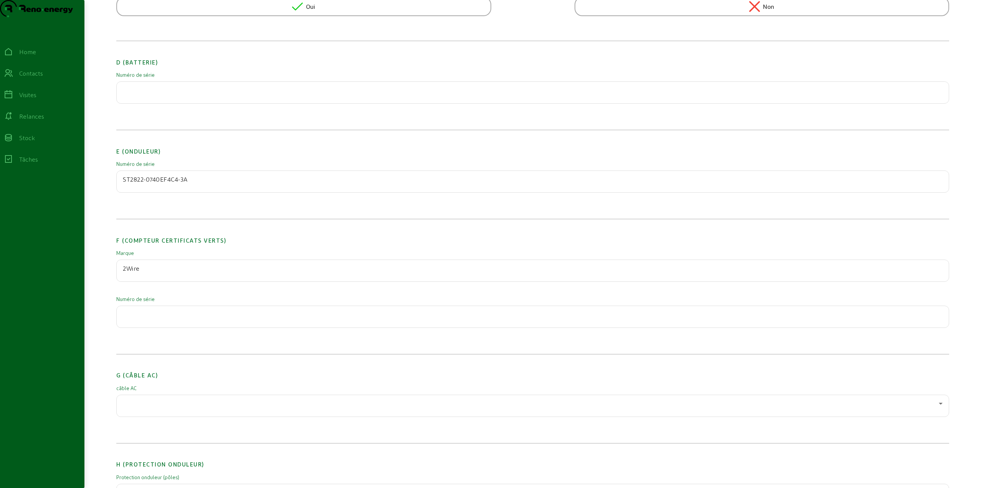
type input "2Wire"
click at [176, 319] on input "text" at bounding box center [533, 314] width 820 height 9
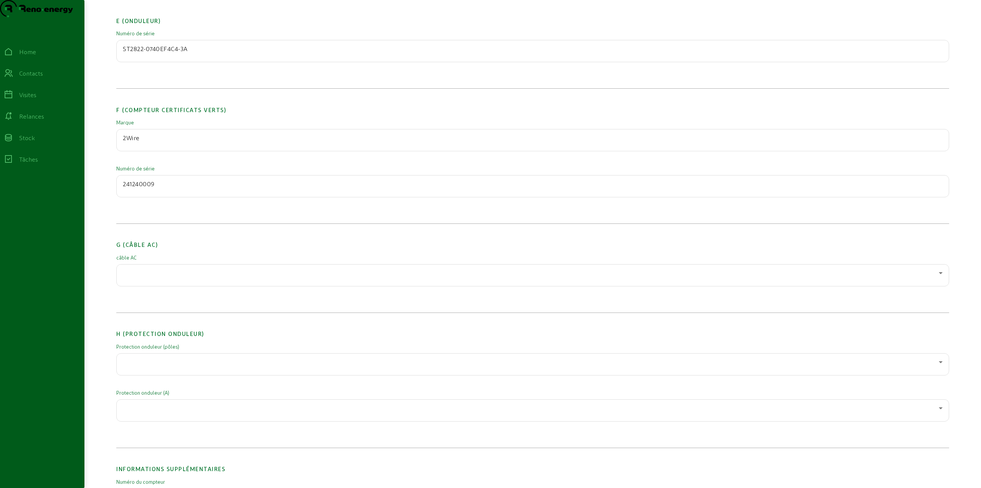
scroll to position [844, 0]
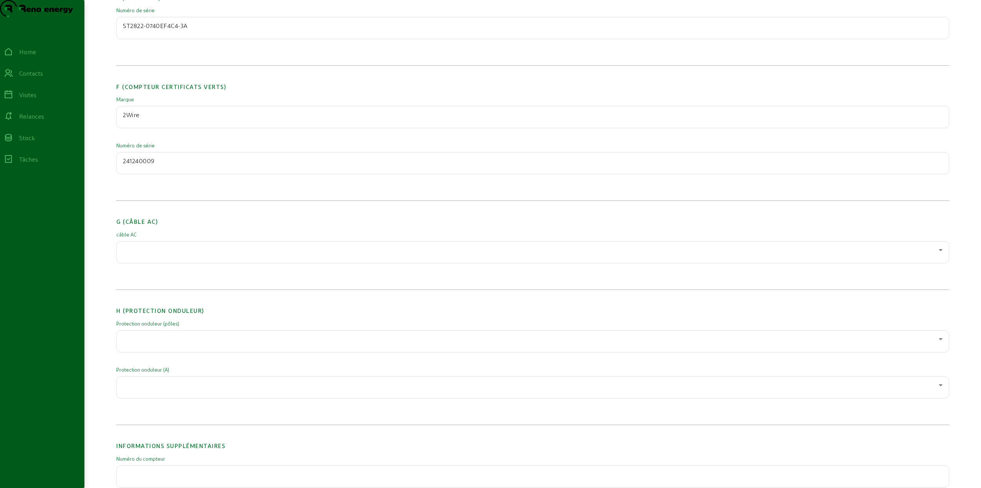
type input "241240009"
click at [151, 254] on div at bounding box center [531, 249] width 816 height 9
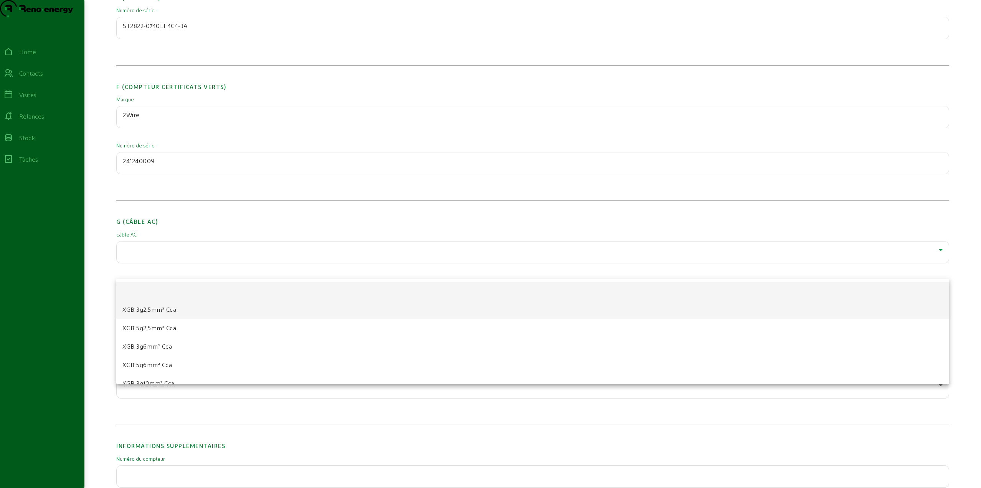
click at [165, 312] on span "XGB 3g2,5mm² Cca" at bounding box center [149, 309] width 54 height 9
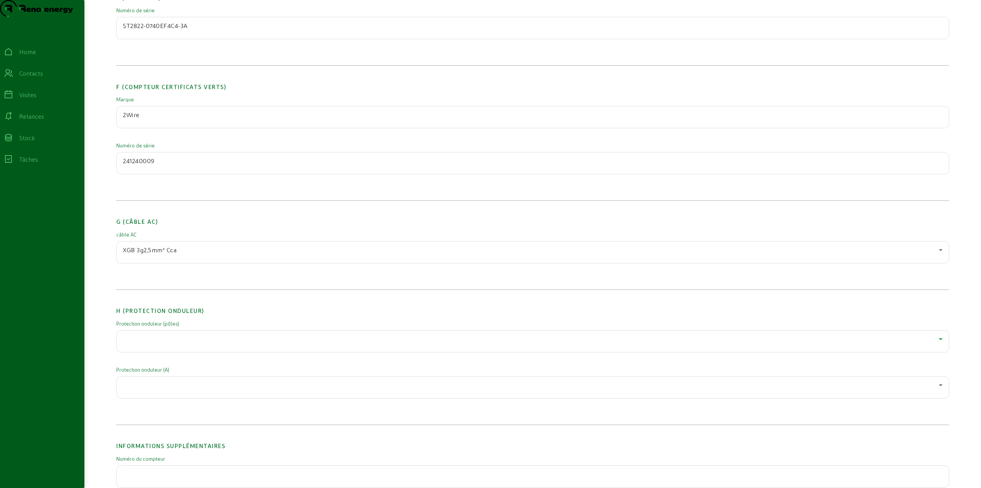
click at [160, 343] on div at bounding box center [531, 338] width 816 height 9
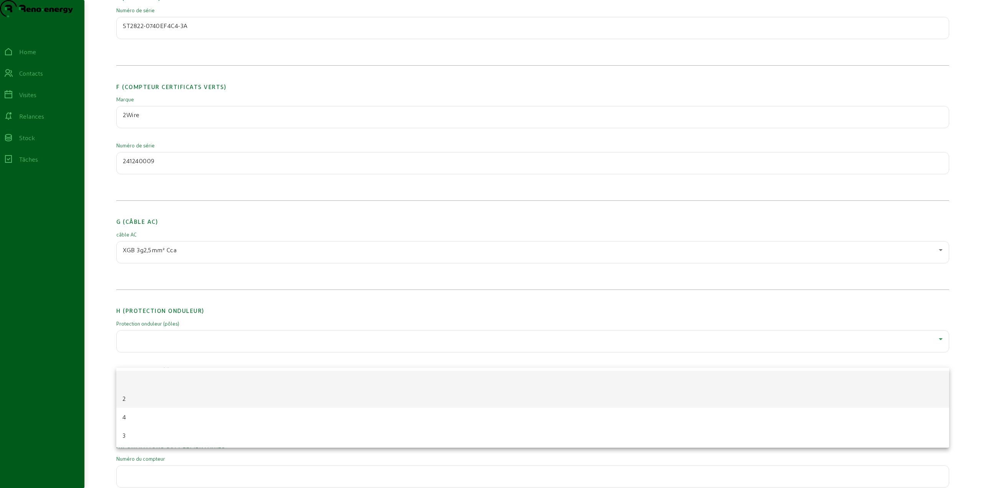
click at [141, 399] on mat-option "2" at bounding box center [532, 398] width 833 height 18
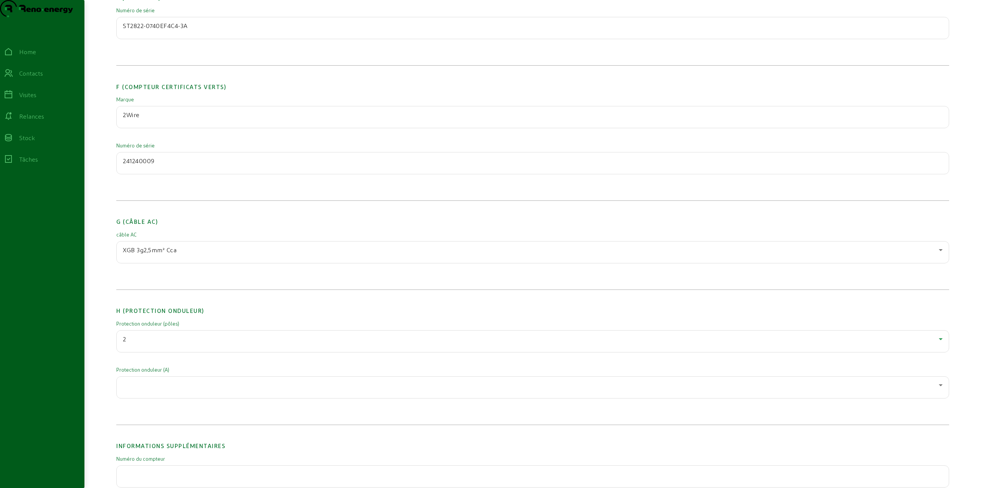
click at [161, 389] on div at bounding box center [531, 384] width 816 height 9
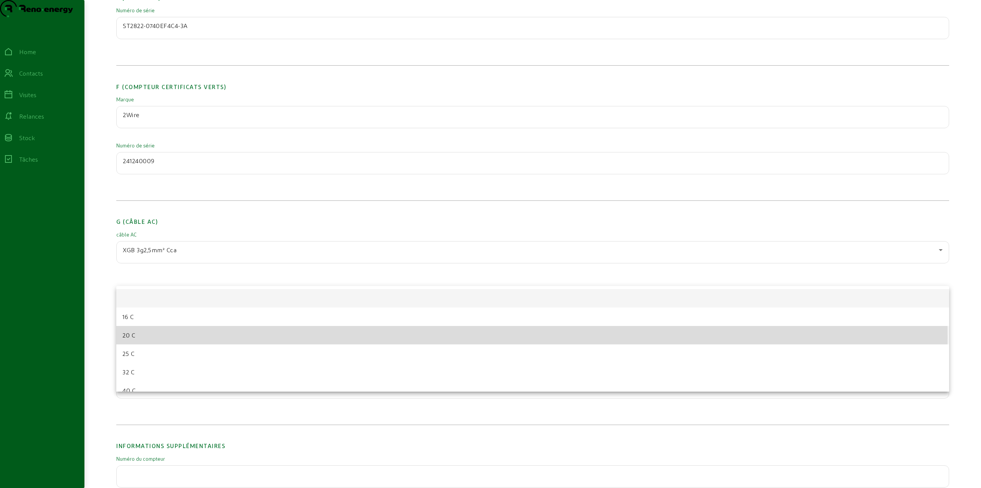
click at [150, 337] on mat-option "20 C" at bounding box center [532, 335] width 833 height 18
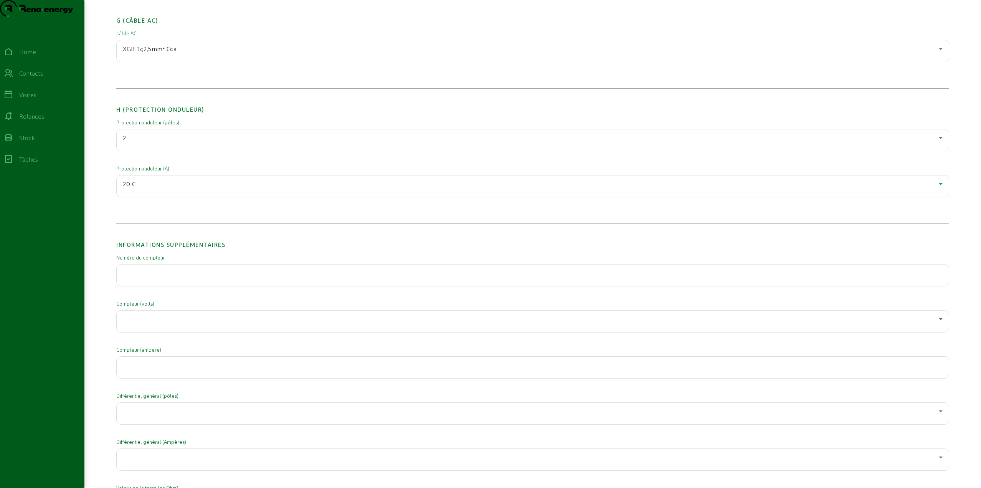
scroll to position [1074, 0]
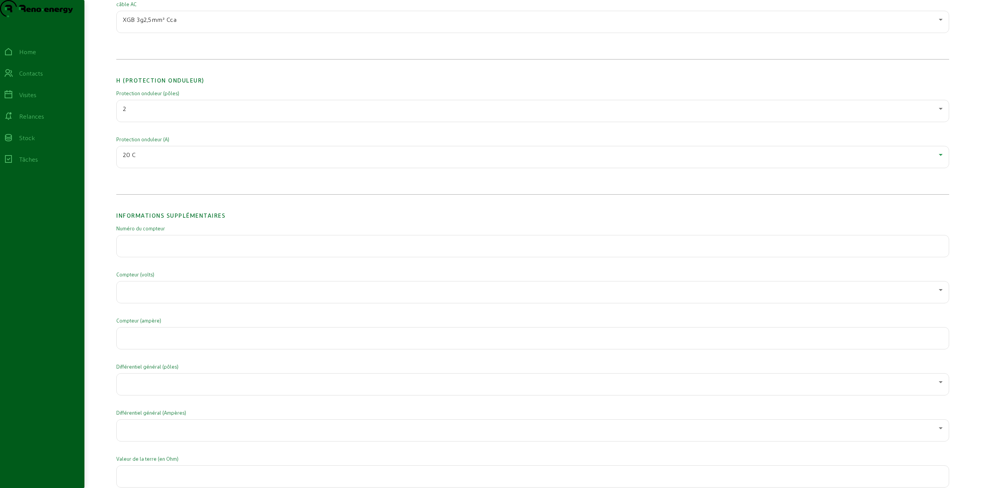
click at [150, 294] on div at bounding box center [531, 289] width 816 height 9
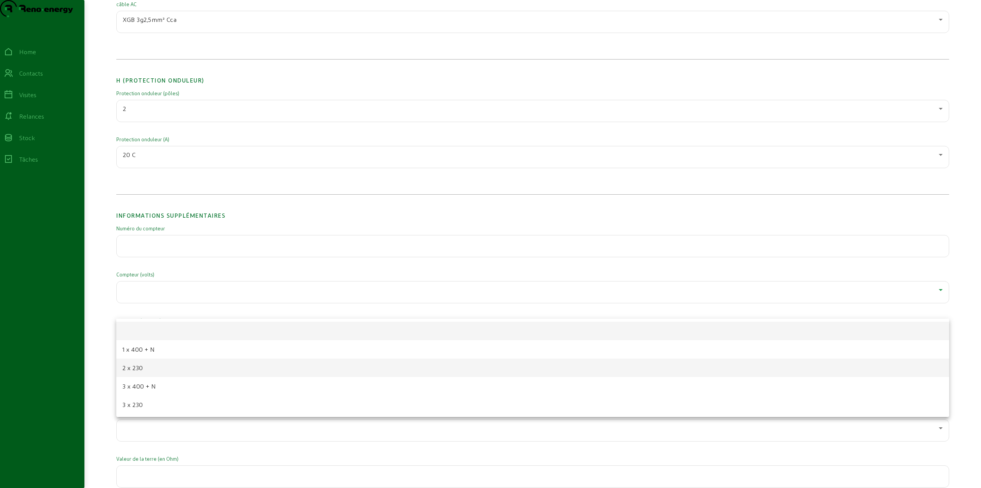
click at [143, 368] on mat-option "2 x 230" at bounding box center [532, 367] width 833 height 18
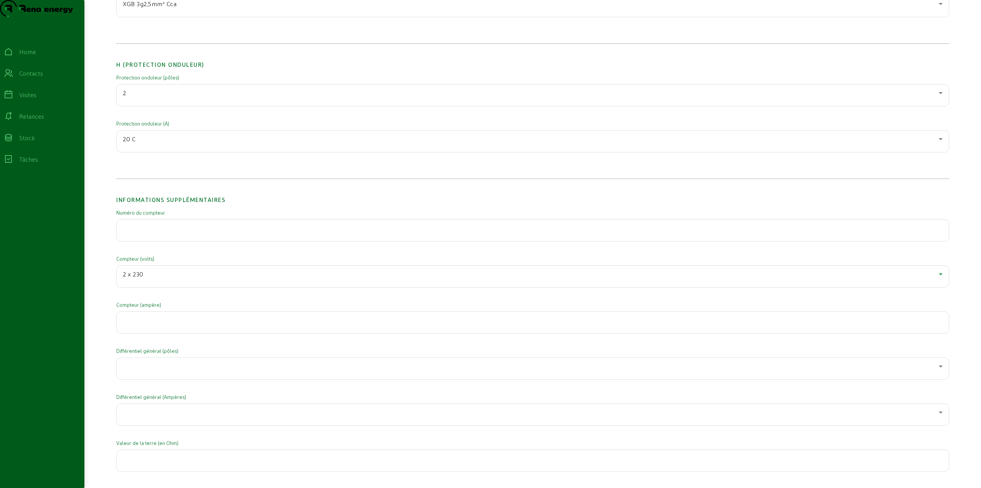
scroll to position [1151, 0]
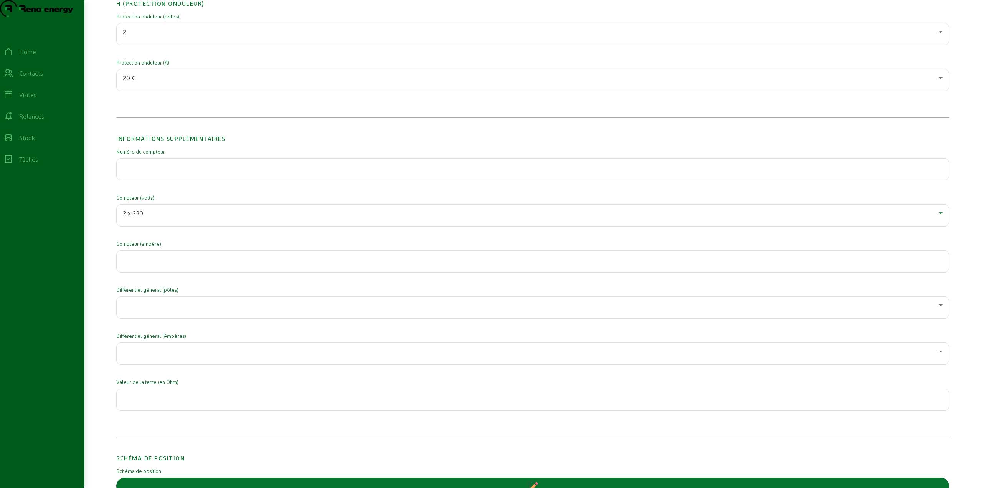
click at [162, 264] on input "number" at bounding box center [533, 258] width 820 height 9
type input "40"
click at [151, 310] on div at bounding box center [531, 304] width 816 height 9
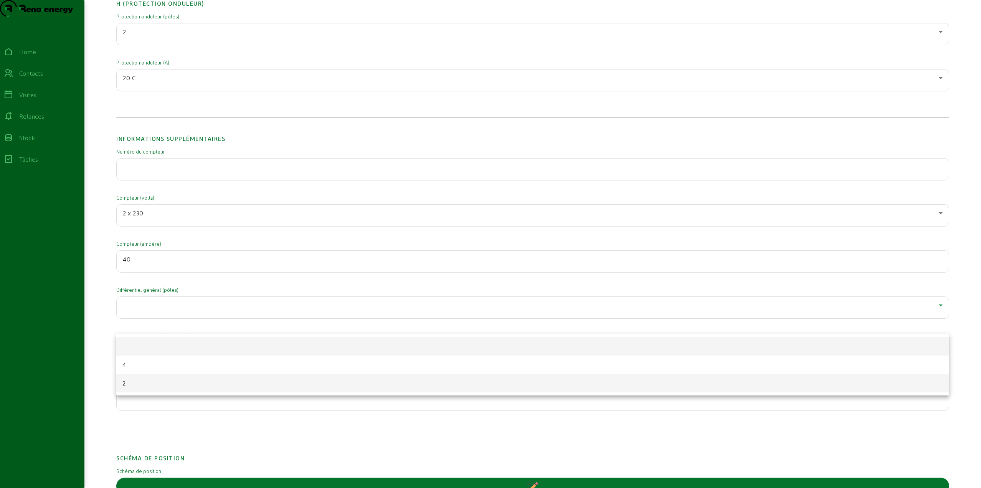
click at [138, 387] on mat-option "2" at bounding box center [532, 383] width 833 height 18
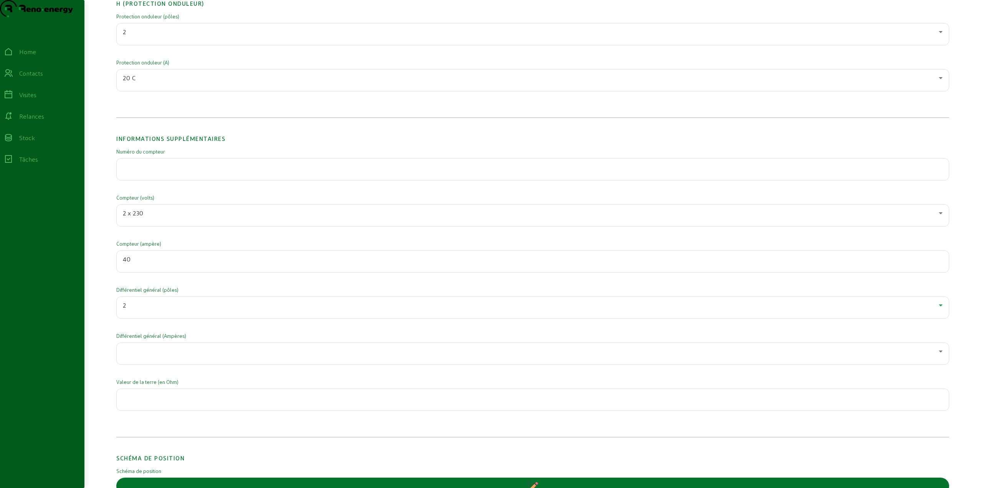
click at [160, 356] on div at bounding box center [531, 350] width 816 height 9
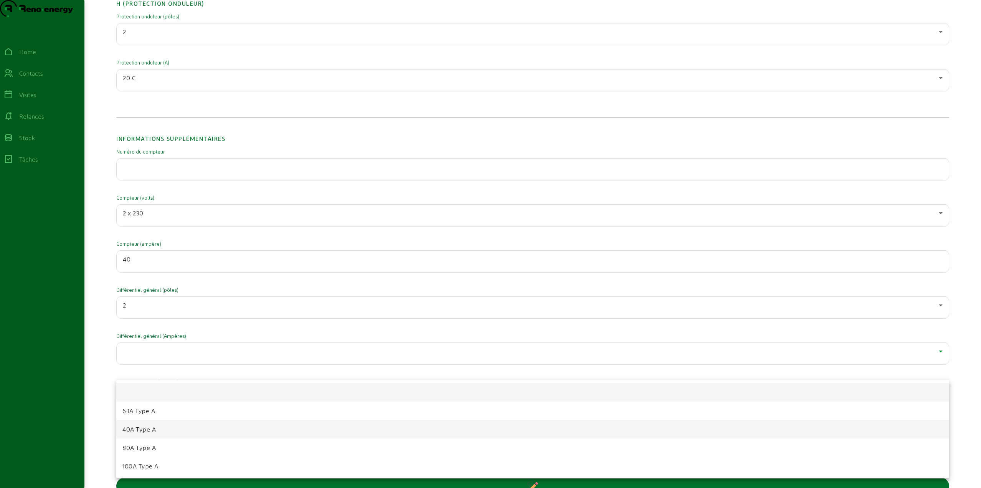
click at [153, 431] on span "40A Type A" at bounding box center [138, 428] width 33 height 9
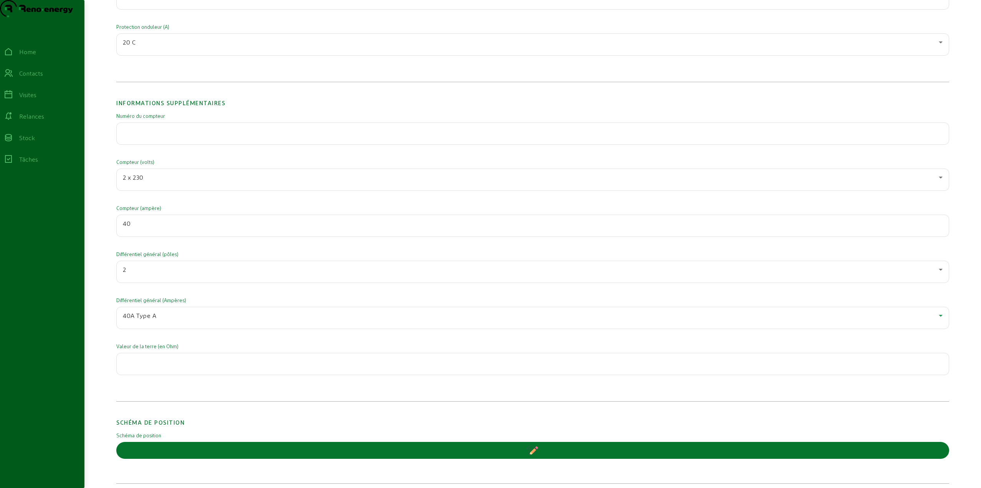
scroll to position [1189, 0]
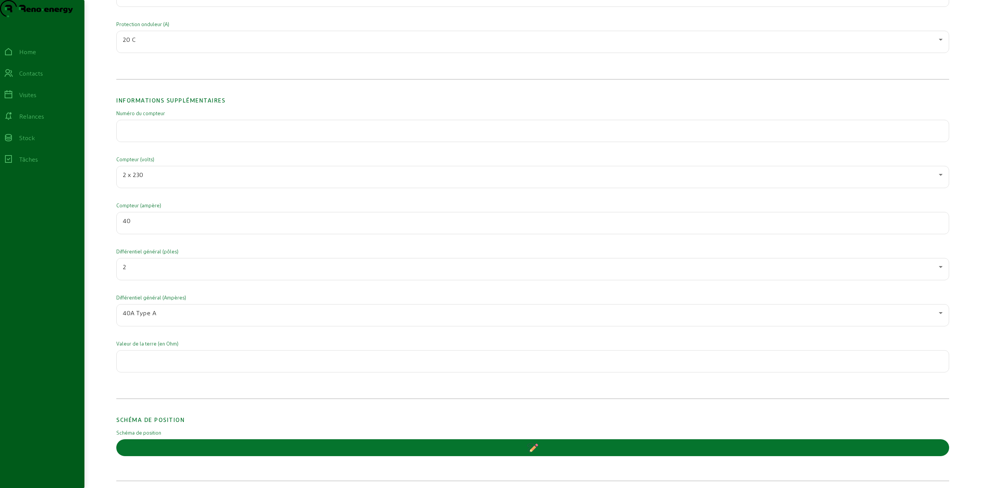
click at [173, 363] on div "Valeur de la terre (en Ohm)" at bounding box center [532, 361] width 833 height 43
click at [173, 363] on input "number" at bounding box center [533, 358] width 820 height 9
type input "21"
click at [139, 398] on div "Informations supplémentaires Numéro du compteur Compteur (volts) 2 x 230 Compte…" at bounding box center [532, 241] width 833 height 314
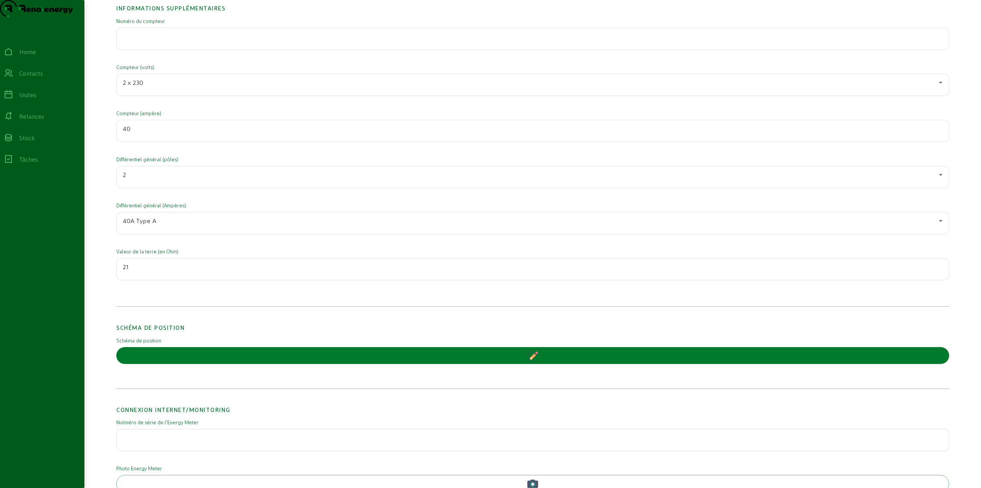
scroll to position [1301, 0]
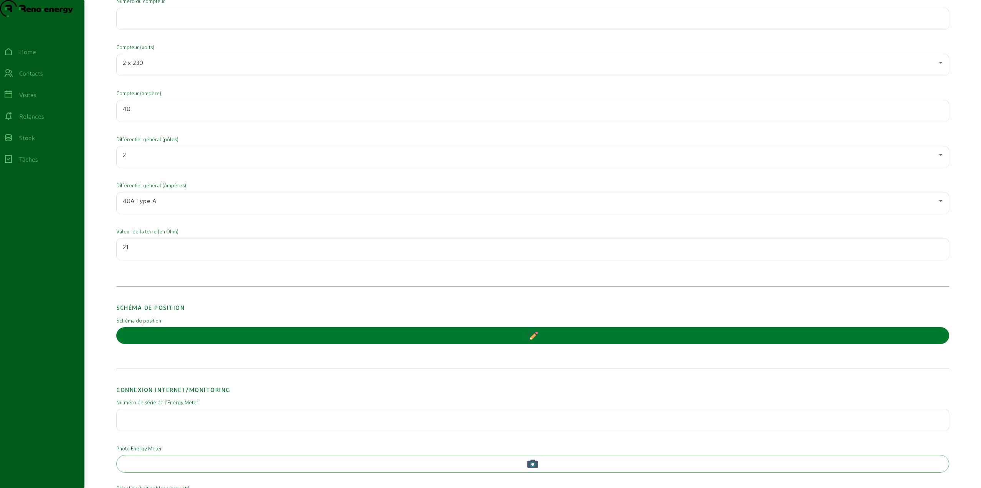
click at [519, 344] on button "button" at bounding box center [532, 335] width 833 height 17
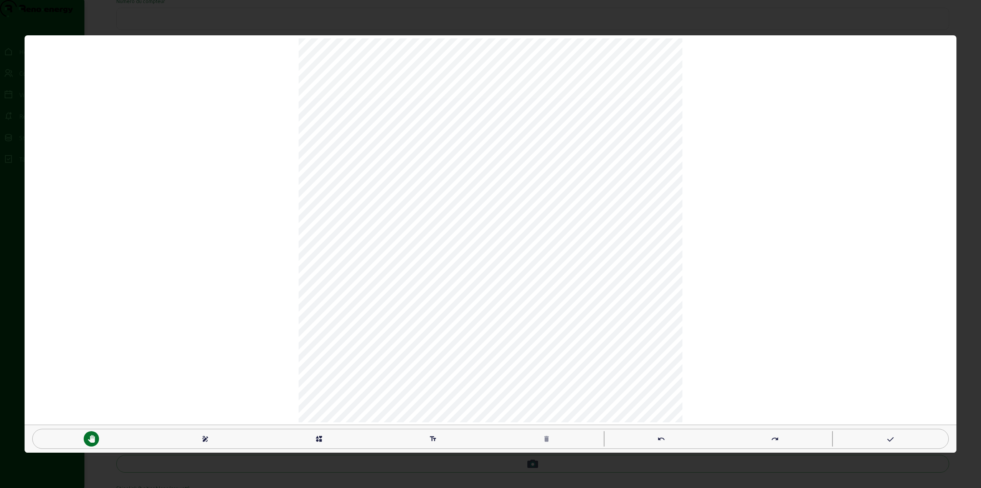
click at [320, 438] on mat-icon "interests" at bounding box center [319, 439] width 8 height 8
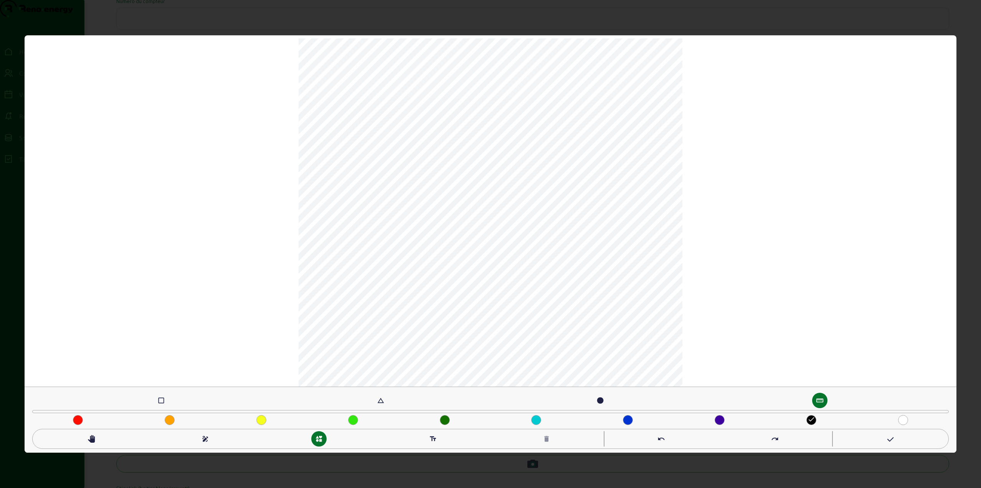
click at [160, 397] on mat-icon "check_box_outline_blank" at bounding box center [161, 400] width 8 height 8
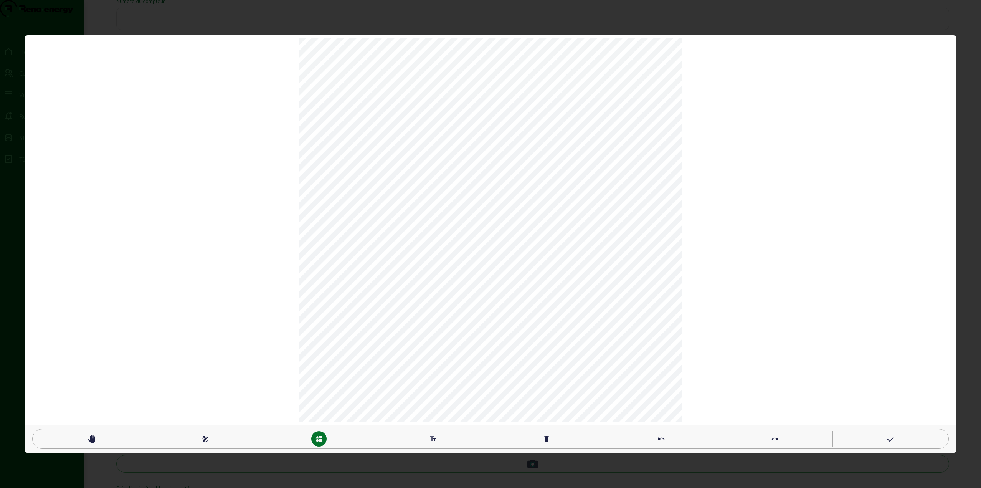
click at [92, 435] on mat-icon "pan_tool" at bounding box center [91, 439] width 8 height 8
click at [547, 438] on mat-icon "delete" at bounding box center [547, 439] width 8 height 8
click at [546, 439] on mat-icon "delete" at bounding box center [547, 439] width 8 height 8
click at [430, 438] on mat-icon "text_fields" at bounding box center [433, 439] width 8 height 8
click at [92, 440] on mat-icon "pan_tool" at bounding box center [91, 439] width 8 height 8
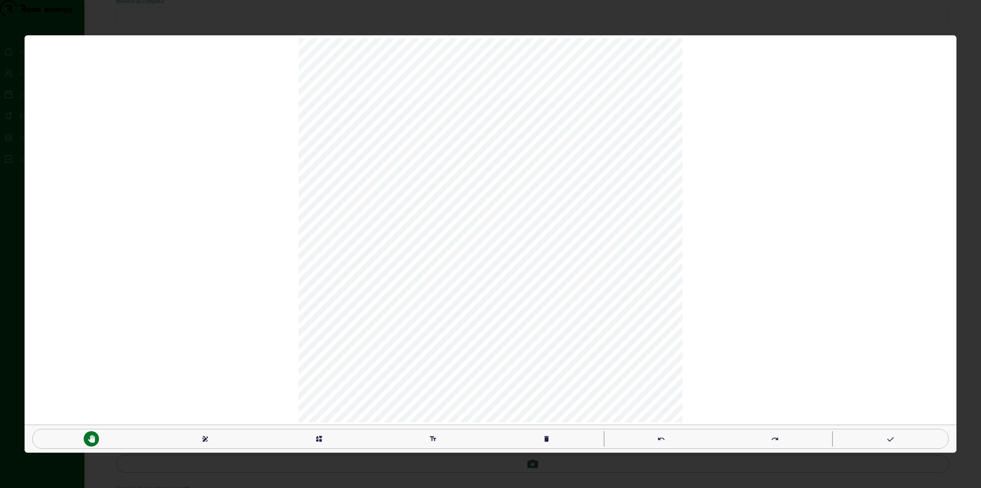
type textarea "GARAGE"
type textarea "PV"
type textarea "ST"
type textarea "TGBT"
type textarea "KWH"
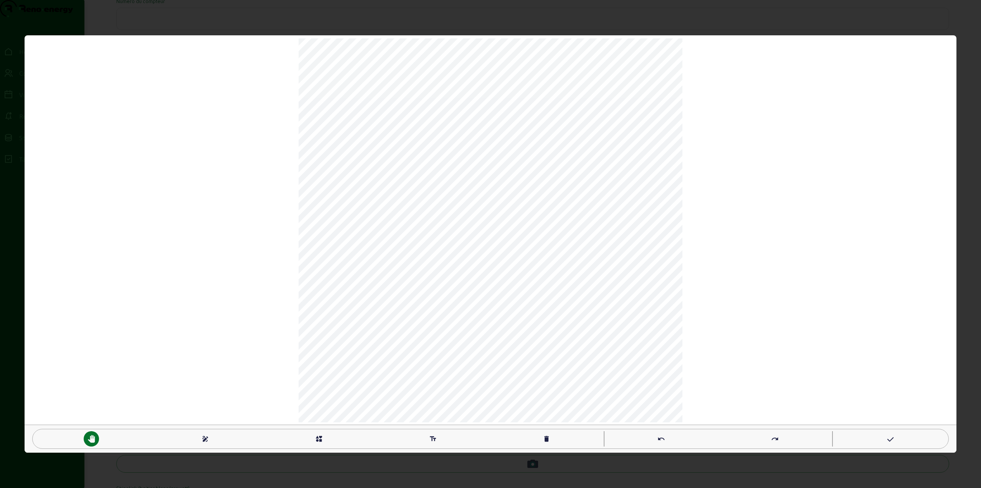
click at [202, 438] on mat-icon "draw" at bounding box center [205, 439] width 8 height 8
click at [886, 437] on icon at bounding box center [890, 439] width 8 height 9
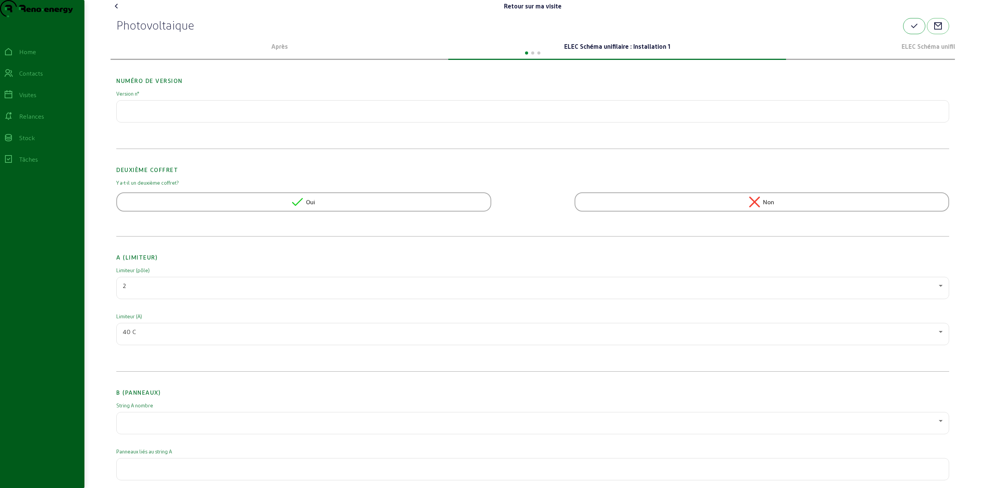
click at [917, 31] on icon "button" at bounding box center [913, 25] width 9 height 9
click at [117, 11] on icon at bounding box center [116, 6] width 9 height 9
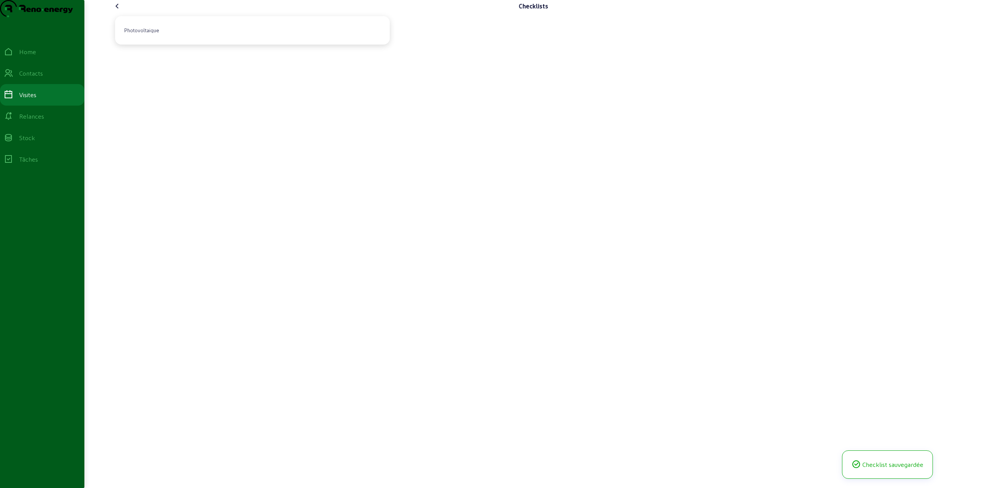
click at [116, 11] on icon at bounding box center [117, 6] width 9 height 9
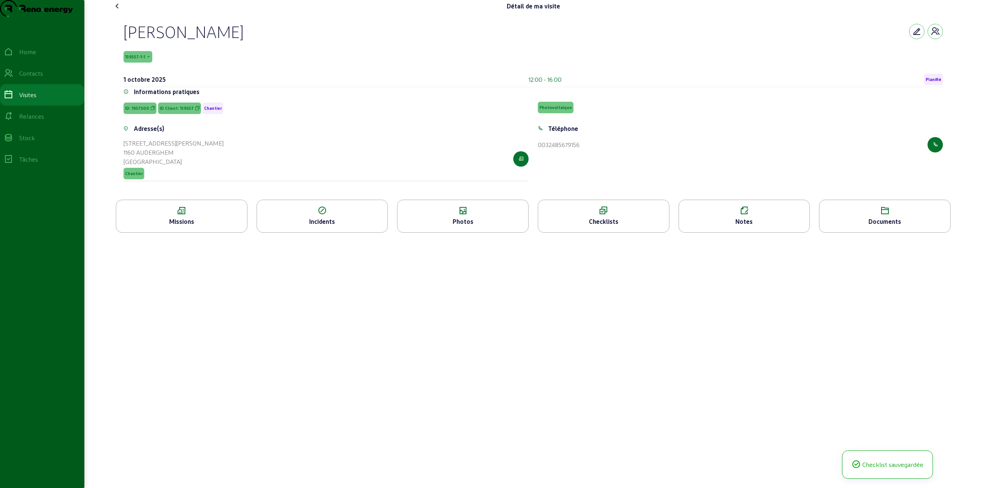
click at [755, 226] on div "Notes" at bounding box center [744, 221] width 131 height 9
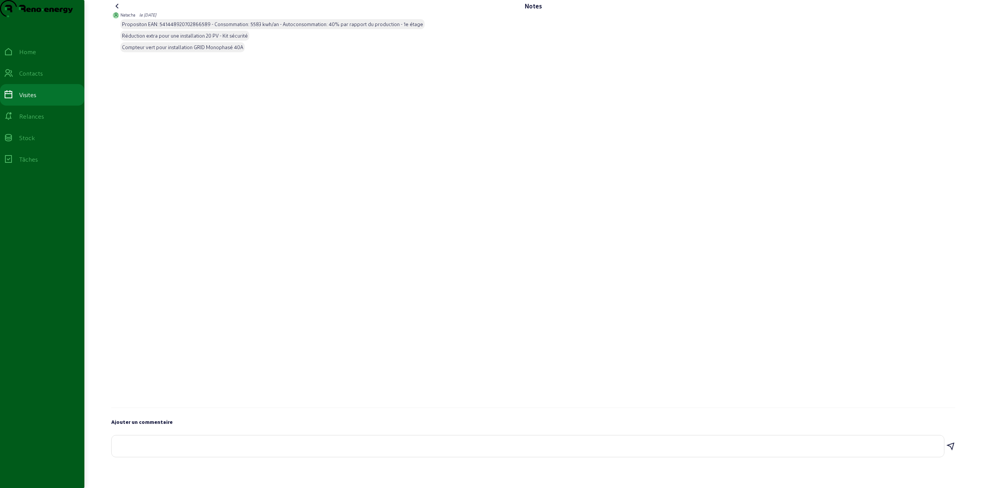
click at [150, 449] on textarea at bounding box center [528, 444] width 820 height 9
paste textarea "Ajout d'un nouveau différentiel 300."
type textarea "Ajout d'un nouveau différentiel 300 Ma."
click at [950, 451] on icon at bounding box center [950, 446] width 9 height 9
click at [36, 99] on div "Visites" at bounding box center [27, 94] width 17 height 9
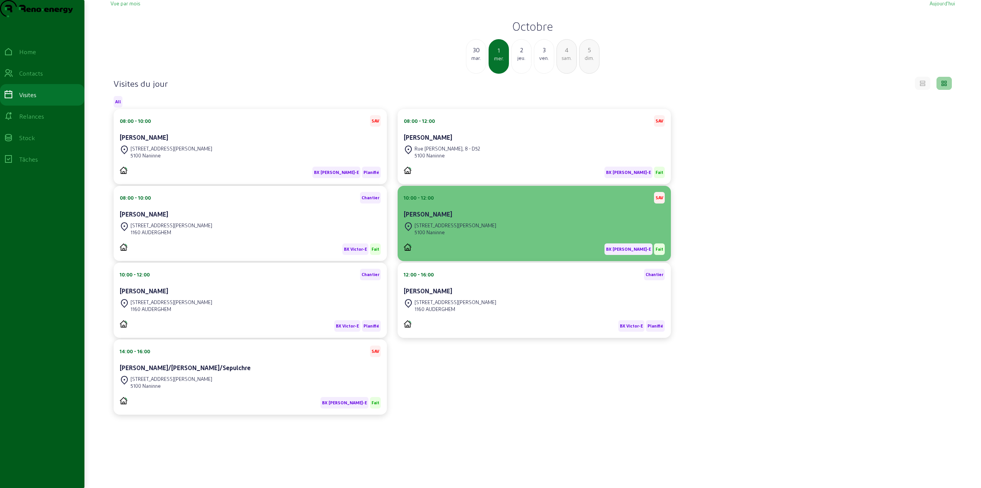
click at [444, 229] on div "[STREET_ADDRESS]" at bounding box center [455, 225] width 82 height 7
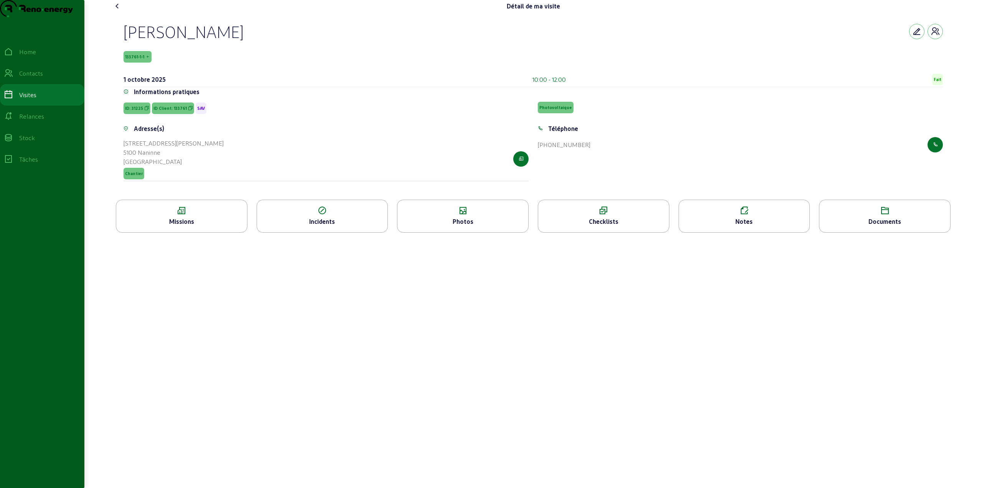
click at [437, 226] on div "Photos" at bounding box center [462, 221] width 131 height 9
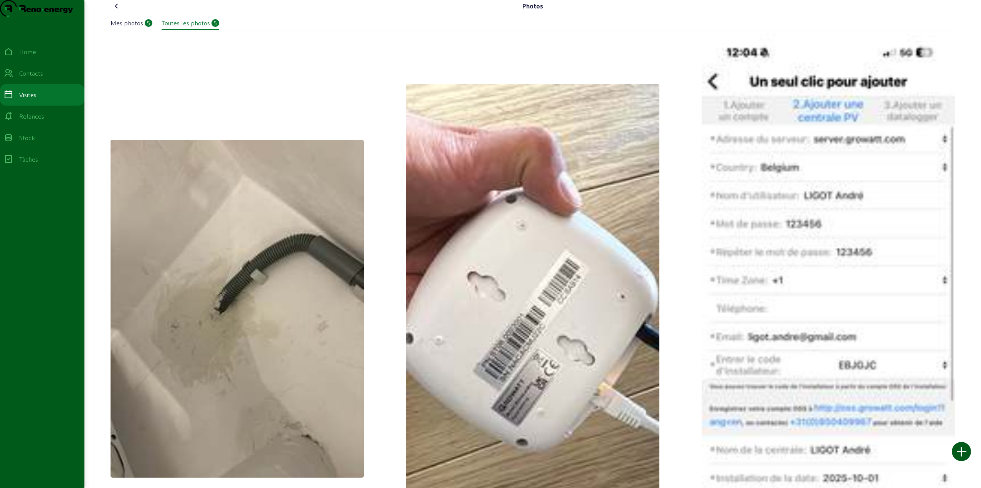
click at [135, 28] on div "Mes photos" at bounding box center [126, 22] width 33 height 9
click at [53, 102] on link "Visites" at bounding box center [42, 94] width 84 height 21
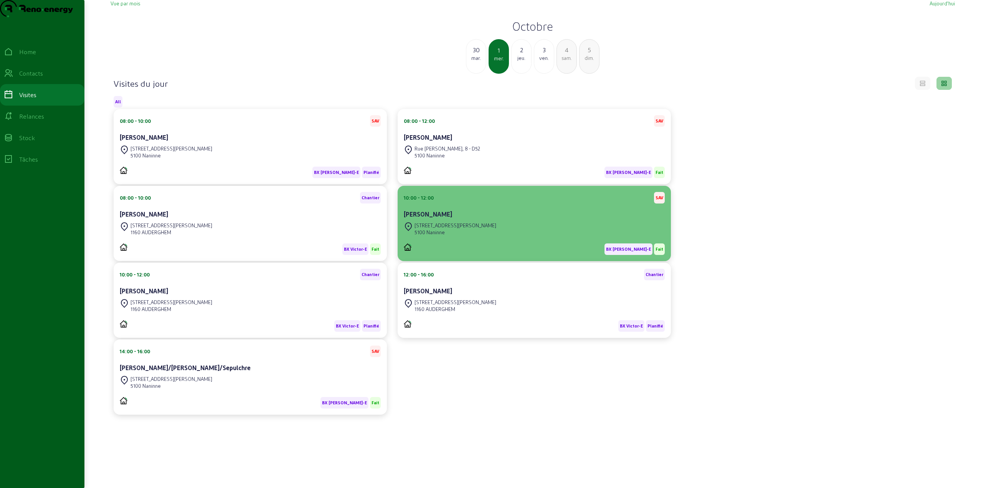
click at [461, 237] on div "Rue Kefer, 18 5100 Naninne" at bounding box center [534, 228] width 261 height 17
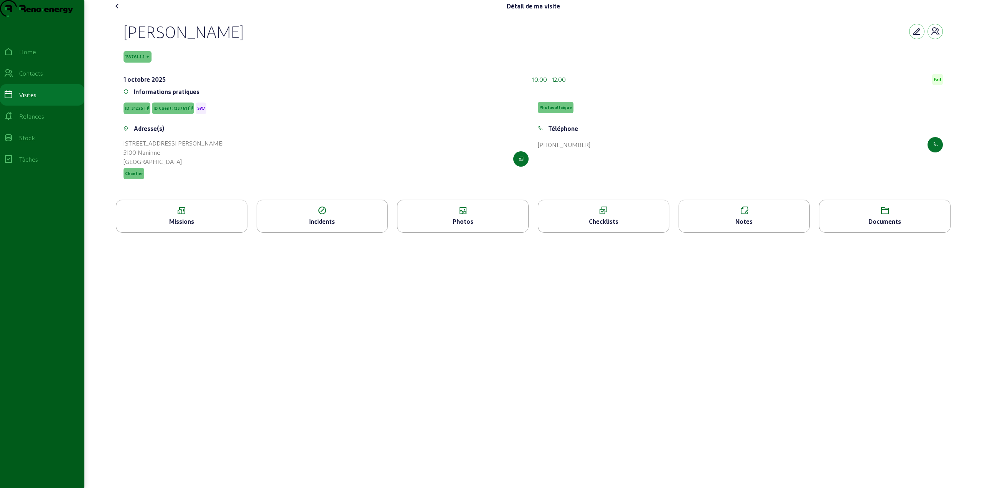
click at [476, 226] on div "Photos" at bounding box center [462, 221] width 131 height 9
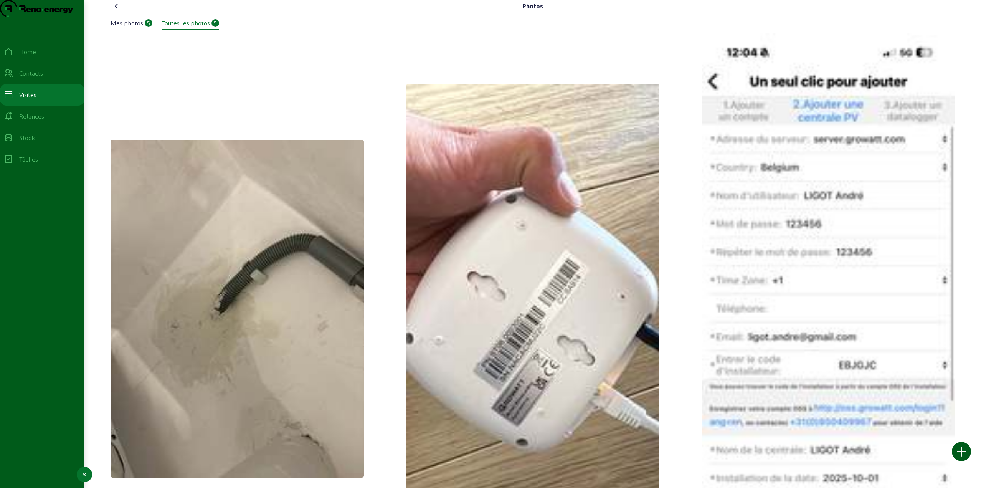
click at [36, 99] on div "Visites" at bounding box center [27, 94] width 17 height 9
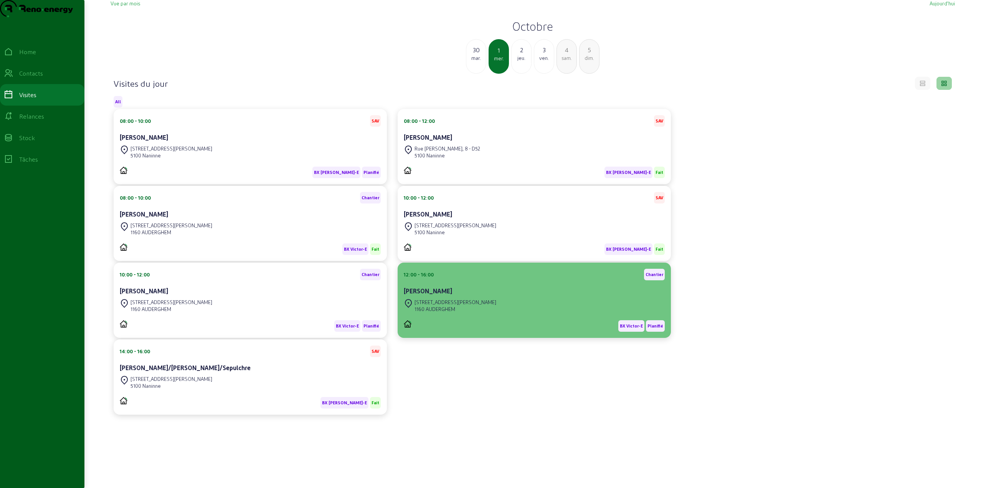
click at [466, 295] on div "[PERSON_NAME]" at bounding box center [534, 290] width 261 height 9
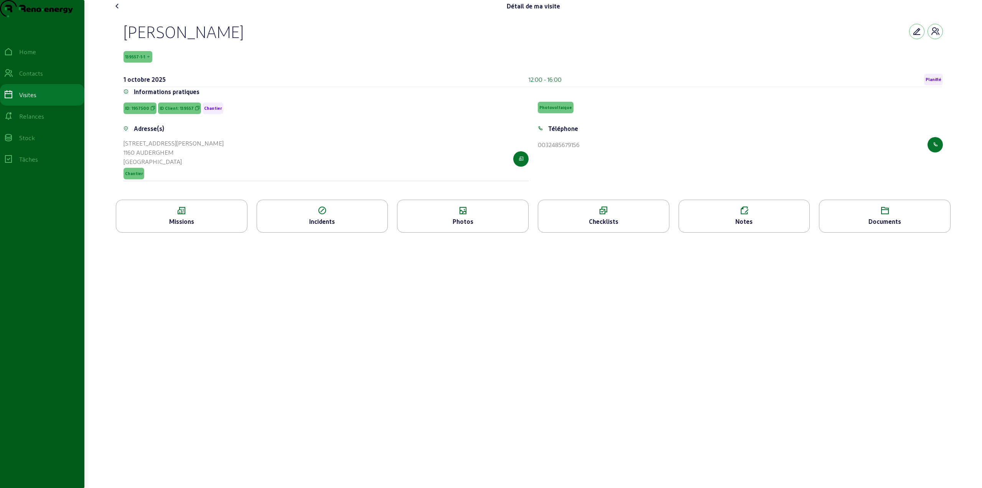
click at [463, 226] on div "Photos" at bounding box center [462, 221] width 131 height 9
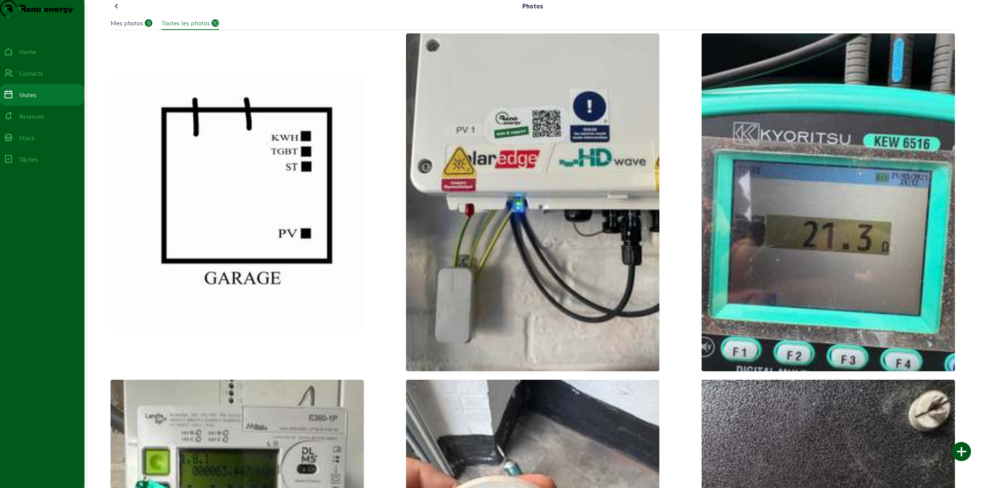
click at [117, 11] on icon at bounding box center [116, 6] width 9 height 9
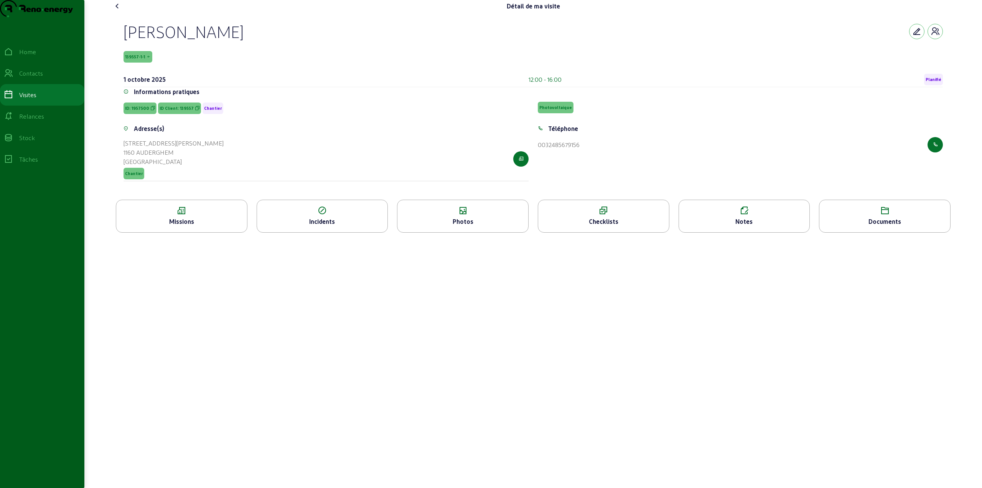
click at [865, 226] on div "Documents" at bounding box center [885, 221] width 131 height 9
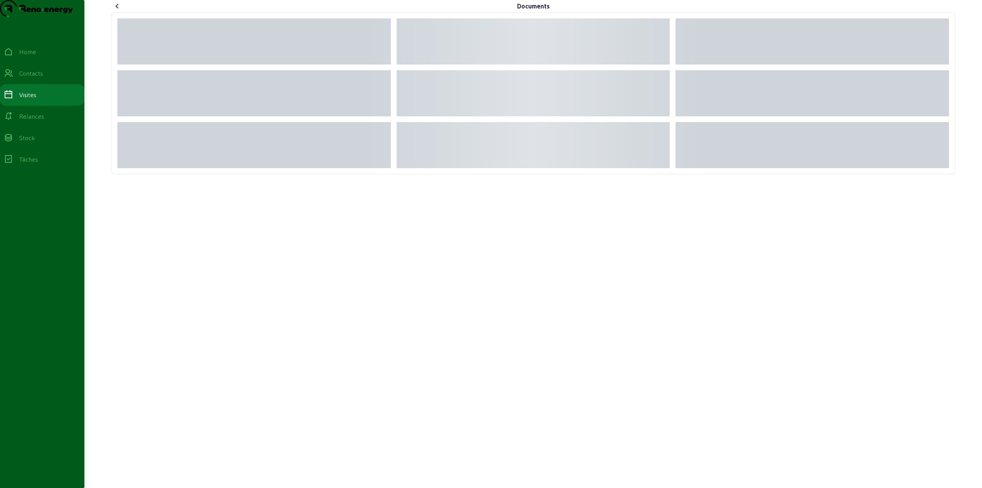
click at [115, 11] on icon at bounding box center [117, 6] width 9 height 9
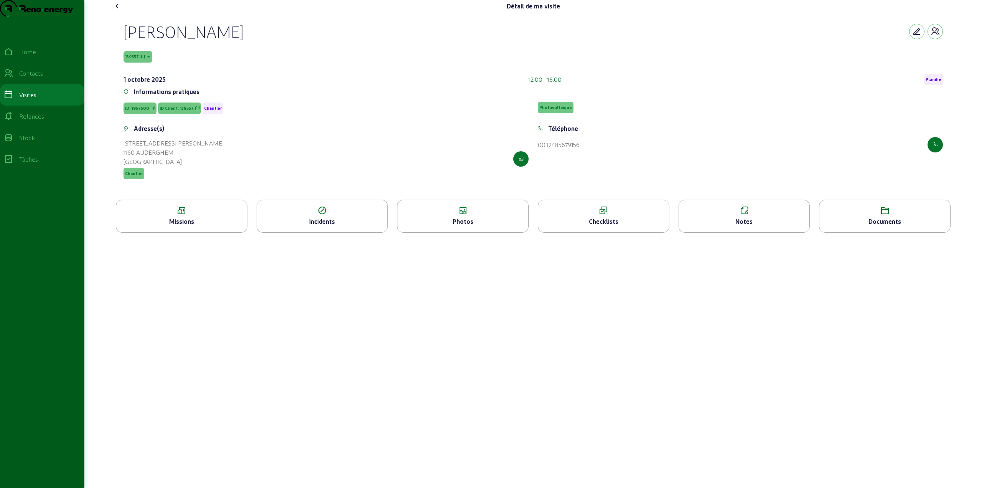
click at [738, 226] on div "Notes" at bounding box center [744, 221] width 131 height 9
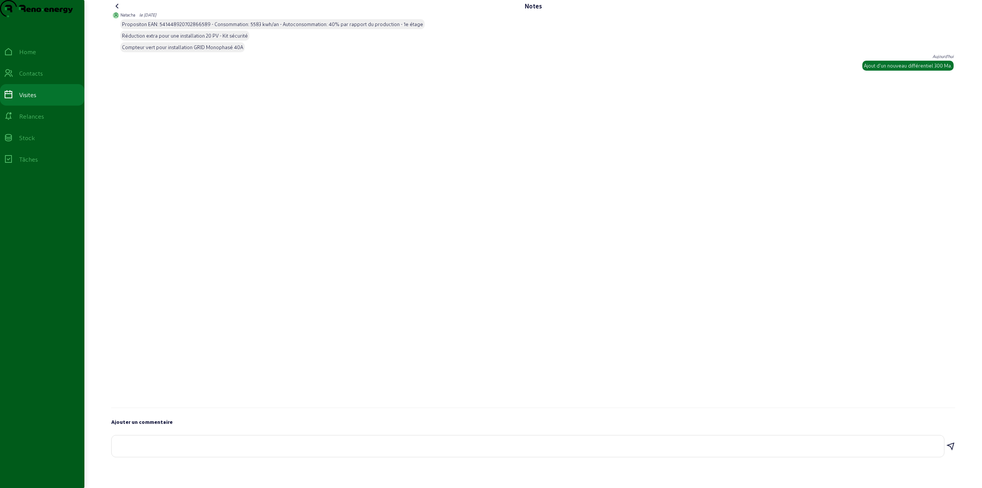
click at [116, 11] on icon at bounding box center [117, 6] width 9 height 9
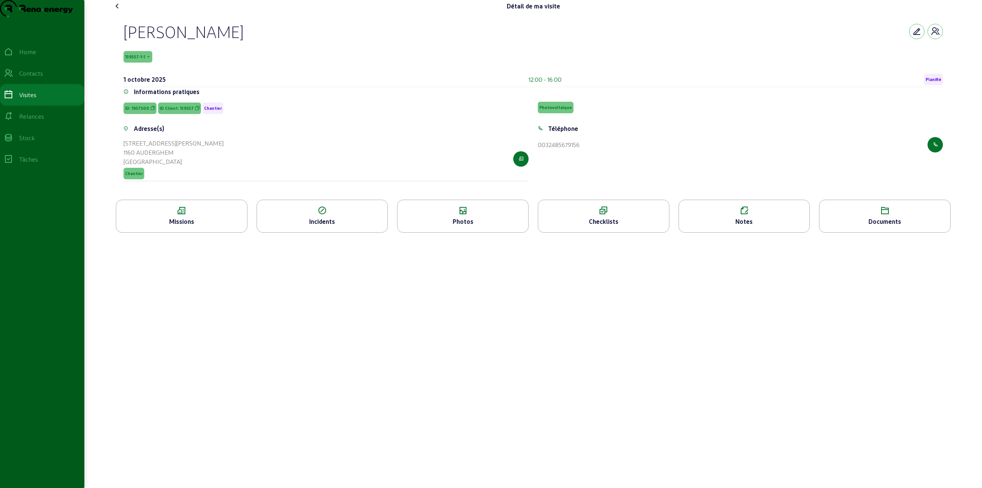
click at [116, 11] on icon at bounding box center [117, 6] width 9 height 9
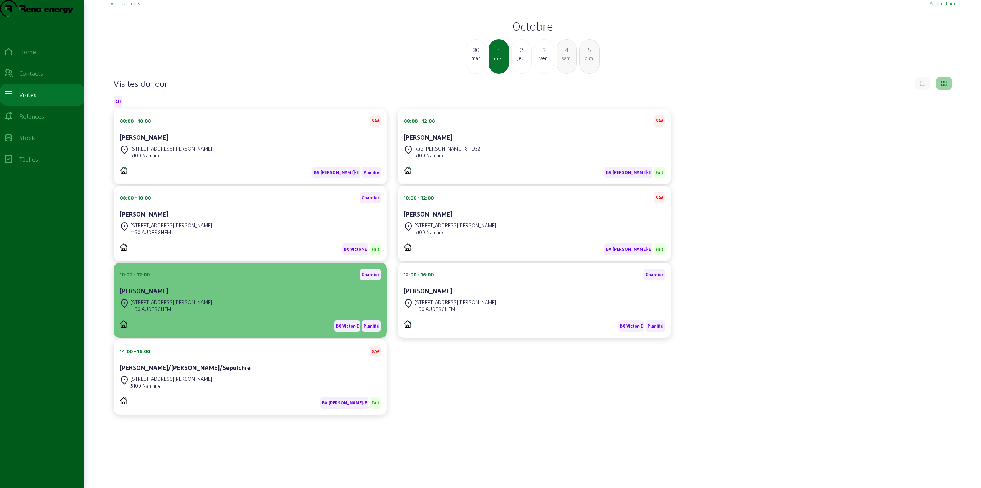
click at [270, 313] on div "[STREET_ADDRESS][PERSON_NAME]" at bounding box center [250, 305] width 261 height 17
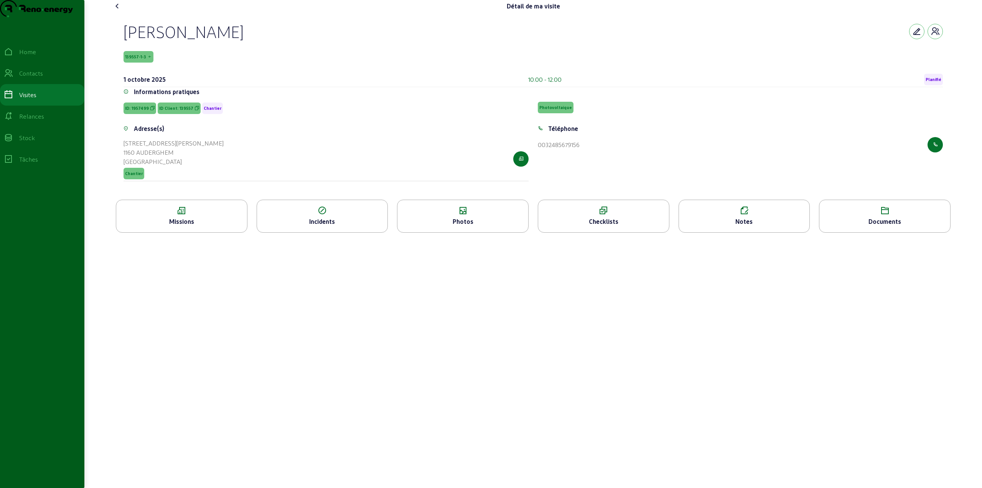
click at [457, 226] on div "Photos" at bounding box center [462, 221] width 131 height 9
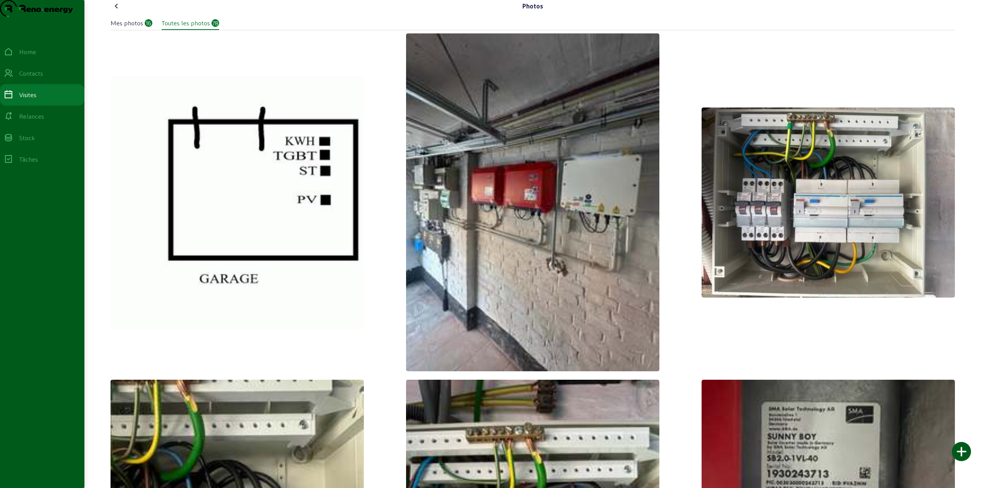
click at [117, 11] on icon at bounding box center [116, 6] width 9 height 9
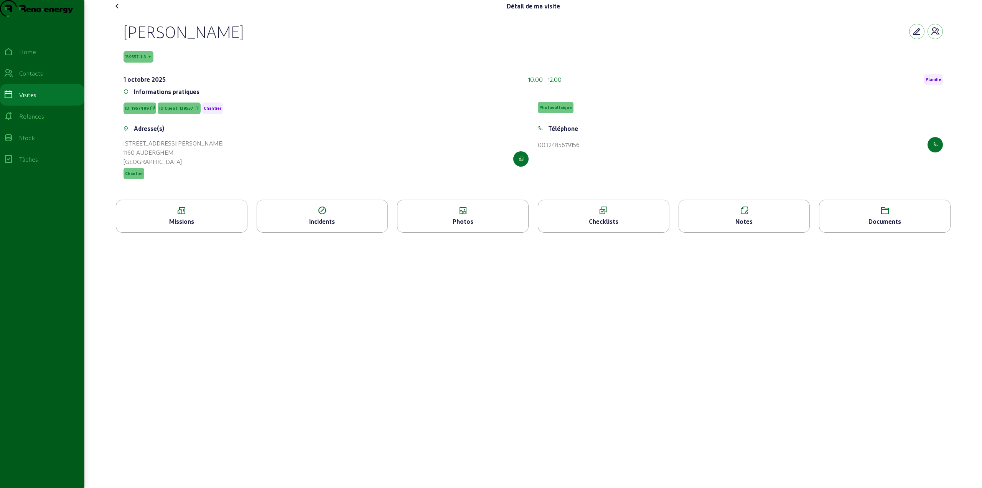
click at [736, 215] on icon at bounding box center [744, 210] width 131 height 9
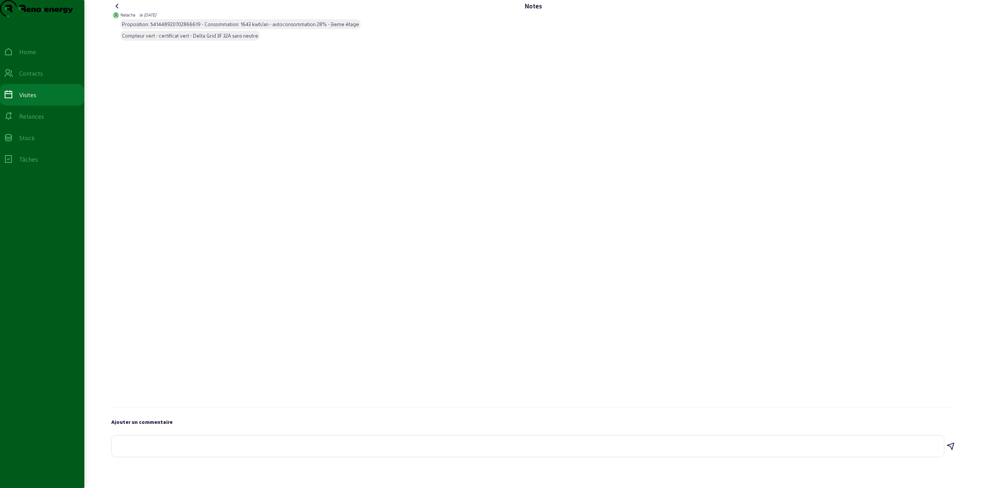
click at [221, 449] on textarea at bounding box center [528, 444] width 820 height 9
paste textarea "300 et 30 différentiels de 40 A remplacés par des neufs de 63 A"
click at [130, 449] on textarea "300 et 30 différentiels de 40 A remplacés par des neufs de 63 A" at bounding box center [528, 444] width 820 height 9
click at [155, 449] on textarea "300 Ma et 30 différentiels de 40 A remplacés par des neufs de 63 A" at bounding box center [528, 444] width 820 height 9
click at [223, 449] on textarea "300 Ma et 30 Ma différentiels de 40 A remplacés par des neufs de 63 A" at bounding box center [528, 444] width 820 height 9
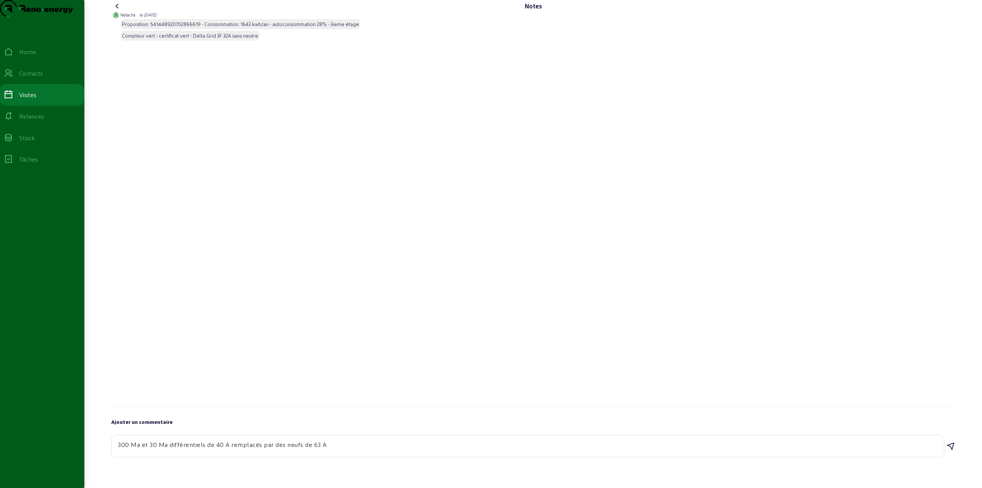
click at [236, 449] on textarea "300 Ma et 30 Ma différentiels de 40 A remplacés par des neufs de 63 A" at bounding box center [528, 444] width 820 height 9
drag, startPoint x: 271, startPoint y: 461, endPoint x: 280, endPoint y: 461, distance: 9.2
click at [280, 449] on textarea "300 Ma et 30 Ma différentiels de 40 A remplacés par des neufs de 63 A" at bounding box center [528, 444] width 820 height 9
click at [313, 449] on textarea "300 Ma et 30 Ma différentiels de 40 A remplacés par des neufs de 63 A" at bounding box center [528, 444] width 820 height 9
type textarea "300 Ma et 30 Ma différentiels de 40 A remplacés par des neufs de 63 A"
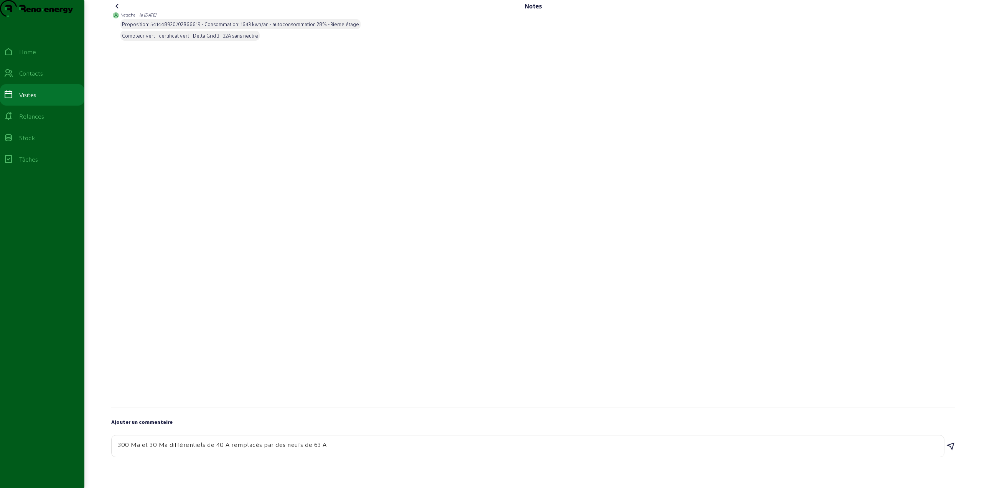
click at [343, 457] on div "300 Ma et 30 Ma différentiels de 40 A remplacés par des neufs de 63 A" at bounding box center [528, 445] width 820 height 21
click at [326, 449] on textarea "300 Ma et 30 Ma différentiels de 40 A remplacés par des neufs de 63 A" at bounding box center [528, 444] width 820 height 9
click at [953, 451] on icon at bounding box center [950, 446] width 9 height 9
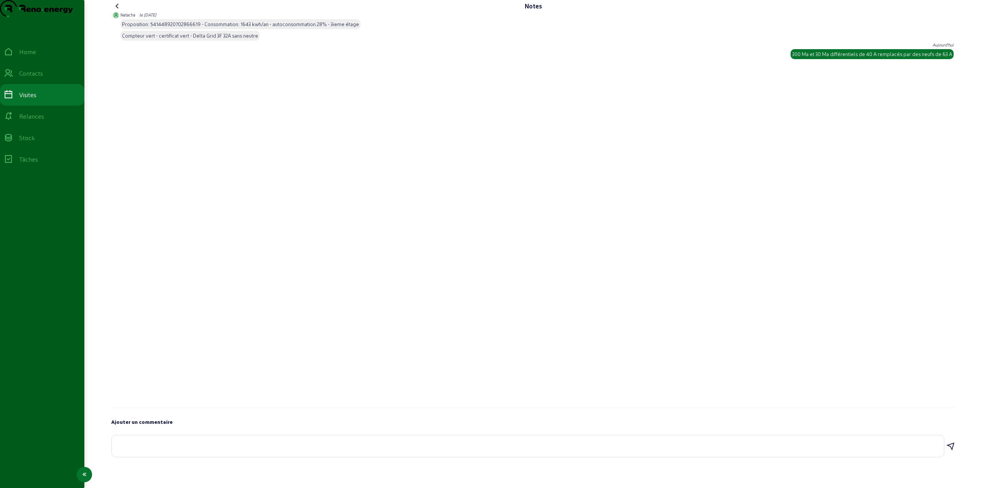
click at [36, 99] on div "Visites" at bounding box center [27, 94] width 17 height 9
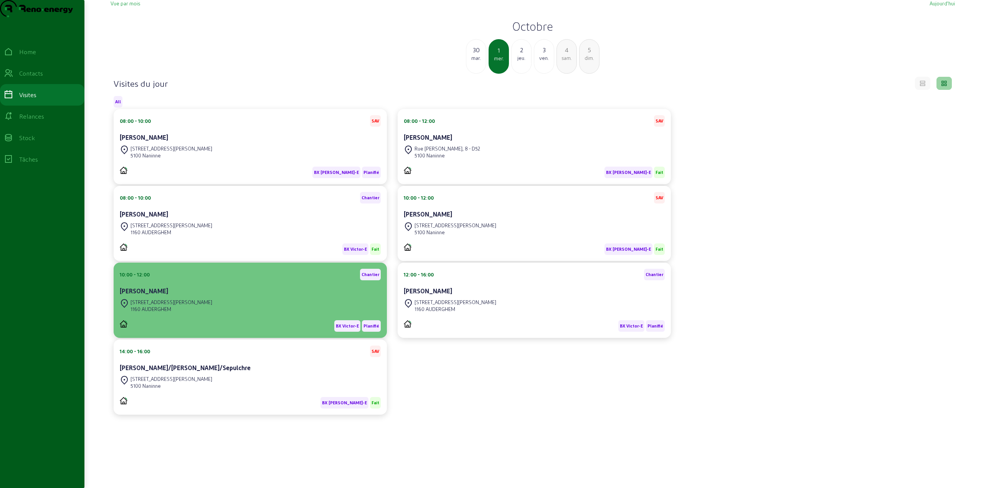
click at [197, 297] on div "10:00 - 12:00 Chantier Didier Horré" at bounding box center [250, 283] width 261 height 28
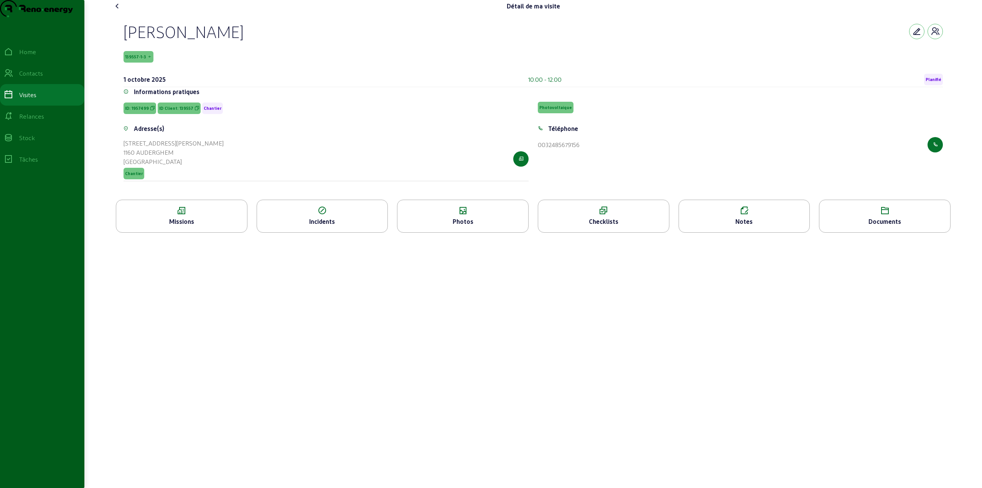
click at [430, 215] on icon at bounding box center [462, 210] width 131 height 9
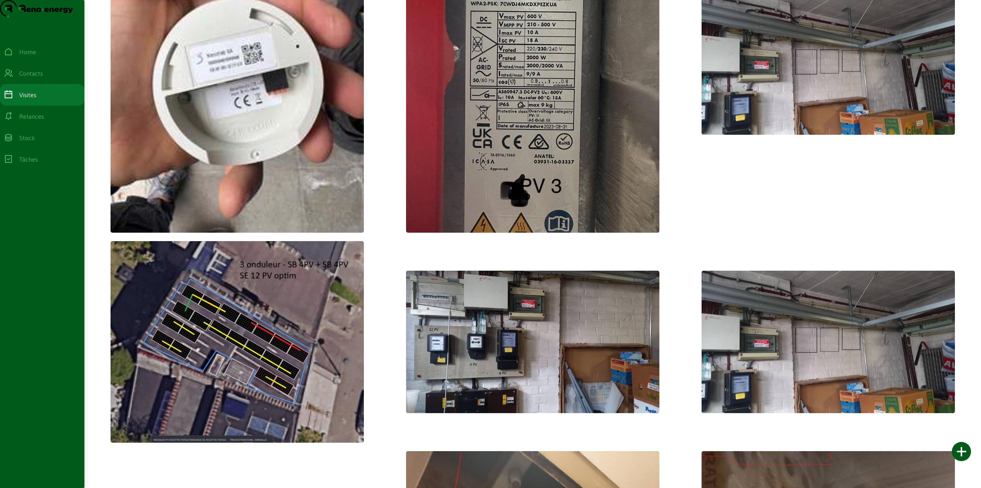
scroll to position [1880, 0]
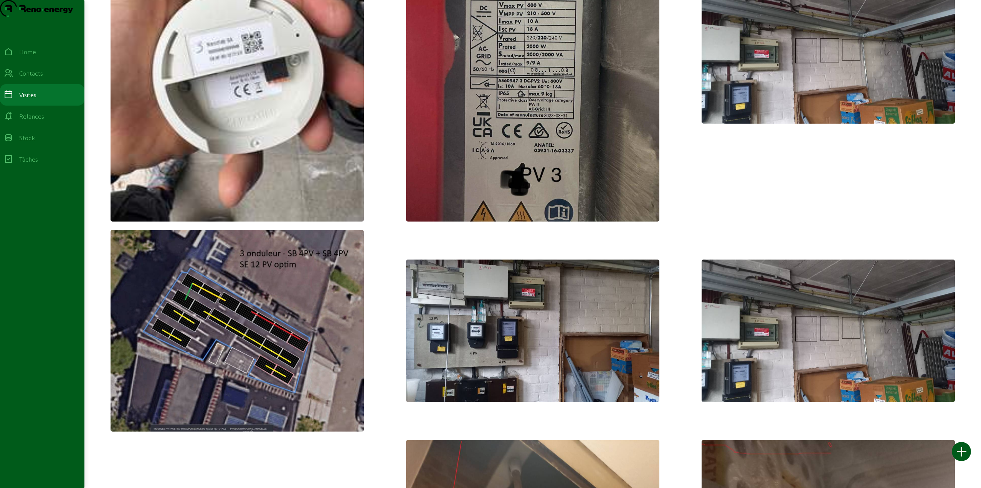
click at [815, 101] on img at bounding box center [827, 53] width 253 height 142
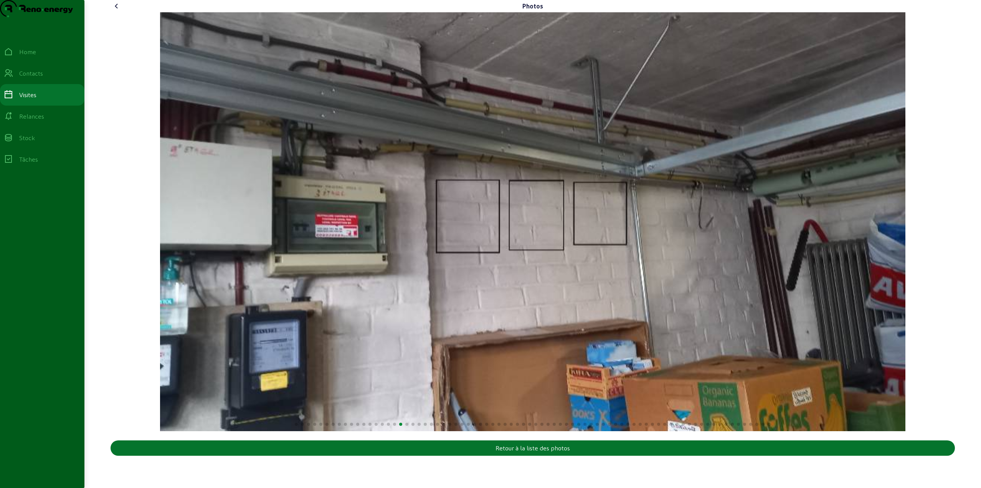
scroll to position [0, 0]
click at [45, 17] on img at bounding box center [36, 8] width 73 height 17
click at [114, 11] on icon at bounding box center [117, 6] width 9 height 9
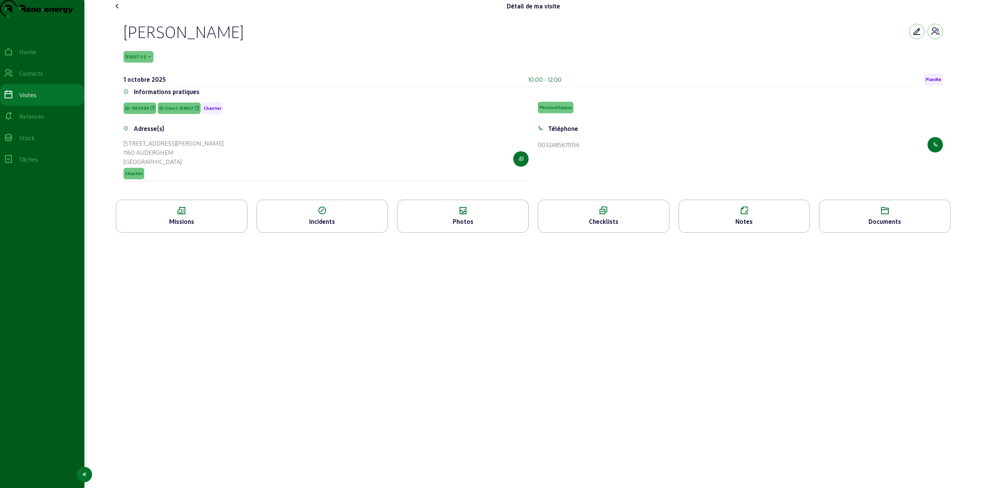
click at [36, 99] on div "Visites" at bounding box center [27, 94] width 17 height 9
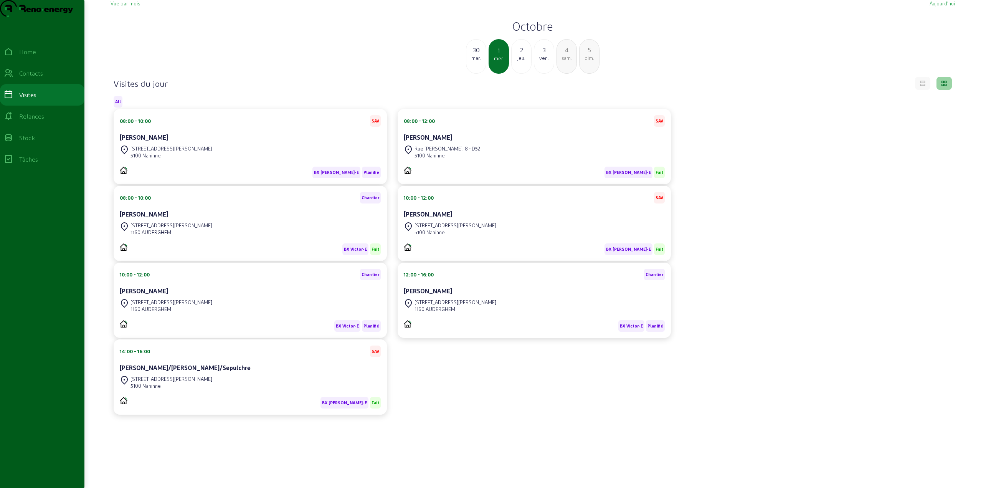
click at [516, 54] on div "2" at bounding box center [521, 49] width 20 height 9
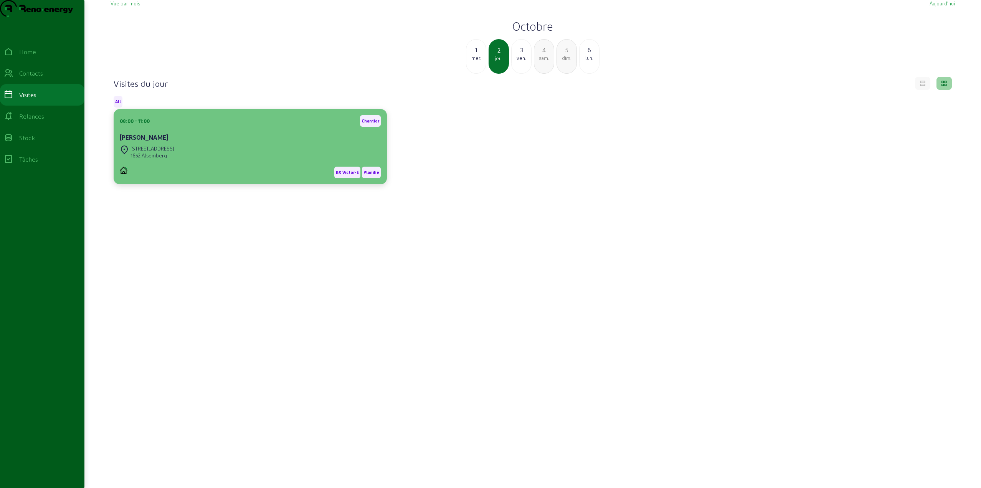
click at [278, 160] on div "BRUSSELSESTEENWEG, 41 1652 Alsemberg" at bounding box center [250, 151] width 261 height 17
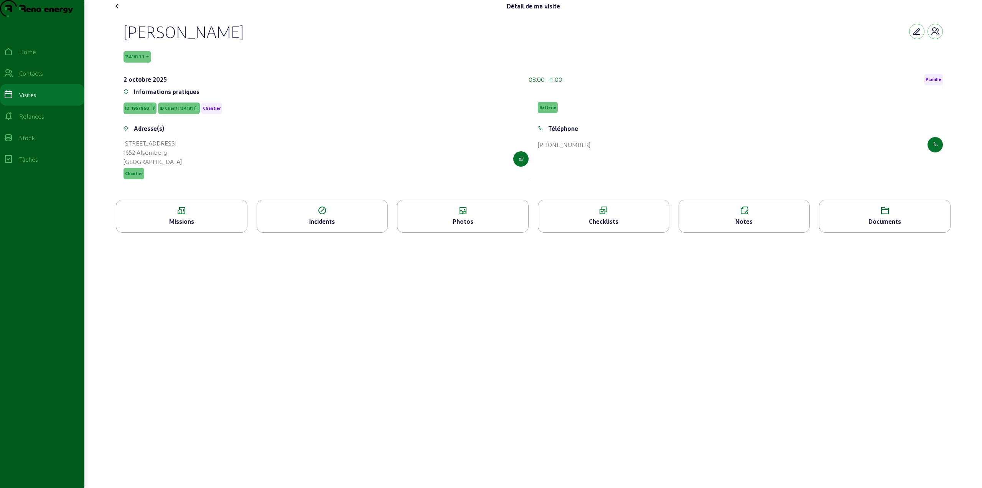
click at [456, 226] on div "Photos" at bounding box center [462, 221] width 131 height 9
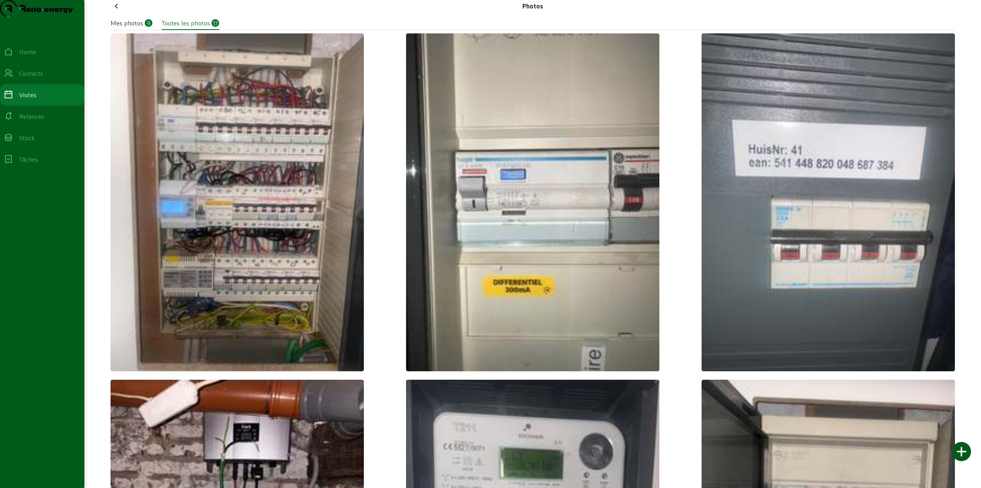
click at [134, 28] on div "Mes photos" at bounding box center [126, 22] width 33 height 9
click at [126, 28] on div "Mes photos" at bounding box center [126, 22] width 33 height 9
click at [490, 255] on img at bounding box center [532, 202] width 253 height 338
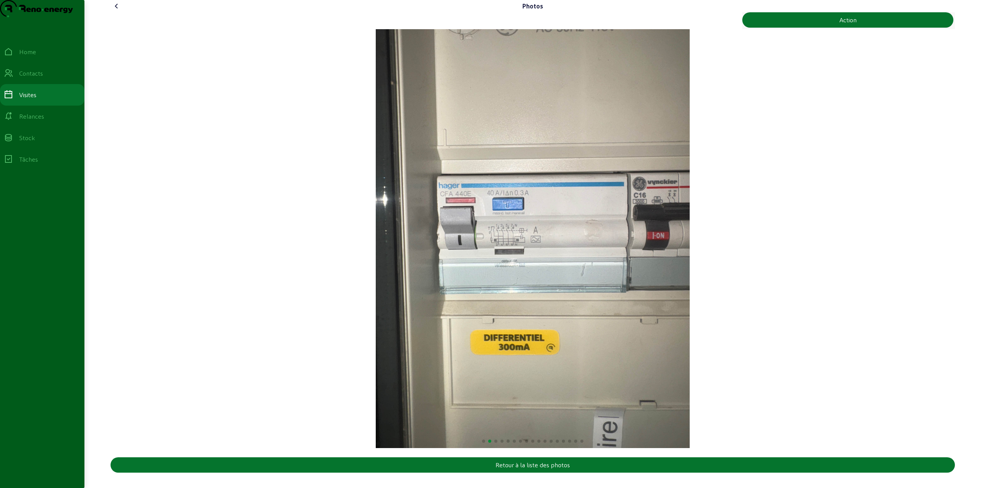
click at [376, 241] on img "2 / 17" at bounding box center [533, 238] width 314 height 419
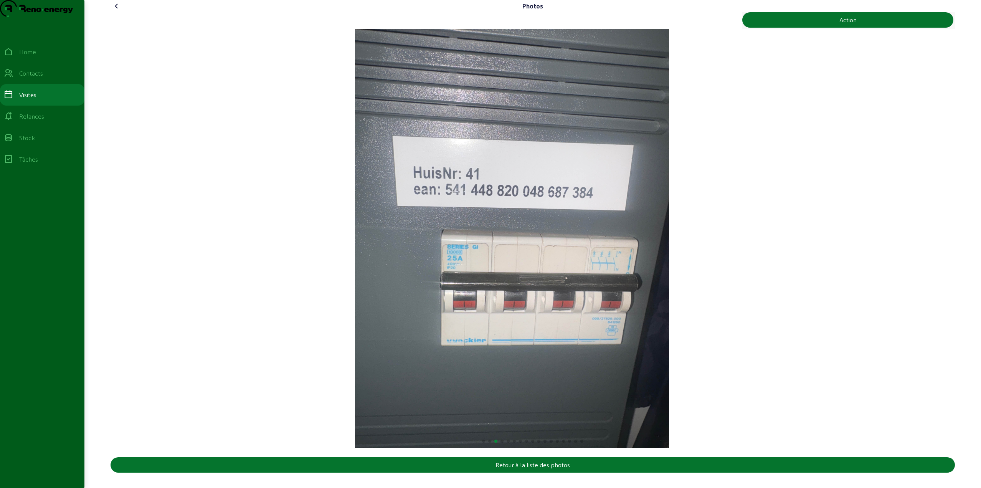
click at [440, 257] on img "3 / 17" at bounding box center [512, 238] width 314 height 419
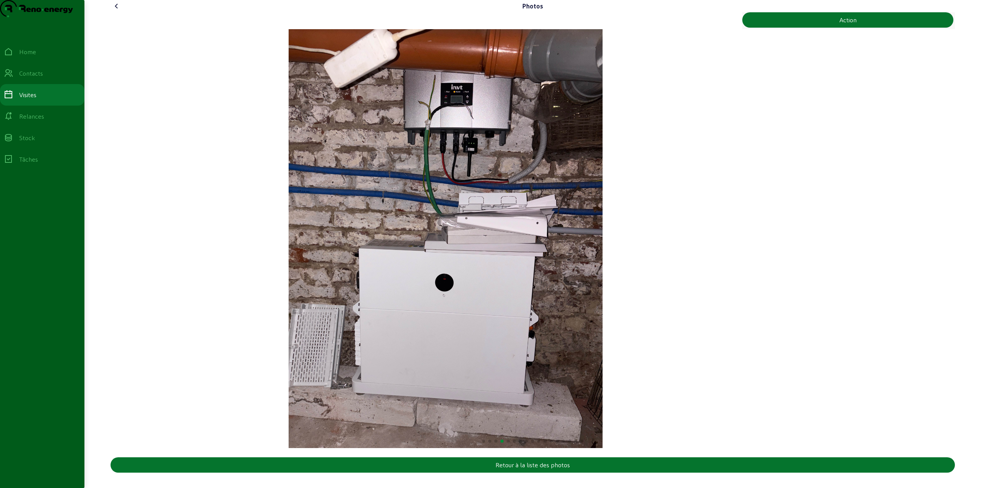
click at [357, 261] on img "4 / 17" at bounding box center [446, 238] width 314 height 419
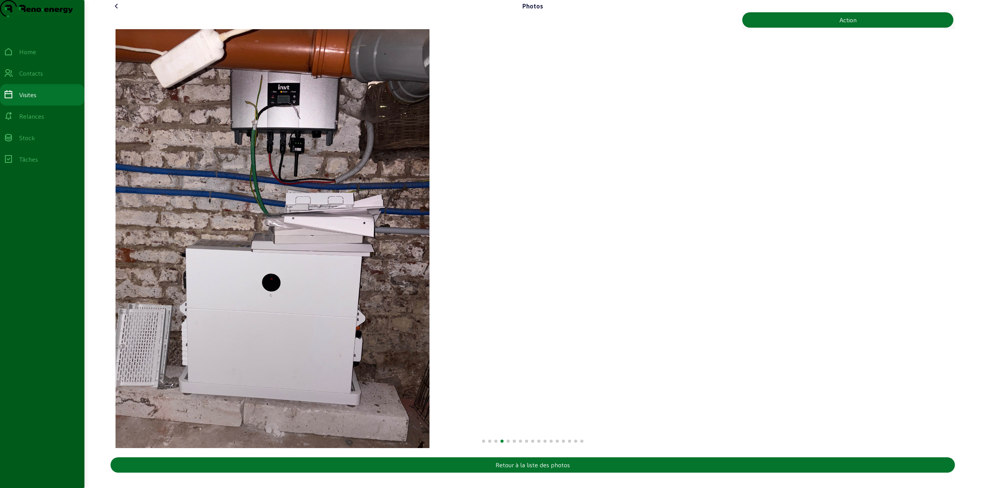
click at [272, 258] on img "4 / 17" at bounding box center [272, 238] width 314 height 419
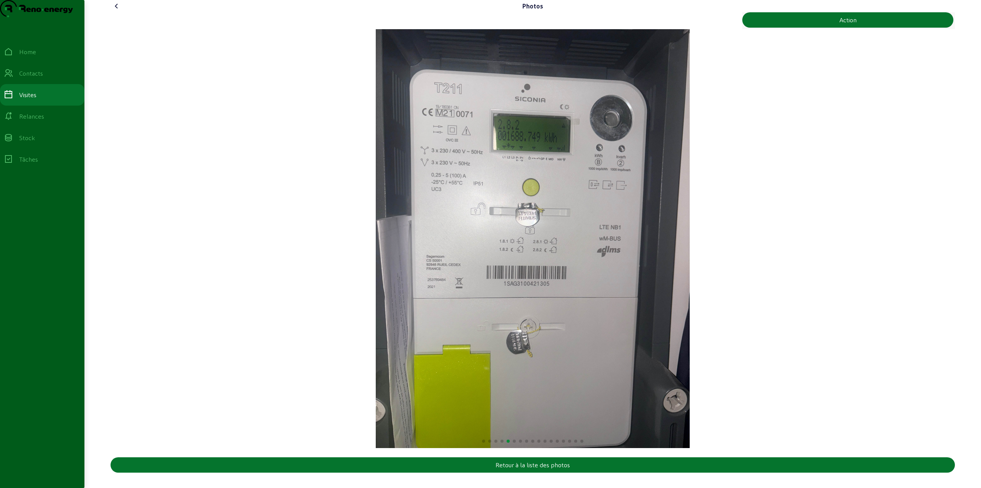
click at [376, 249] on img "5 / 17" at bounding box center [533, 238] width 314 height 419
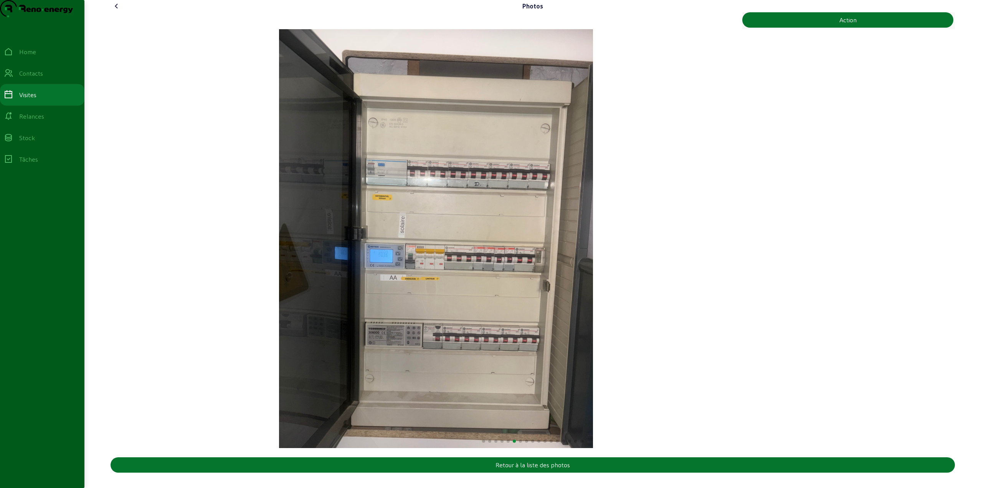
click at [311, 248] on img "6 / 17" at bounding box center [436, 238] width 314 height 419
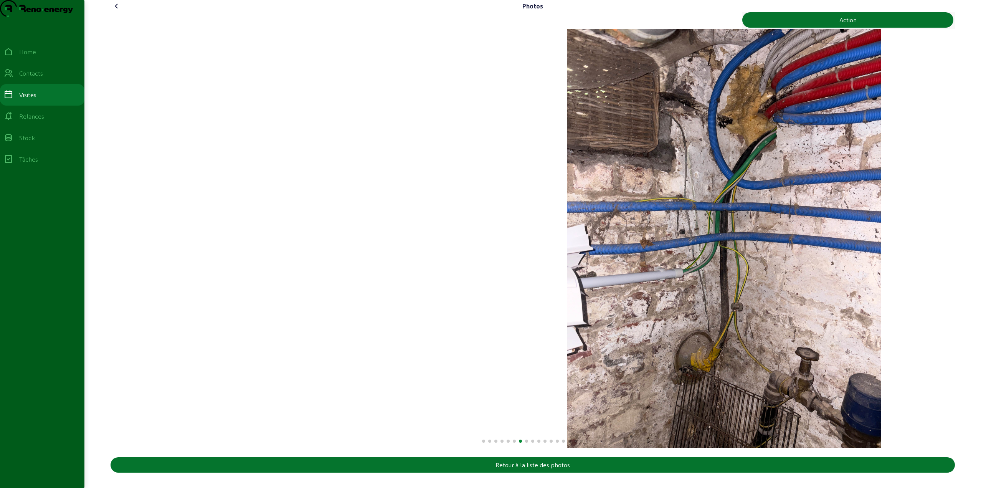
click at [578, 247] on img "7 / 17" at bounding box center [724, 238] width 314 height 419
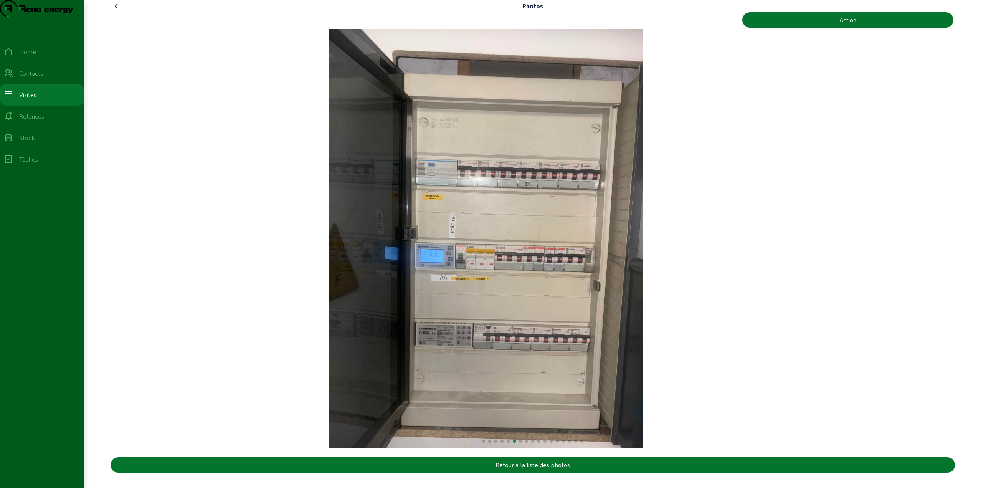
click at [455, 265] on img "6 / 17" at bounding box center [486, 238] width 314 height 419
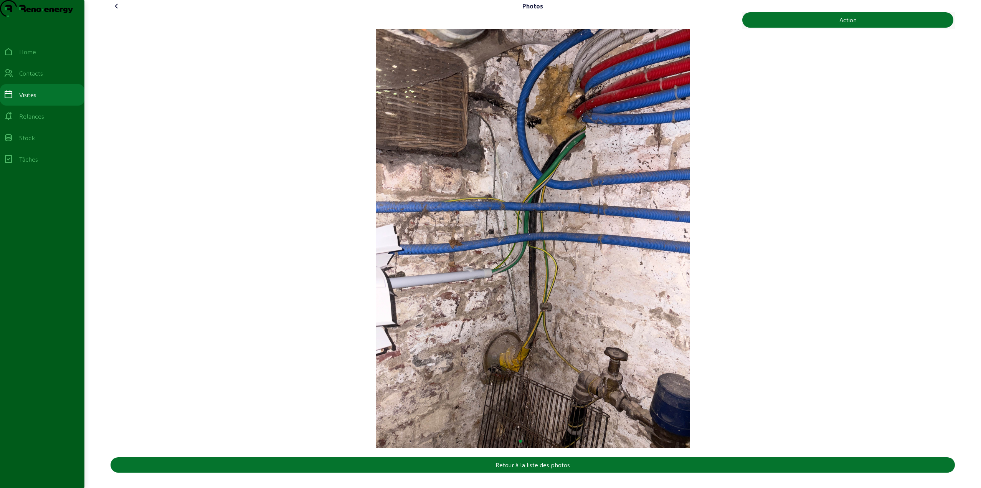
click at [403, 256] on img "7 / 17" at bounding box center [533, 238] width 314 height 419
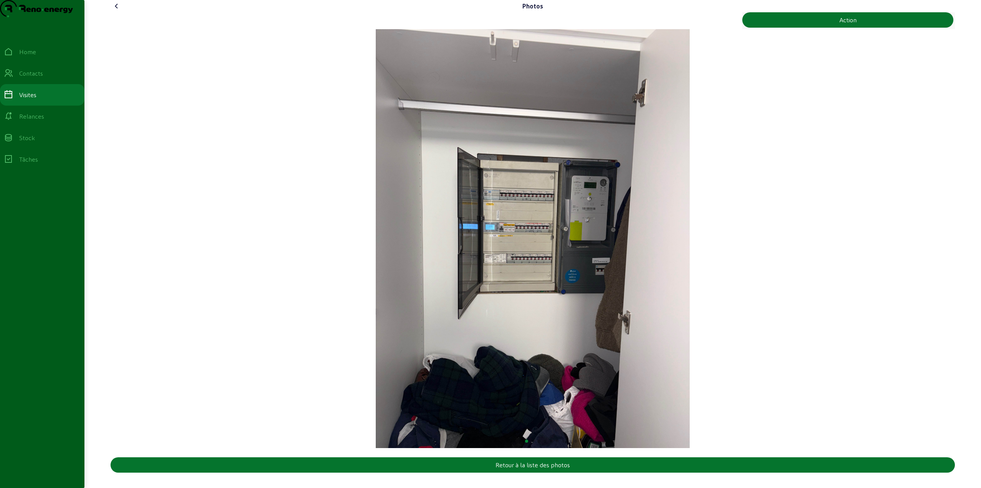
click at [394, 257] on img "8 / 17" at bounding box center [533, 238] width 314 height 419
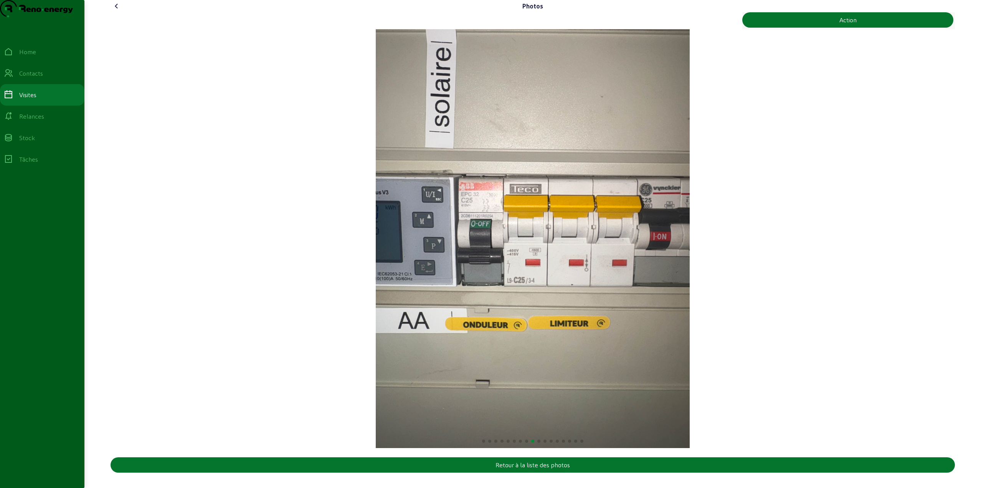
click at [513, 231] on img "9 / 17" at bounding box center [533, 238] width 314 height 419
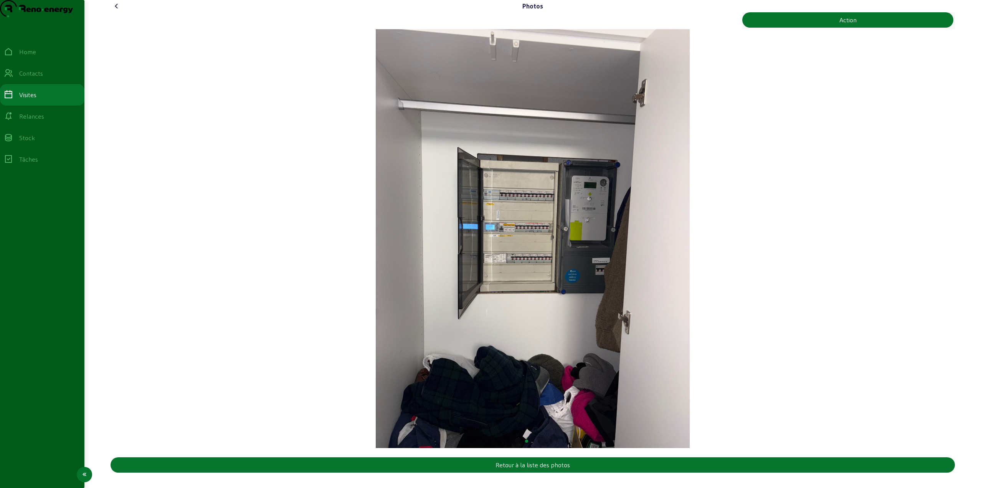
click at [44, 17] on img at bounding box center [36, 8] width 73 height 17
